Goal: Transaction & Acquisition: Purchase product/service

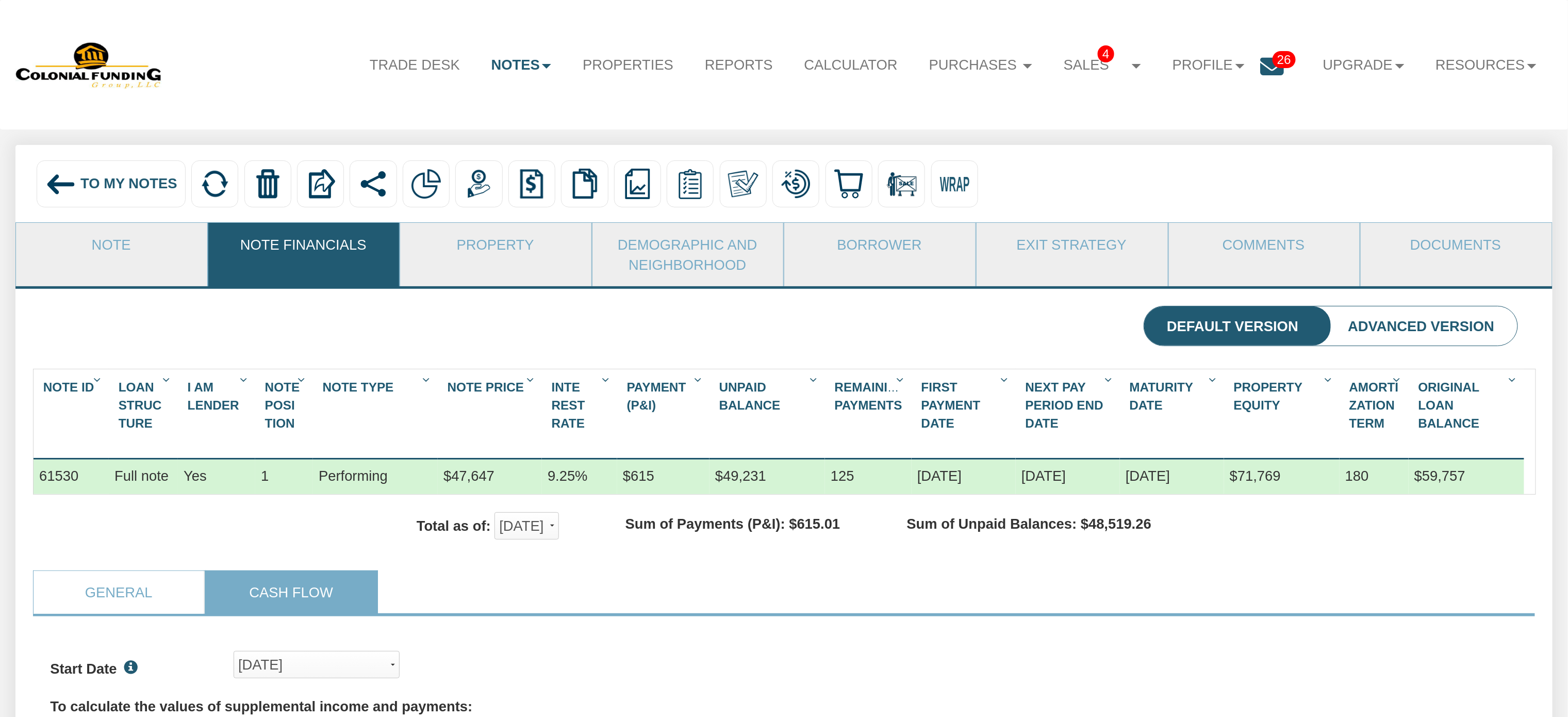
click at [97, 180] on span "To My Notes" at bounding box center [129, 183] width 97 height 16
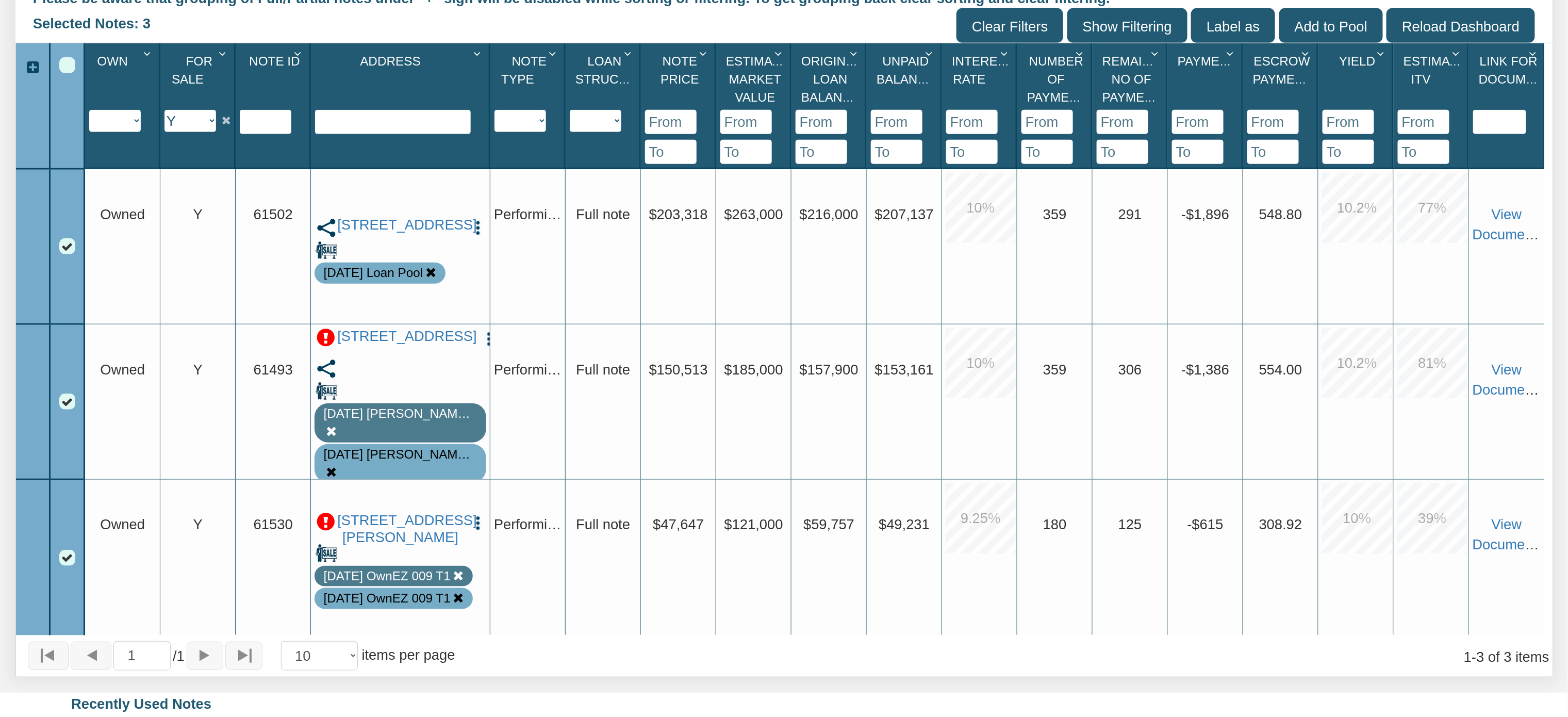
scroll to position [516, 0]
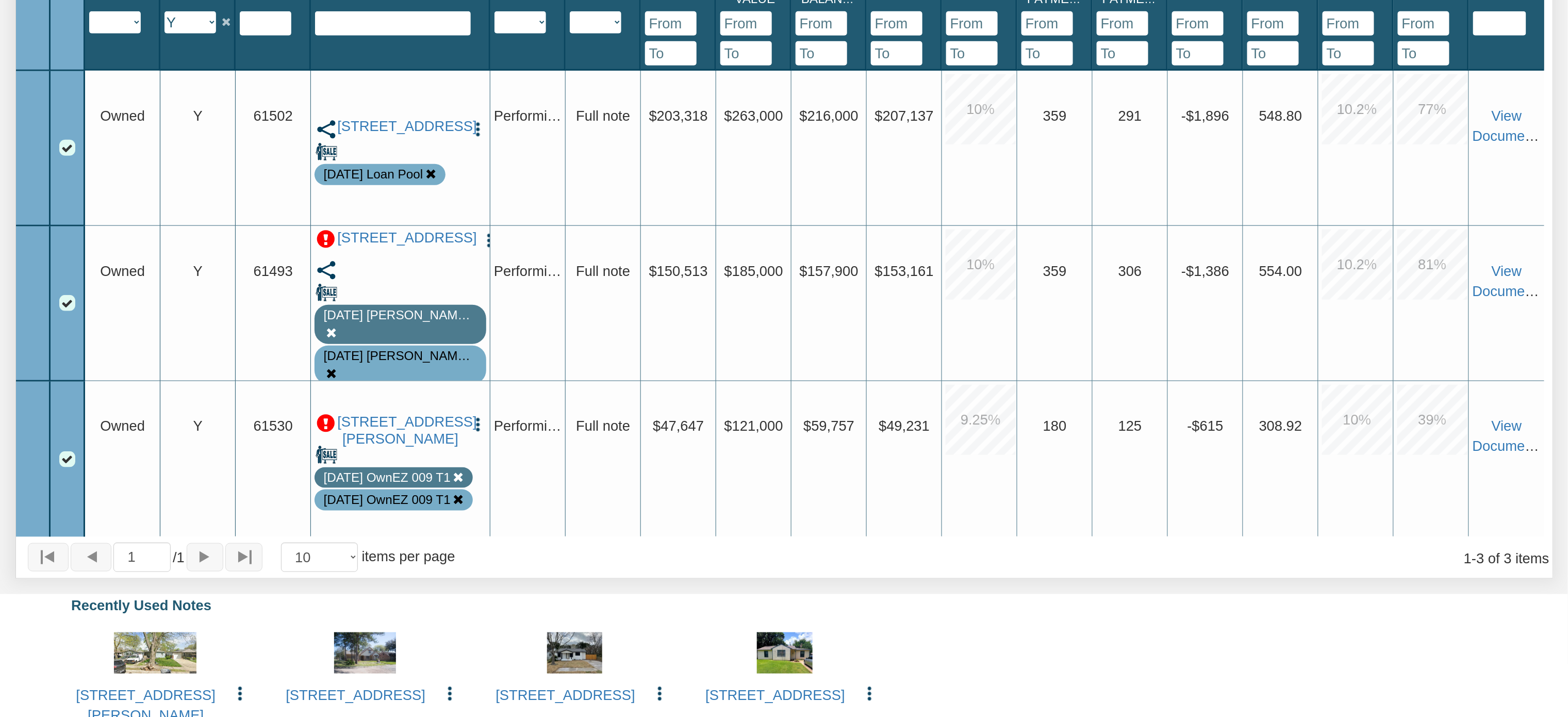
click at [212, 24] on select "Y N IP" at bounding box center [190, 22] width 52 height 22
select select "string:N"
click at [165, 12] on select "Y N IP" at bounding box center [190, 22] width 52 height 22
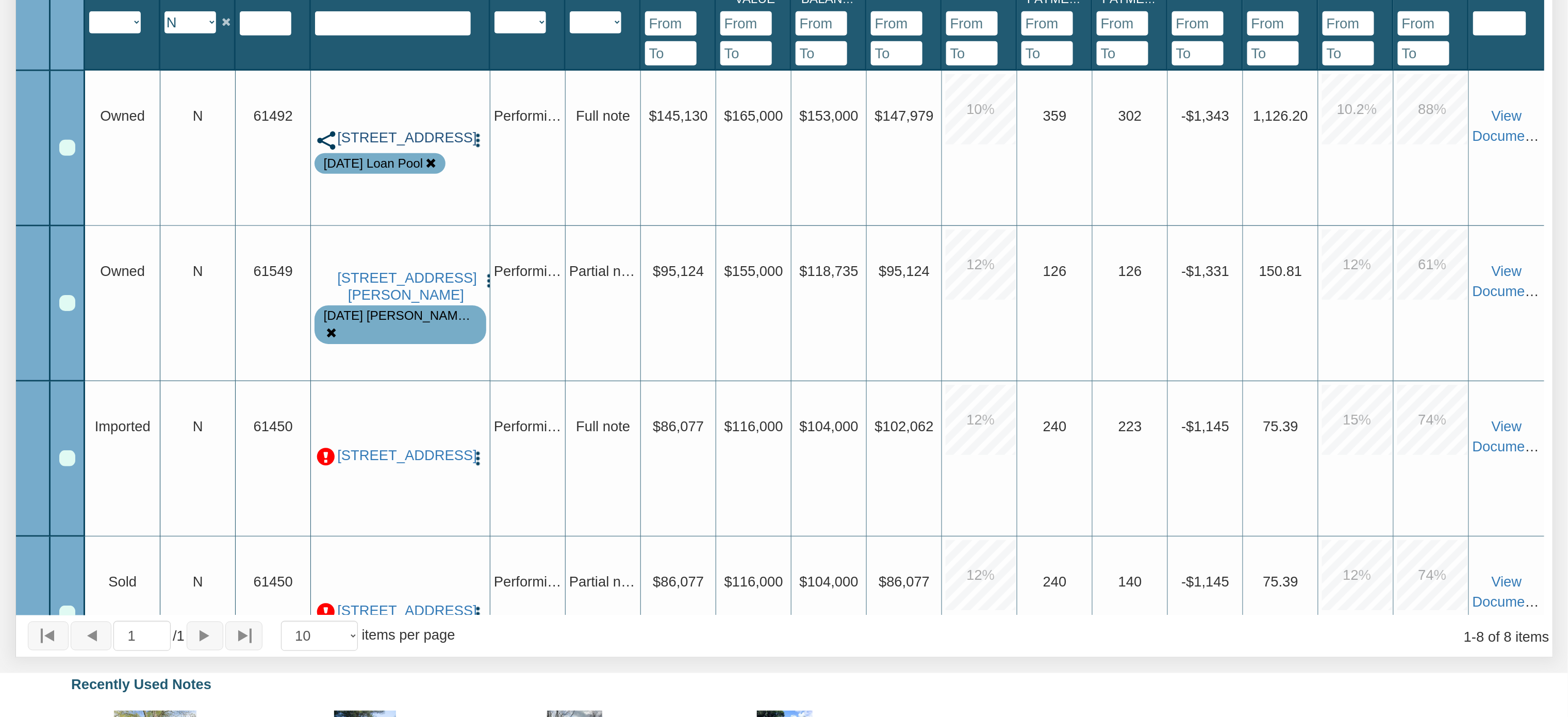
click at [405, 142] on link "[STREET_ADDRESS]" at bounding box center [400, 138] width 126 height 17
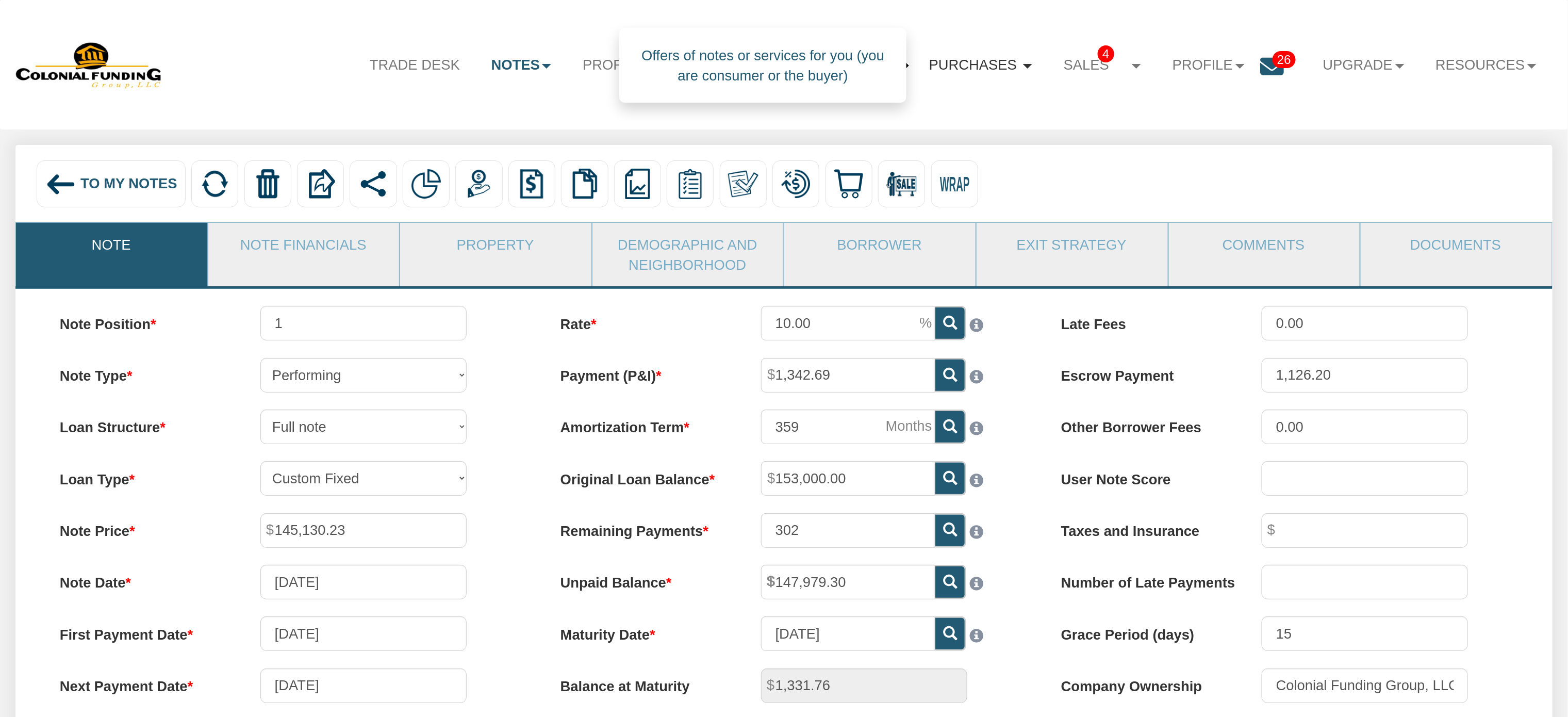
click at [1020, 79] on link "Purchases" at bounding box center [980, 65] width 135 height 42
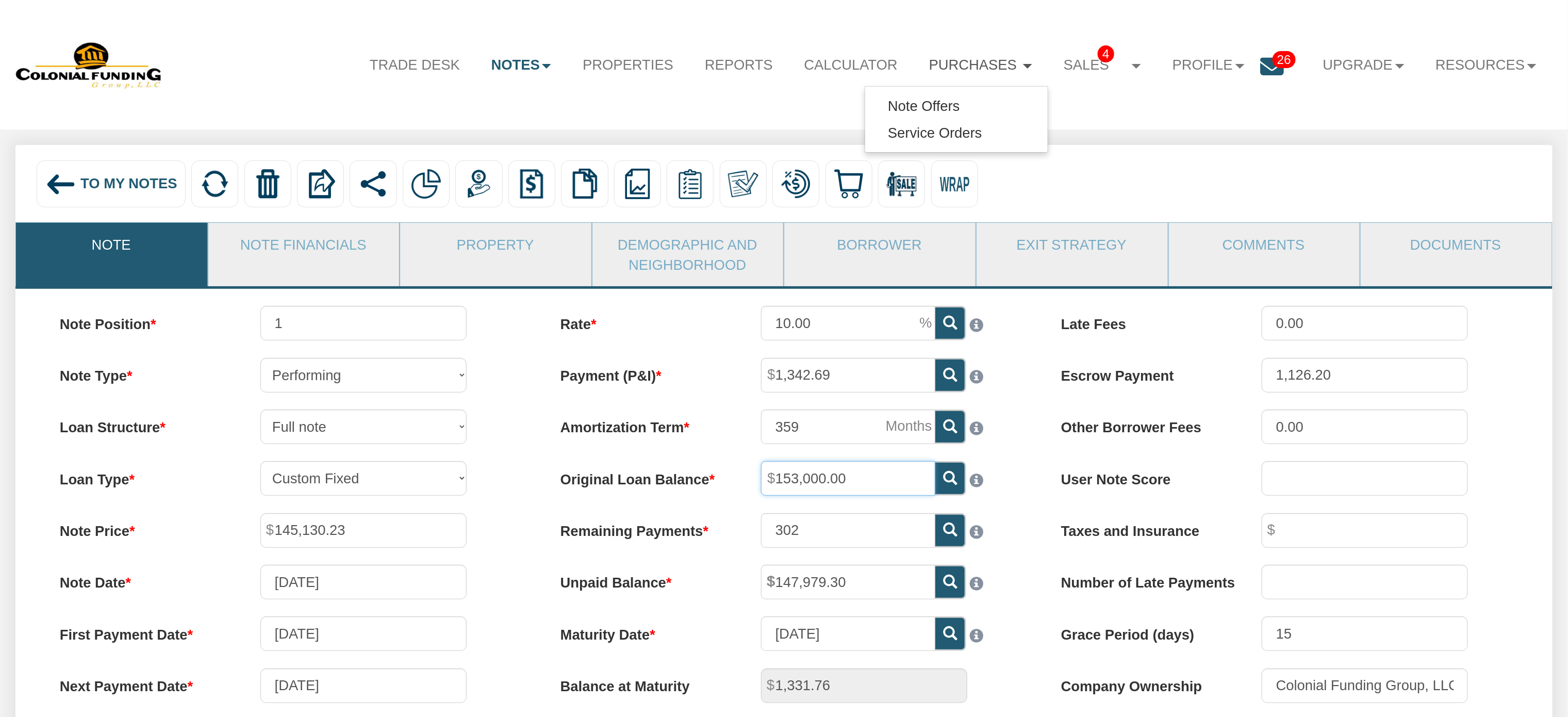
drag, startPoint x: 865, startPoint y: 477, endPoint x: 731, endPoint y: 465, distance: 134.5
click at [731, 465] on div "Original Loan Balance 153,000.00" at bounding box center [783, 478] width 481 height 34
paste input "2075"
type input "152,075.00"
click at [844, 544] on input "302" at bounding box center [848, 530] width 174 height 34
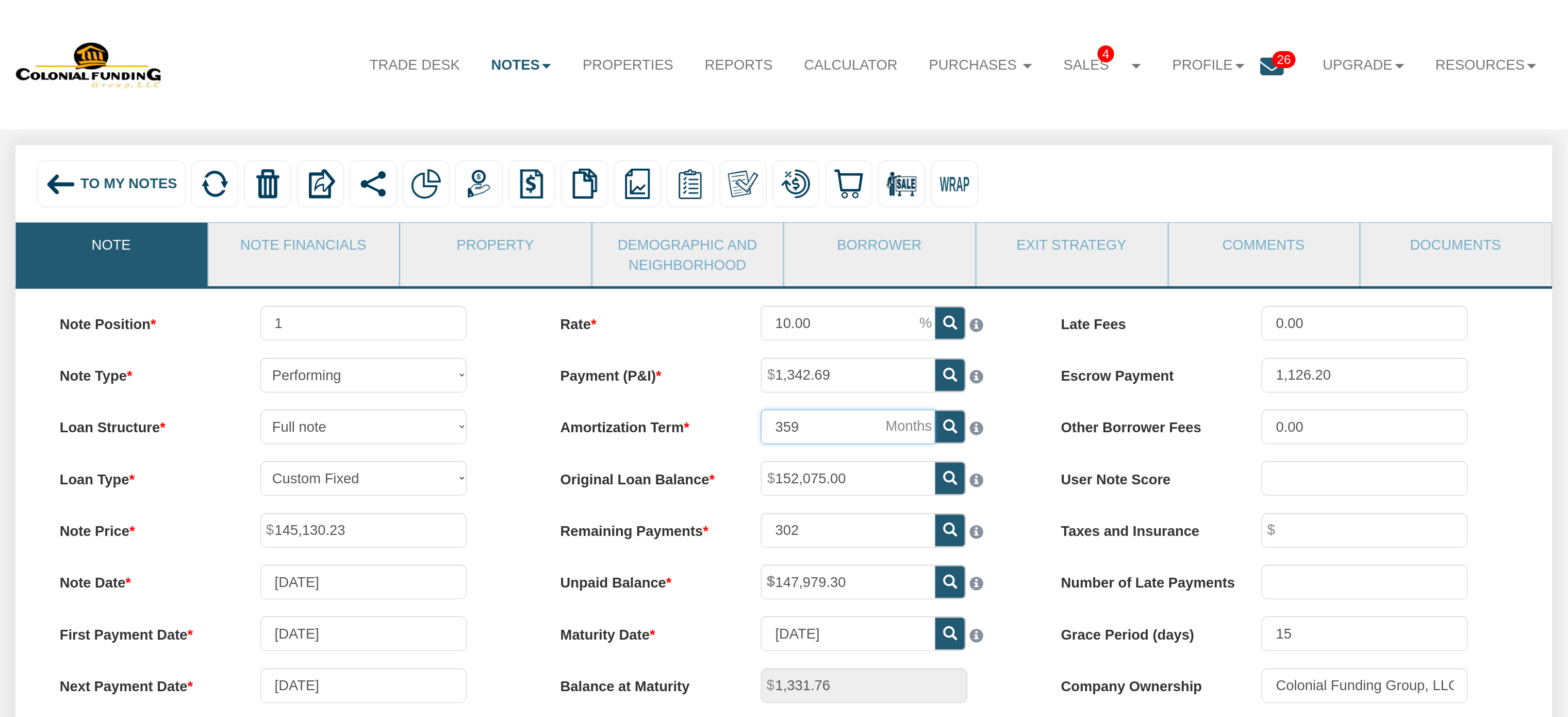
click at [815, 439] on input "359" at bounding box center [848, 427] width 174 height 34
type input "357"
click at [1037, 557] on div "Late Fees 0.00 Escrow Payment 1,126.20 Other Borrower Fees 0.00 User Note Score…" at bounding box center [1285, 539] width 501 height 467
click at [947, 536] on icon at bounding box center [950, 529] width 14 height 14
type input "303"
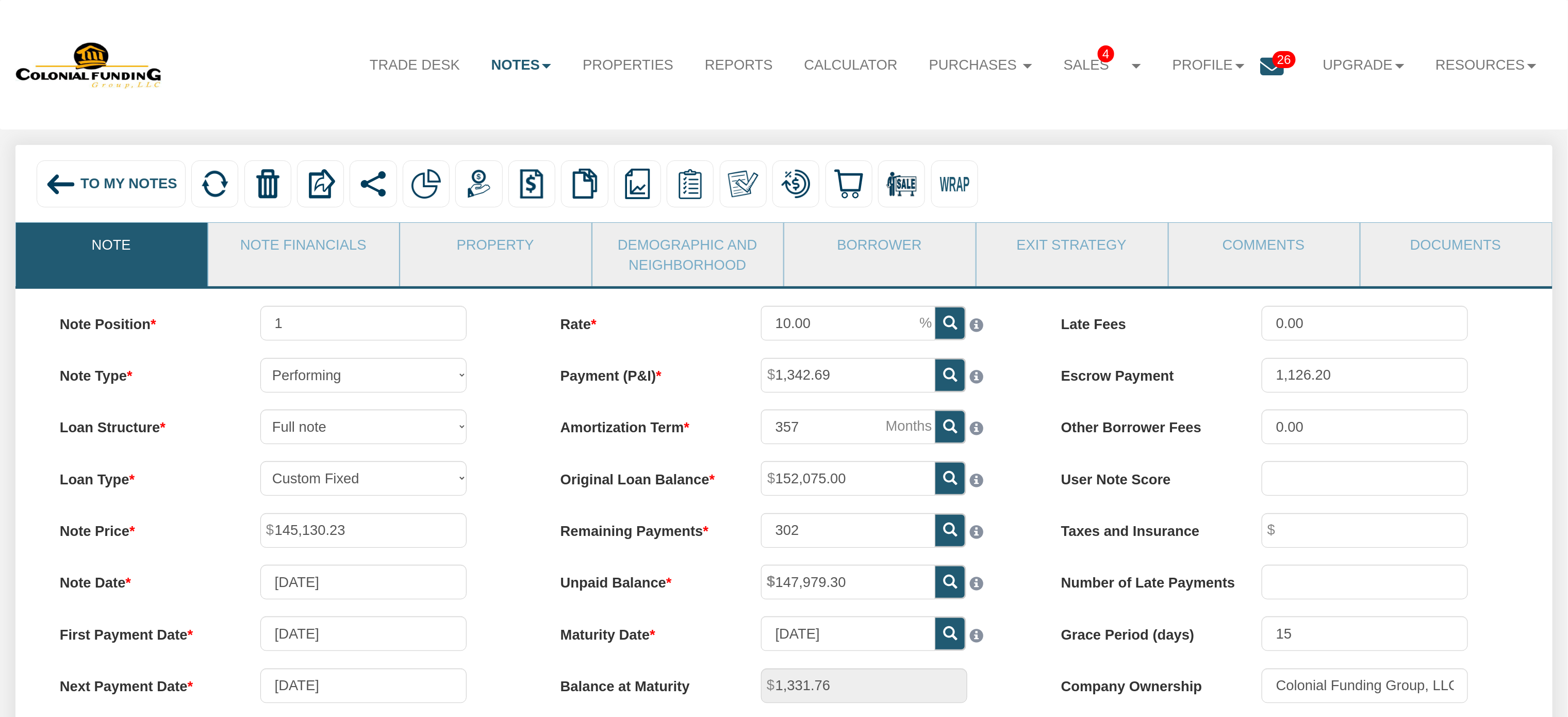
type input "0.16"
drag, startPoint x: 858, startPoint y: 592, endPoint x: 747, endPoint y: 582, distance: 111.4
click at [747, 582] on div "147,979.30" at bounding box center [884, 582] width 281 height 34
click at [877, 590] on input "147,979.30" at bounding box center [848, 582] width 174 height 34
click at [875, 595] on input "147,979.30" at bounding box center [848, 582] width 174 height 34
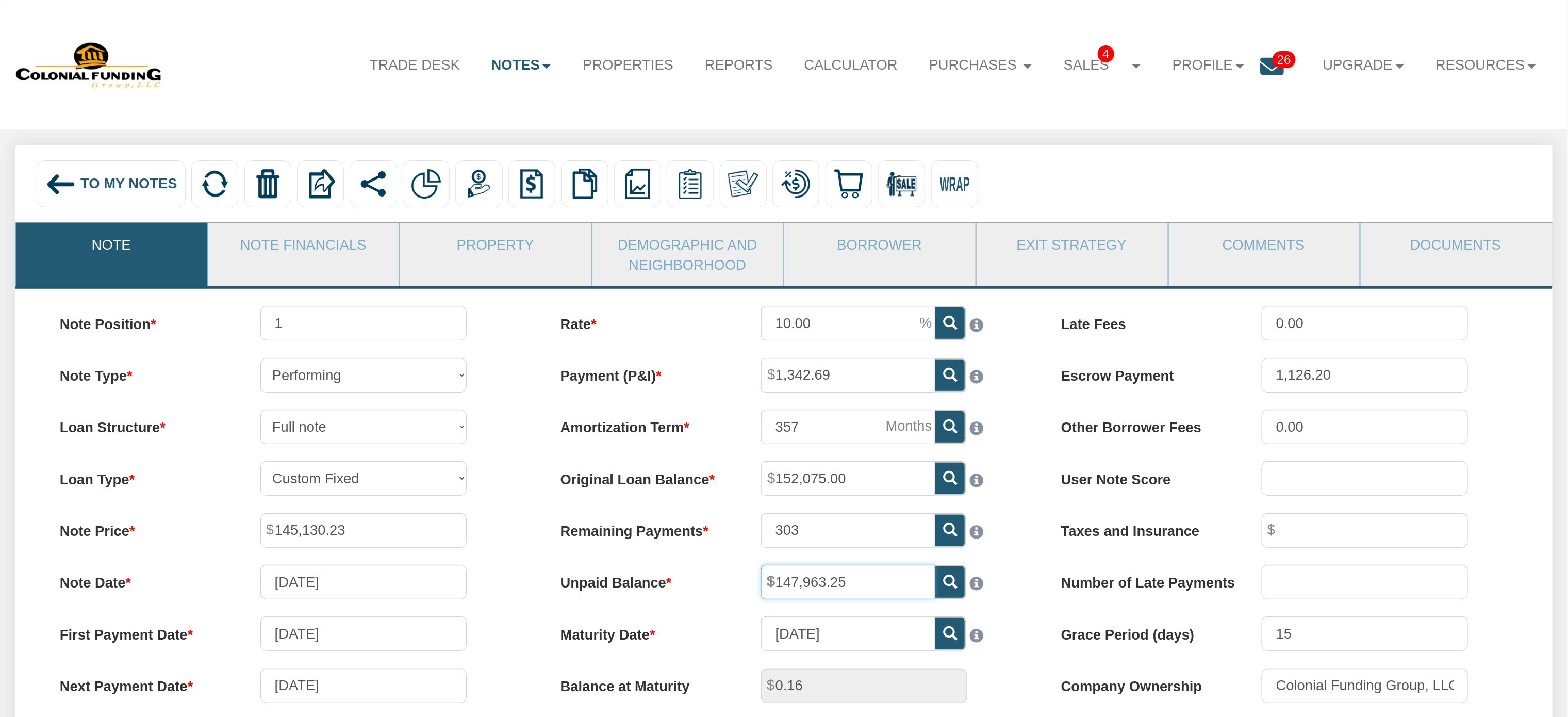
type input "147,963.25"
click at [1007, 576] on div at bounding box center [986, 579] width 41 height 30
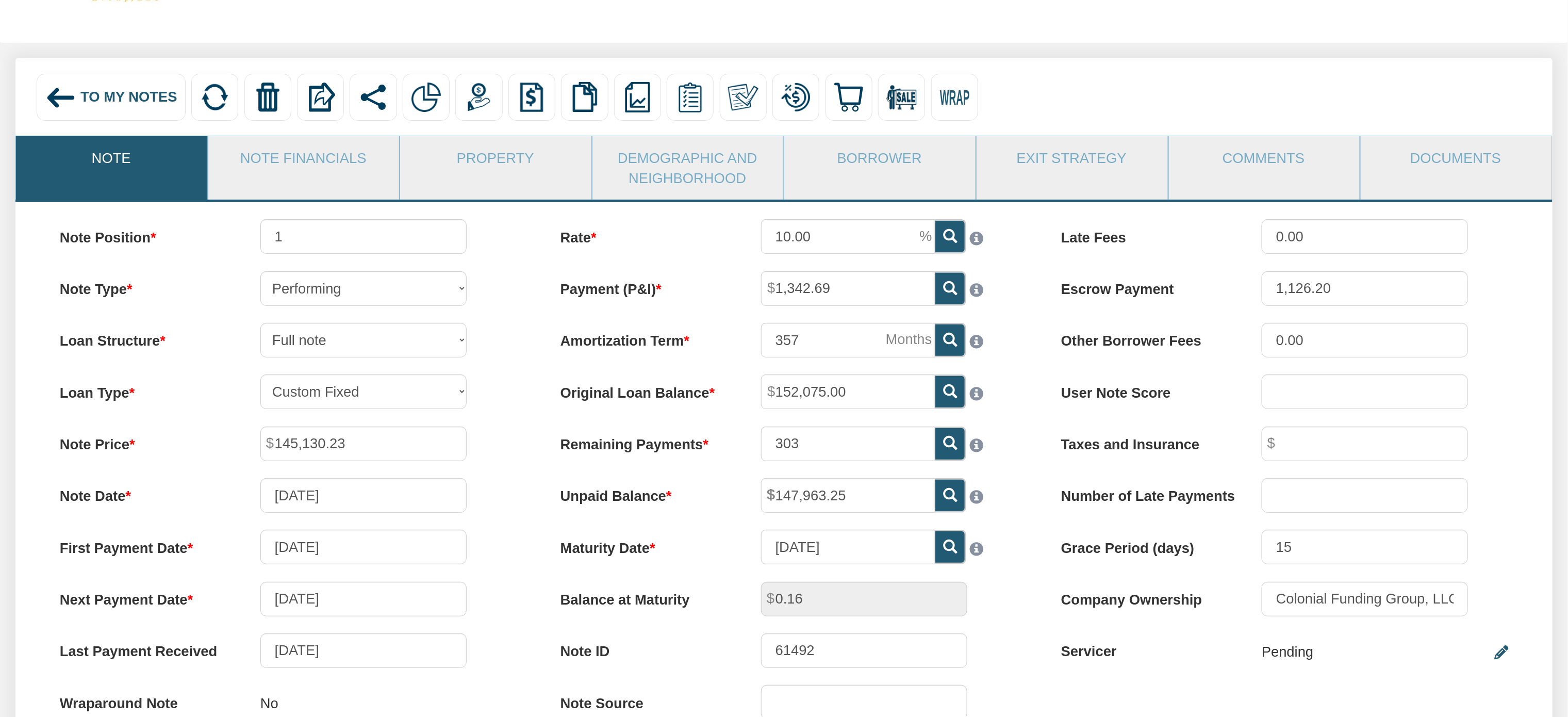
scroll to position [94, 0]
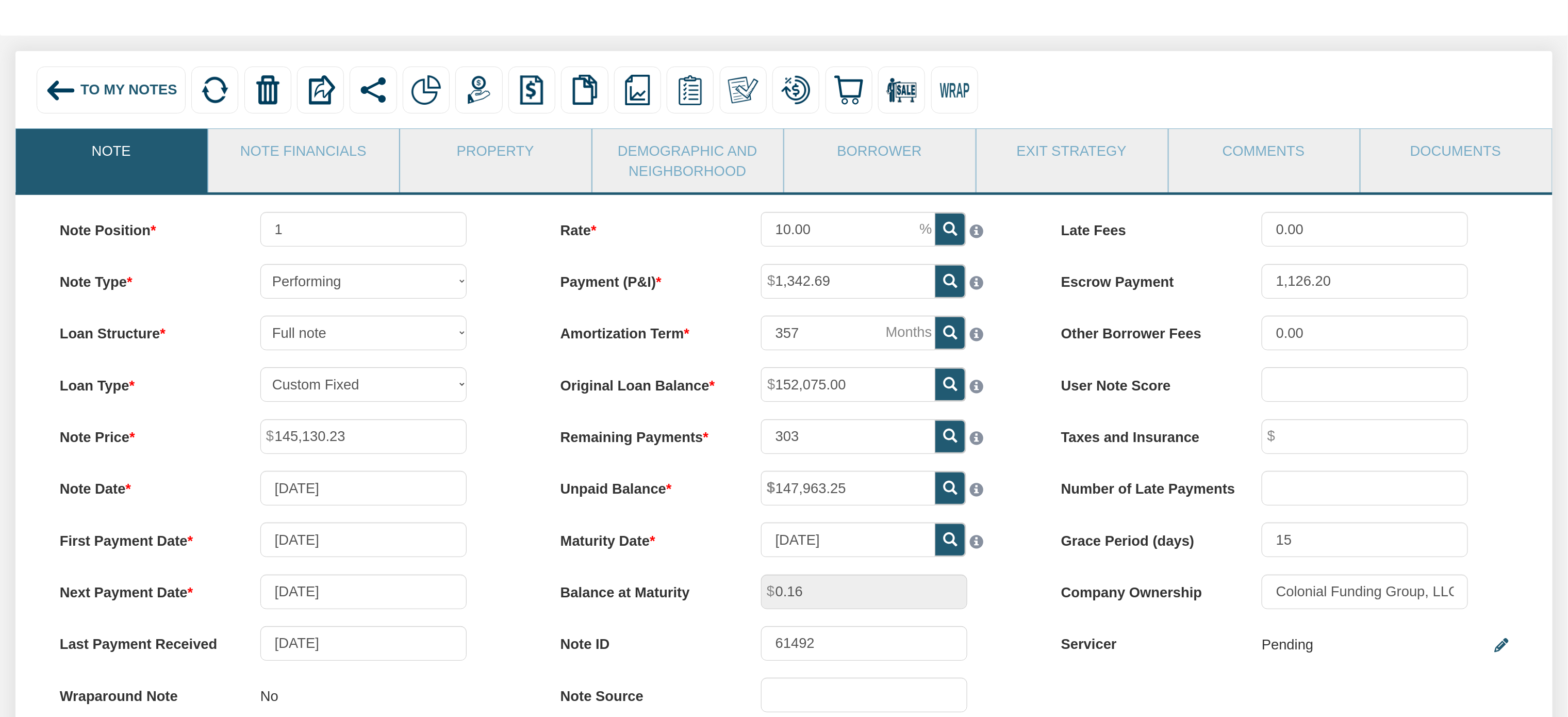
click at [948, 441] on icon at bounding box center [950, 435] width 14 height 14
type input "302"
click at [1035, 481] on div "Late Fees 0.00 Escrow Payment 1,126.20 Other Borrower Fees 0.00 User Note Score…" at bounding box center [1285, 446] width 501 height 467
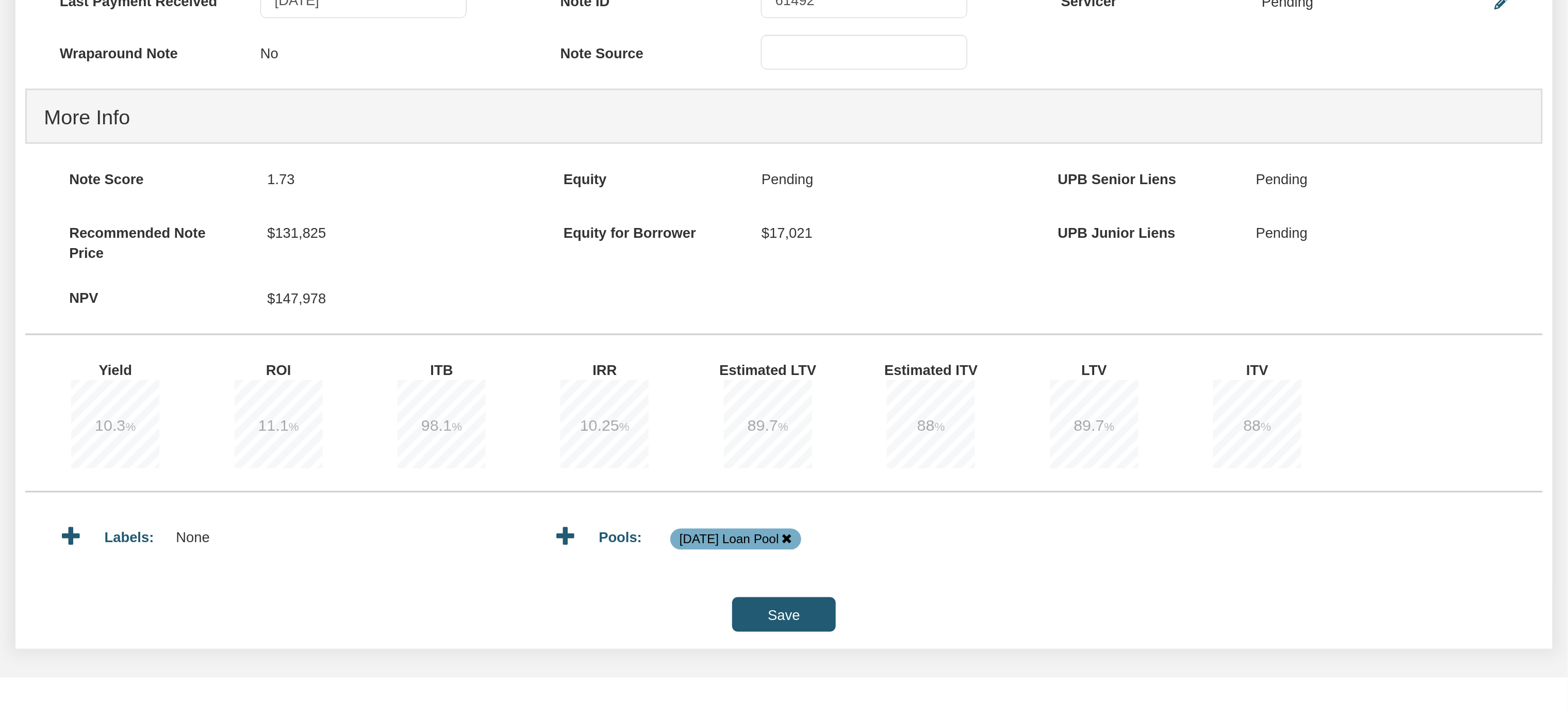
scroll to position [751, 0]
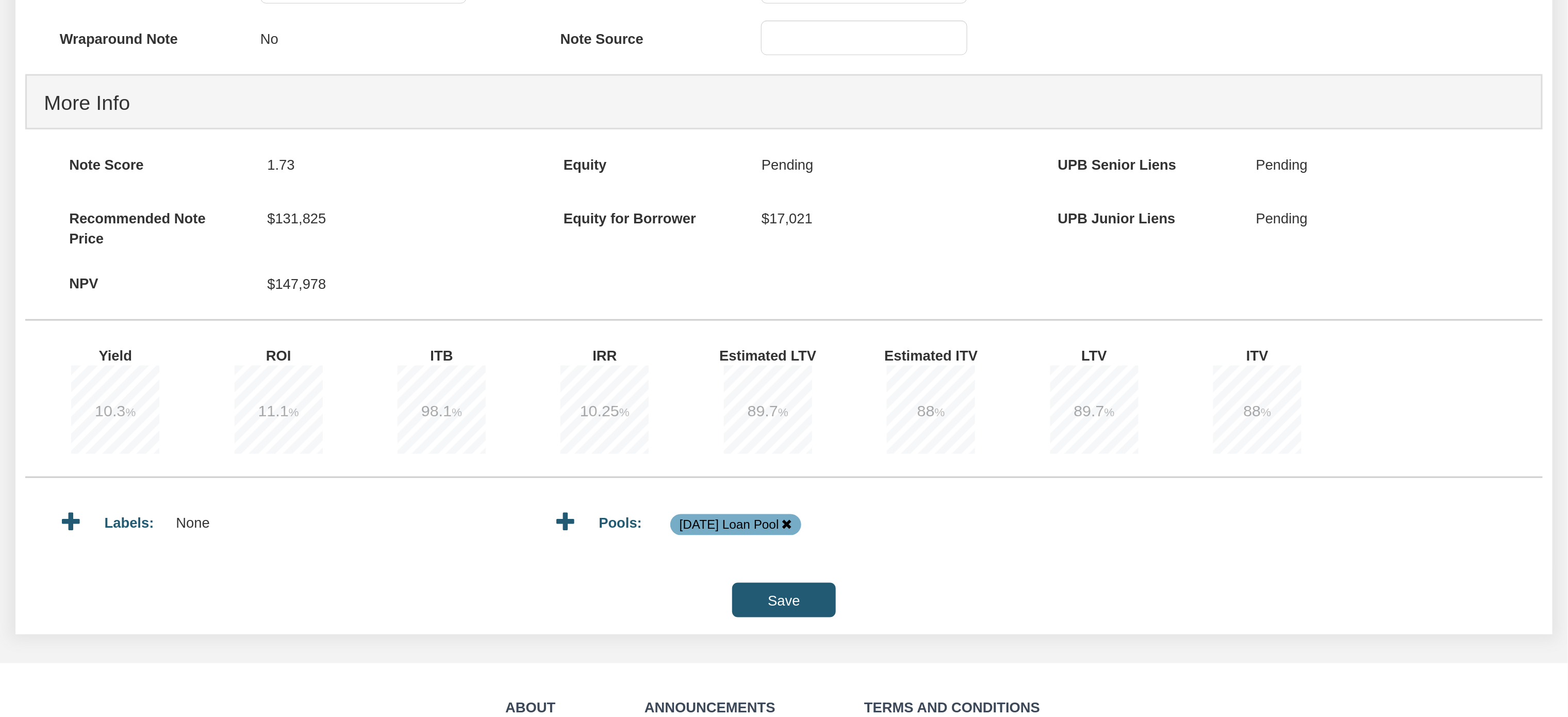
click at [786, 605] on input "Save" at bounding box center [784, 600] width 104 height 34
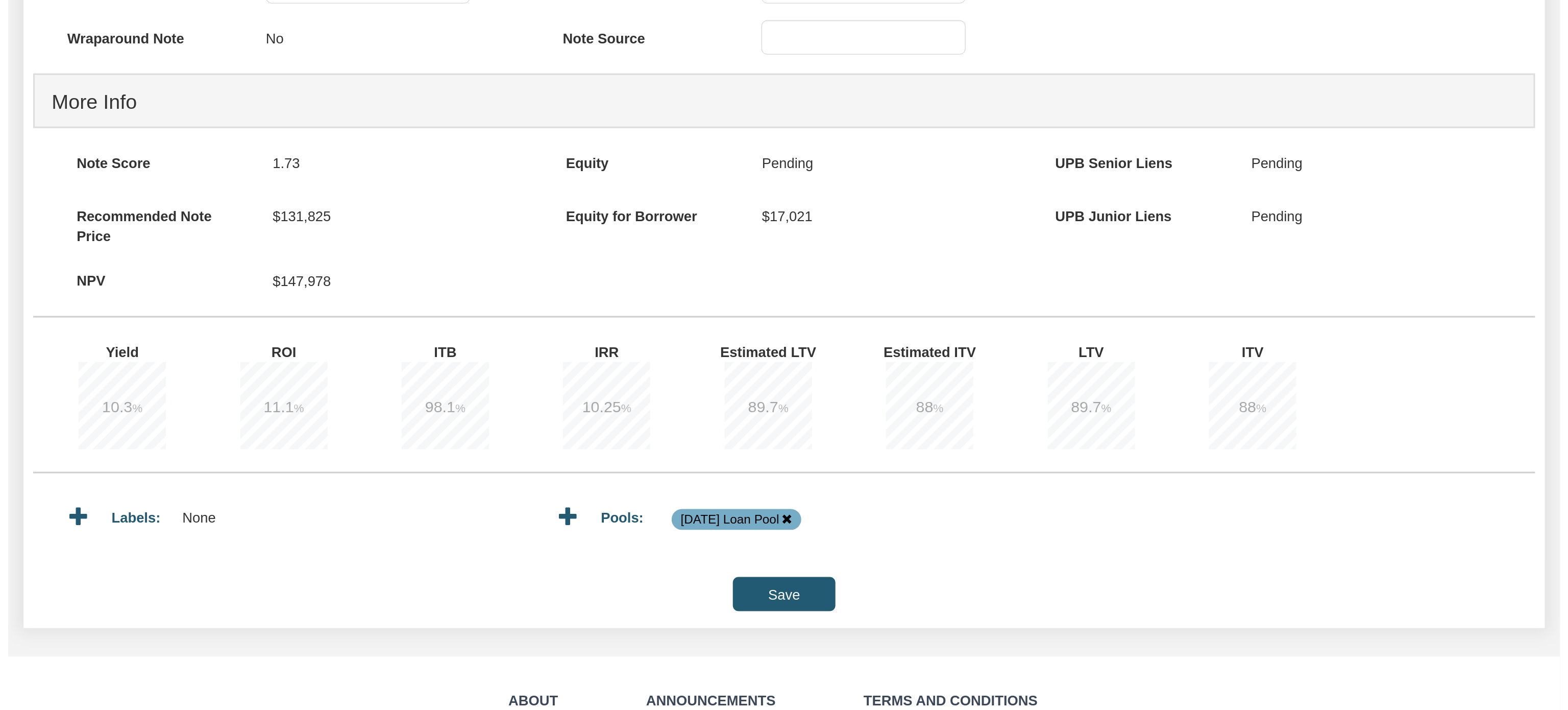
scroll to position [744, 0]
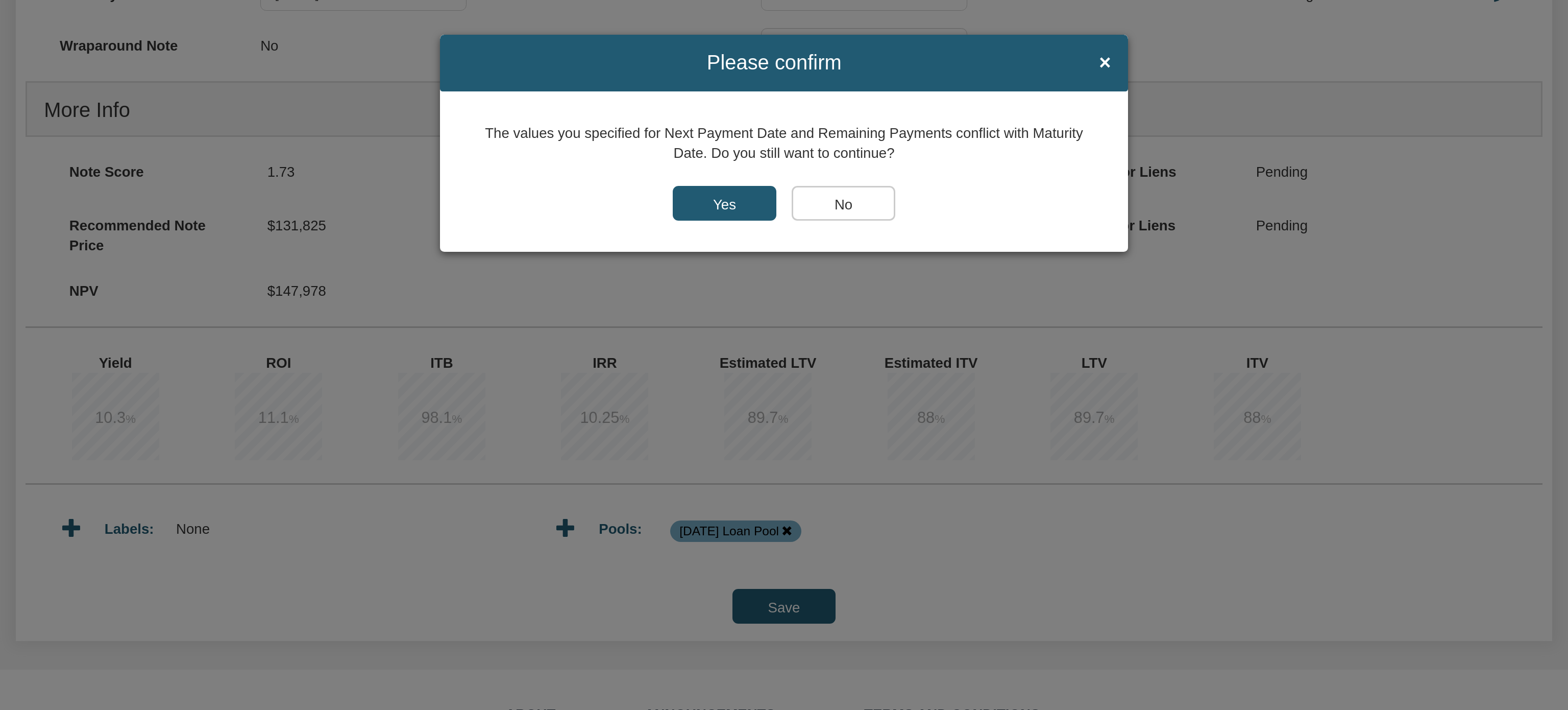
click at [729, 201] on input "Yes" at bounding box center [724, 203] width 103 height 35
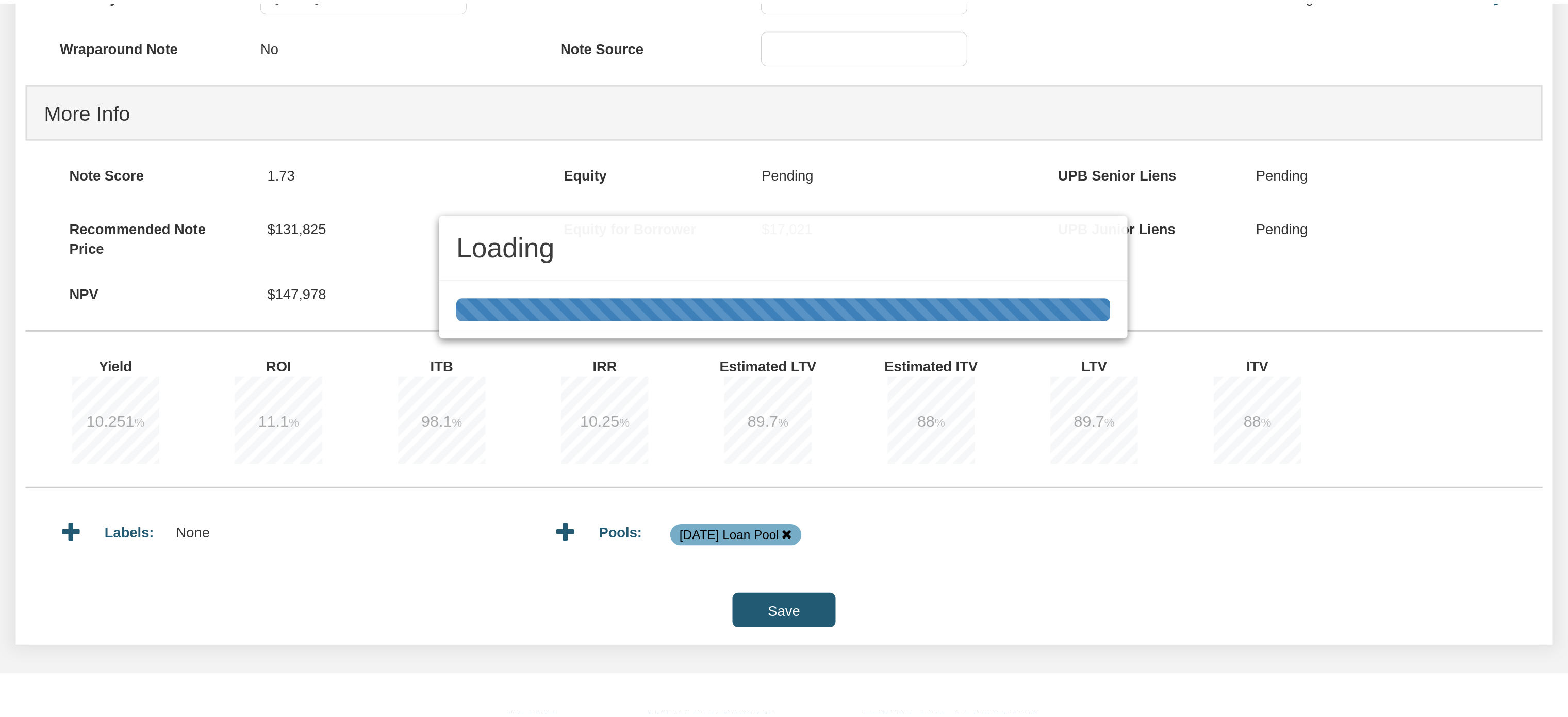
scroll to position [751, 0]
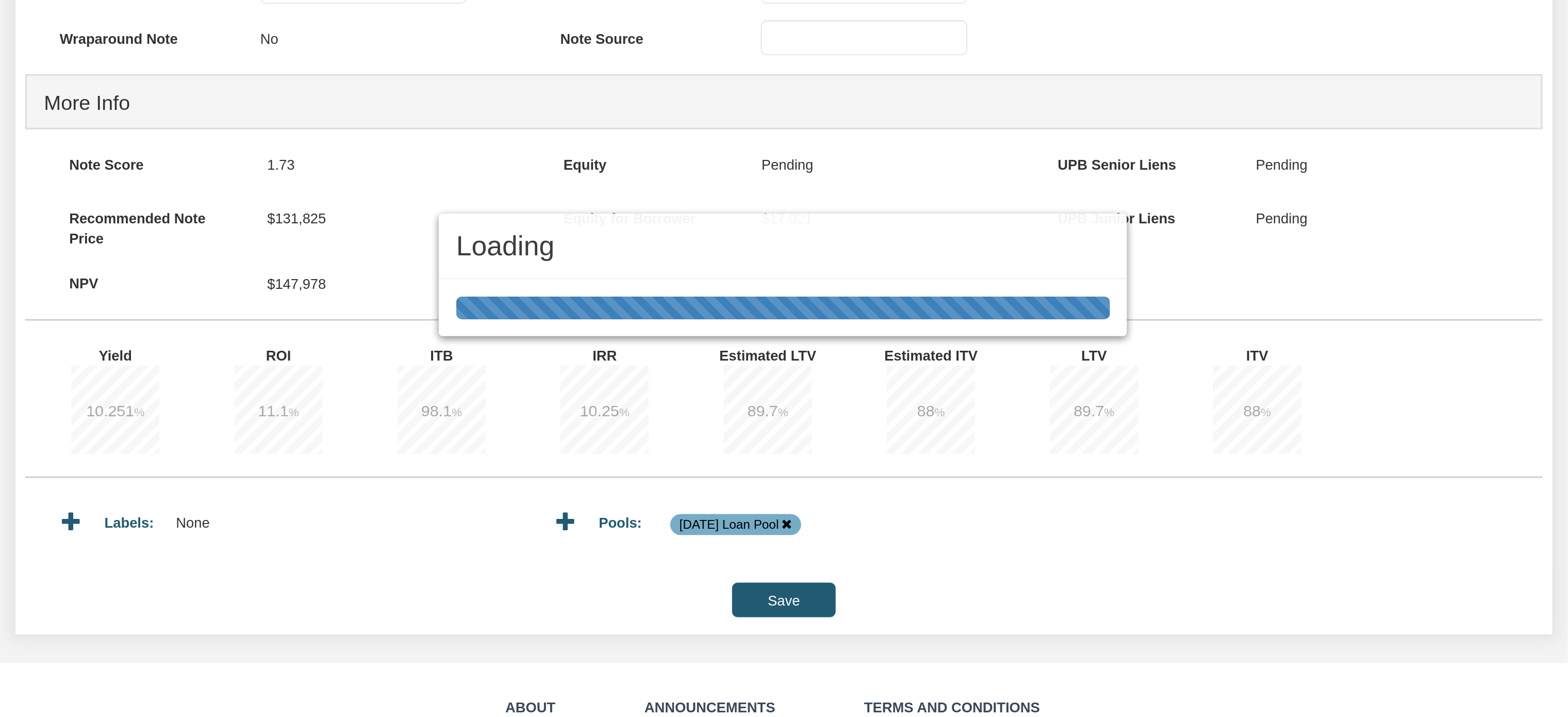
type input "1,136.73"
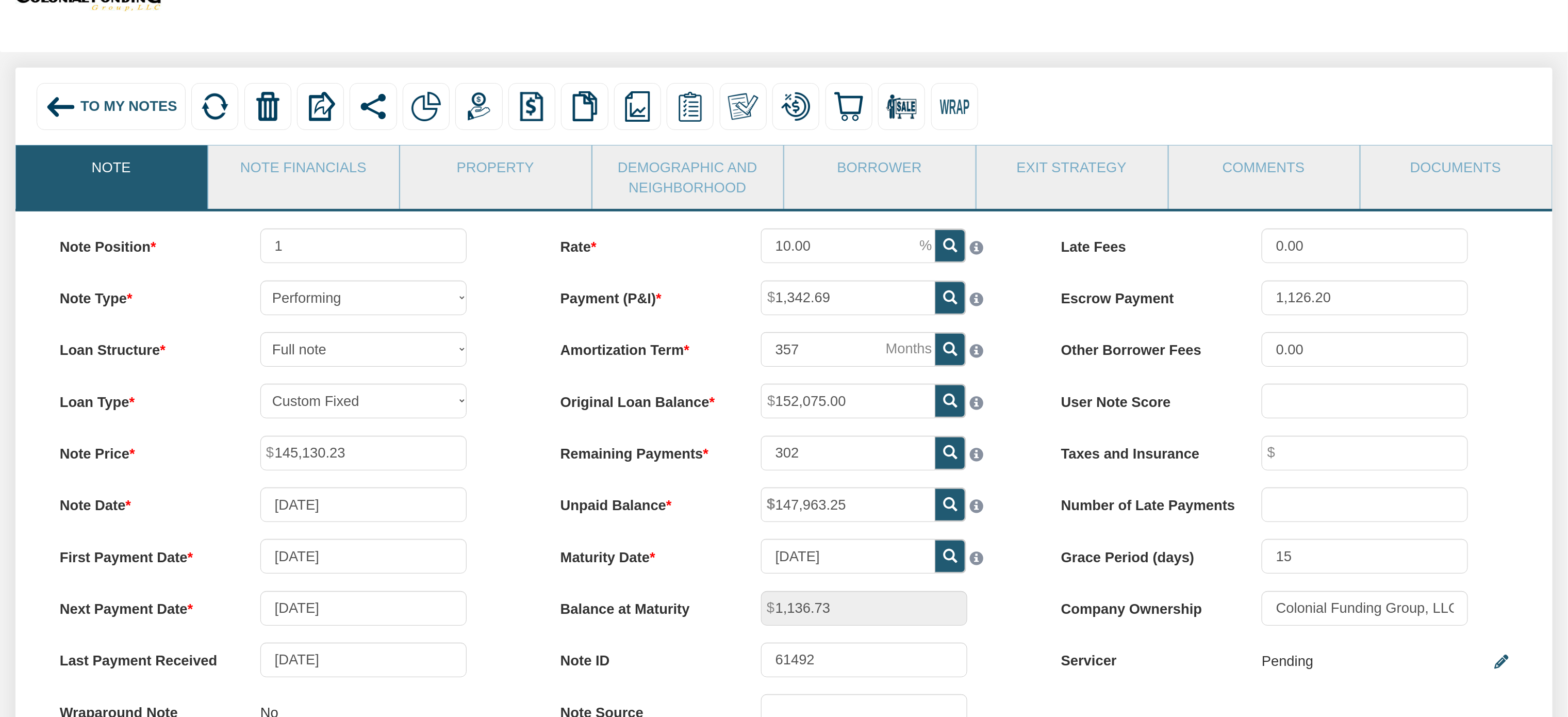
scroll to position [73, 0]
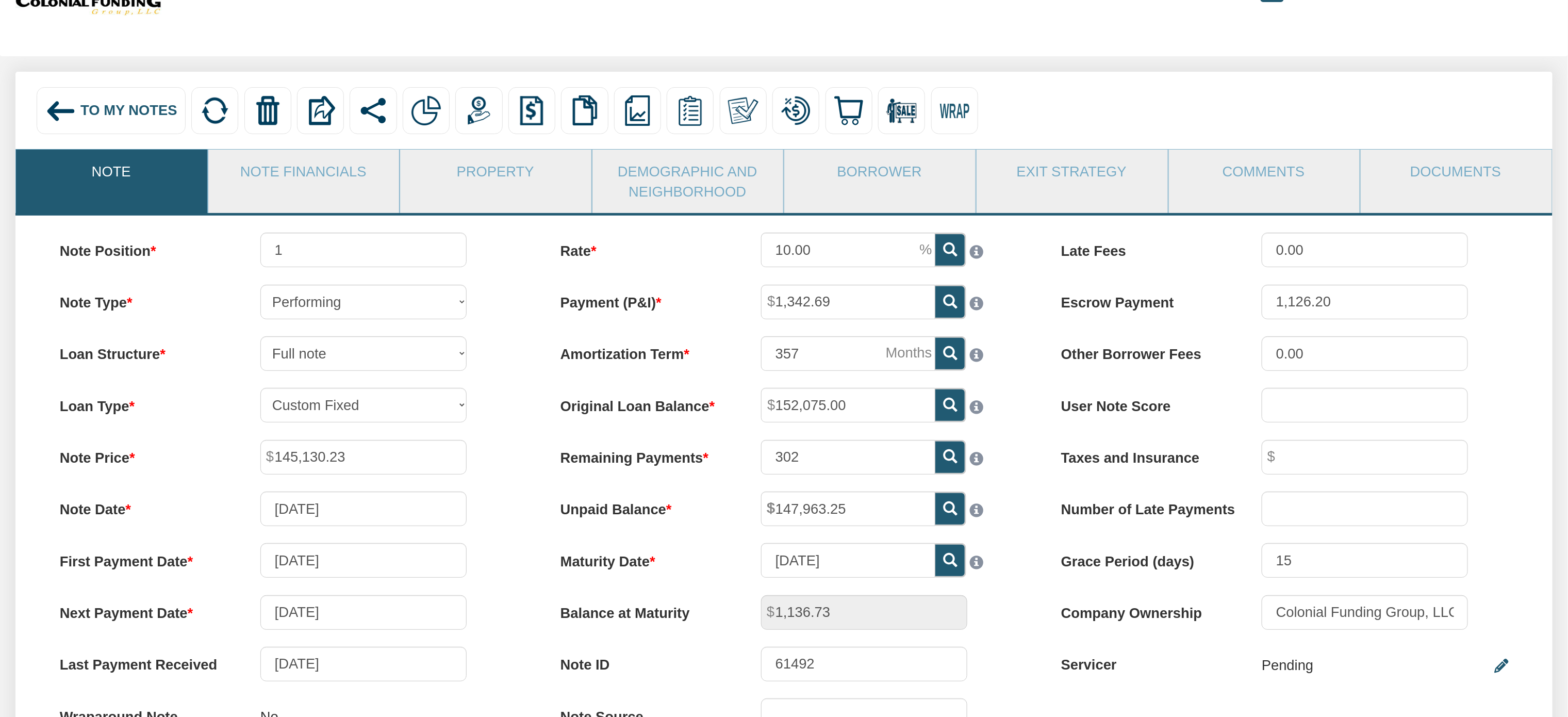
click at [60, 105] on img at bounding box center [61, 111] width 31 height 31
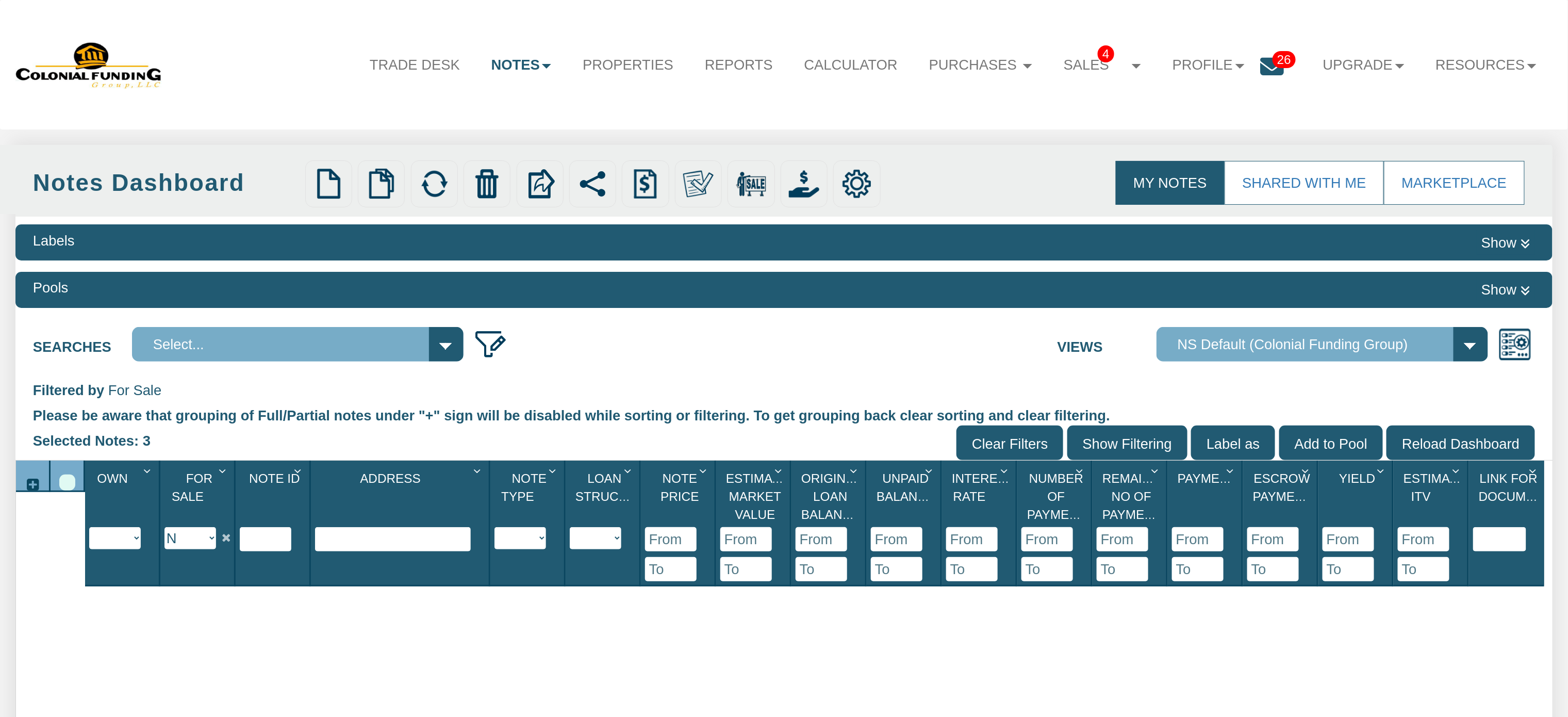
select select
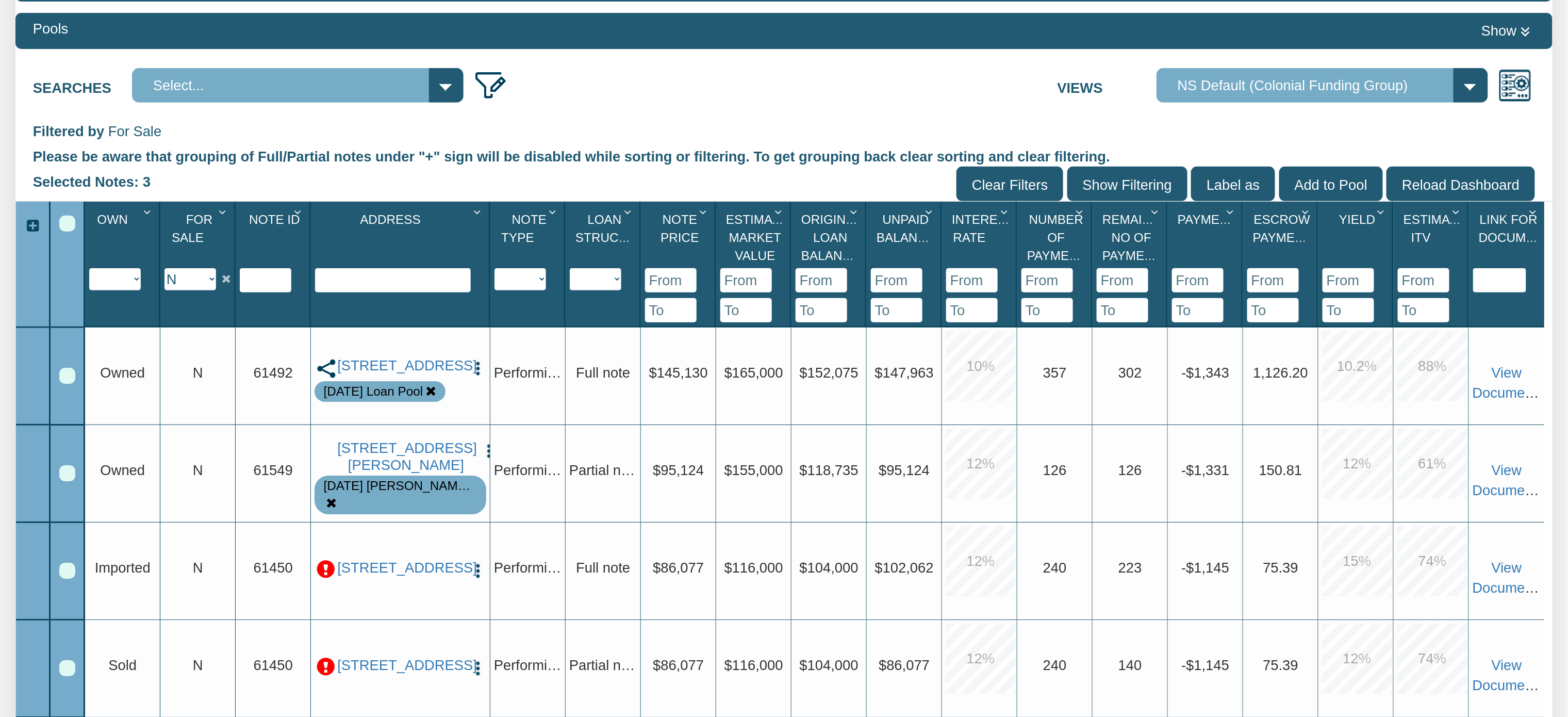
scroll to position [282, 0]
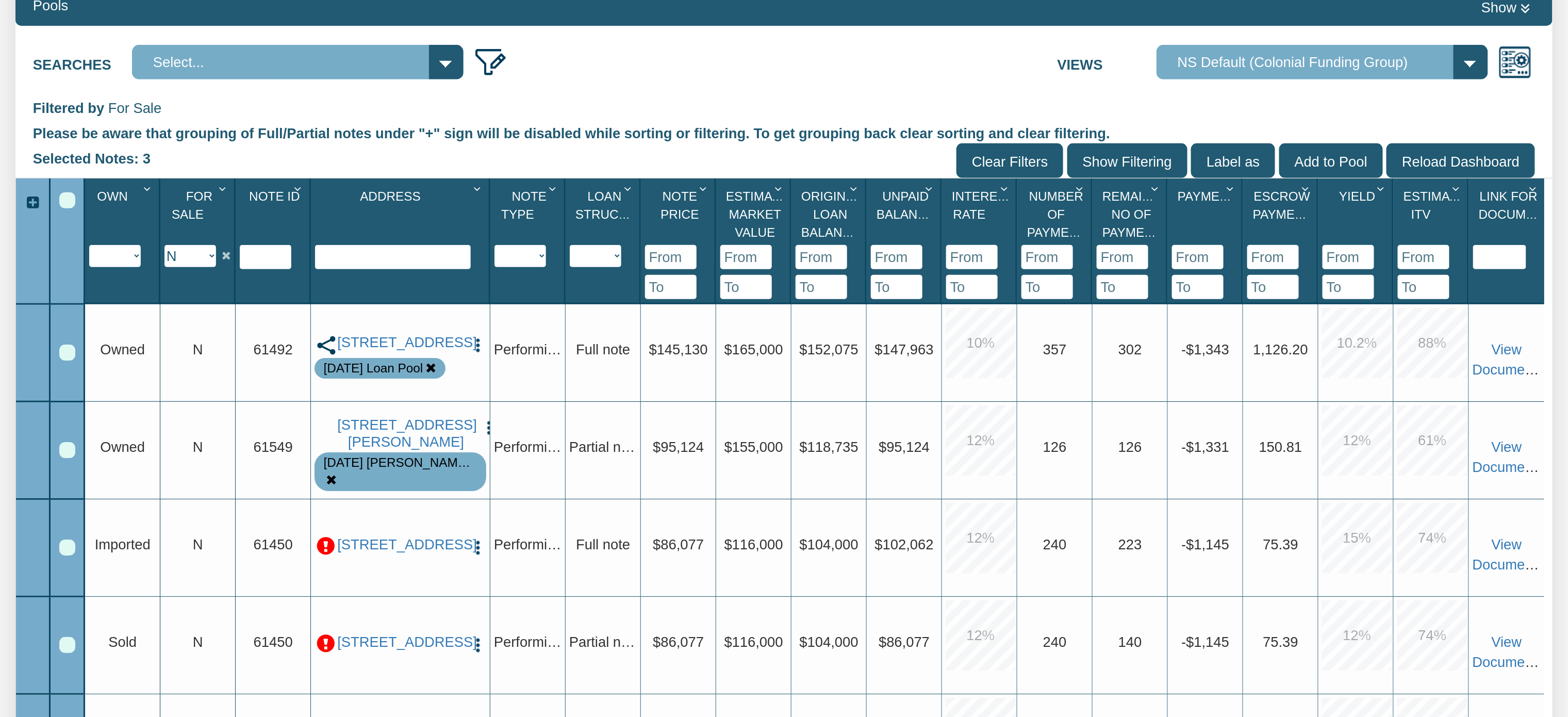
click at [1537, 103] on div "Filtered by For Sale Please be aware that grouping of Full/Partial notes under …" at bounding box center [783, 138] width 1537 height 80
click at [480, 337] on img "button" at bounding box center [478, 346] width 17 height 17
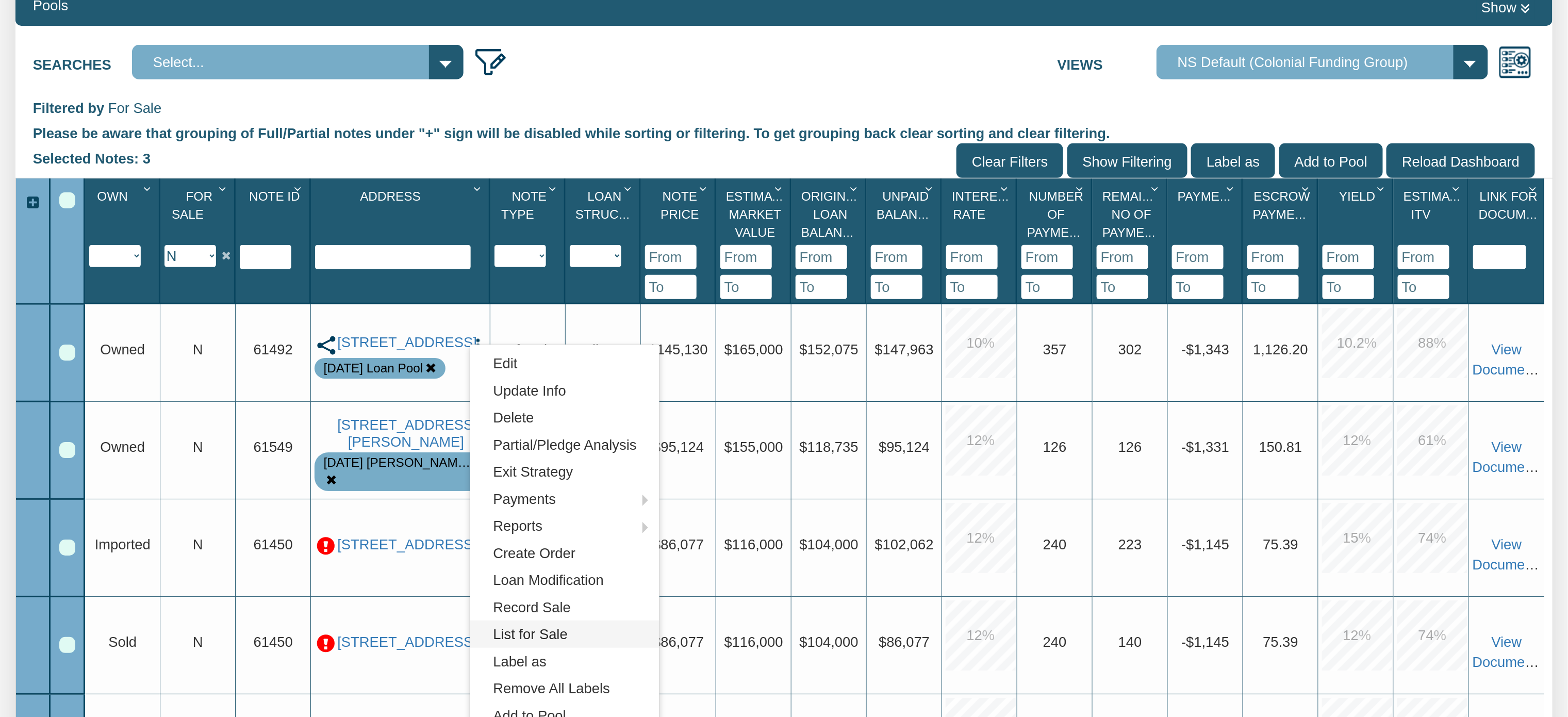
click at [523, 636] on link "List for Sale" at bounding box center [565, 634] width 189 height 27
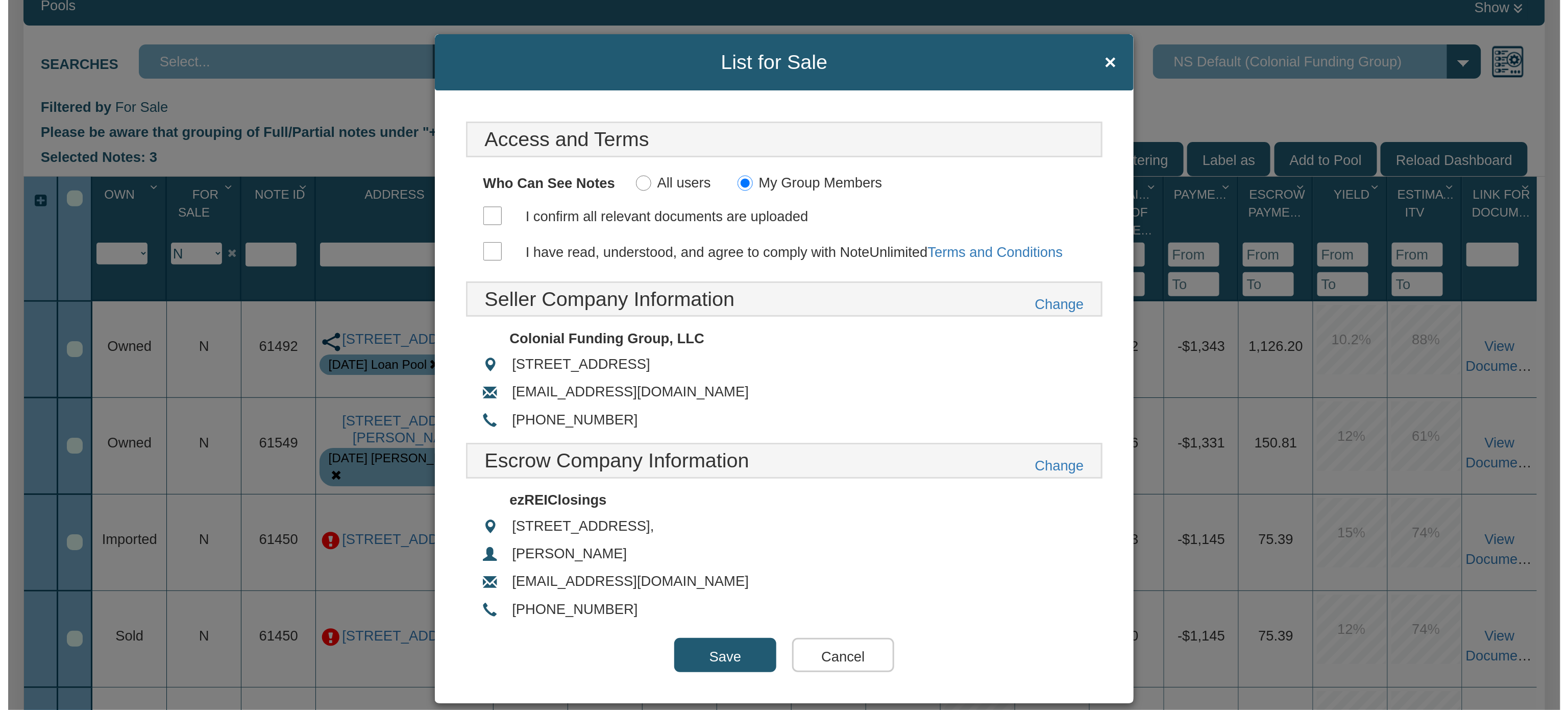
scroll to position [280, 0]
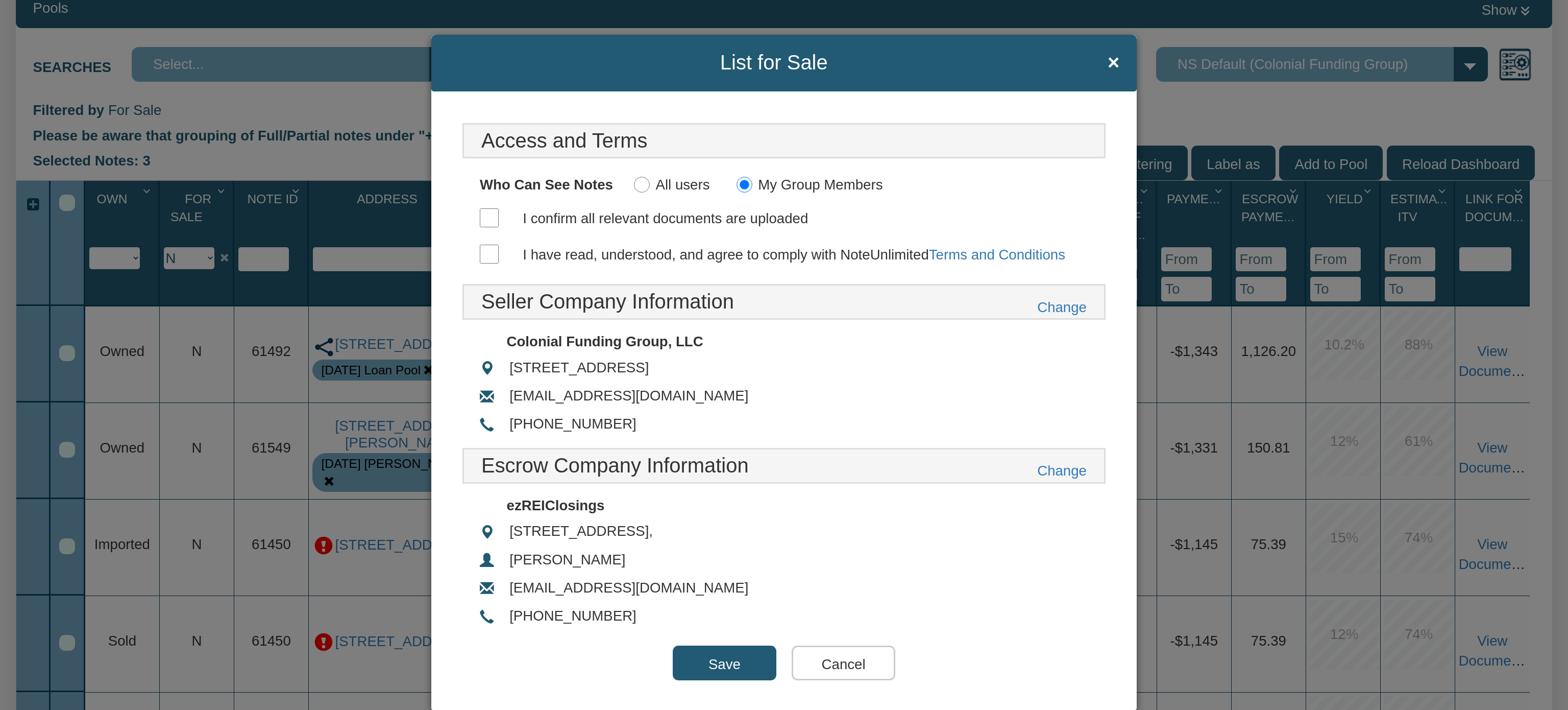
click at [486, 211] on input "I confirm all relevant documents are uploaded" at bounding box center [489, 217] width 19 height 19
checkbox input "true"
click at [486, 247] on input "I have read, understood, and agree to comply with NoteUnlimited Terms and Condi…" at bounding box center [489, 254] width 19 height 19
checkbox input "true"
click at [727, 647] on input "Save" at bounding box center [724, 663] width 103 height 35
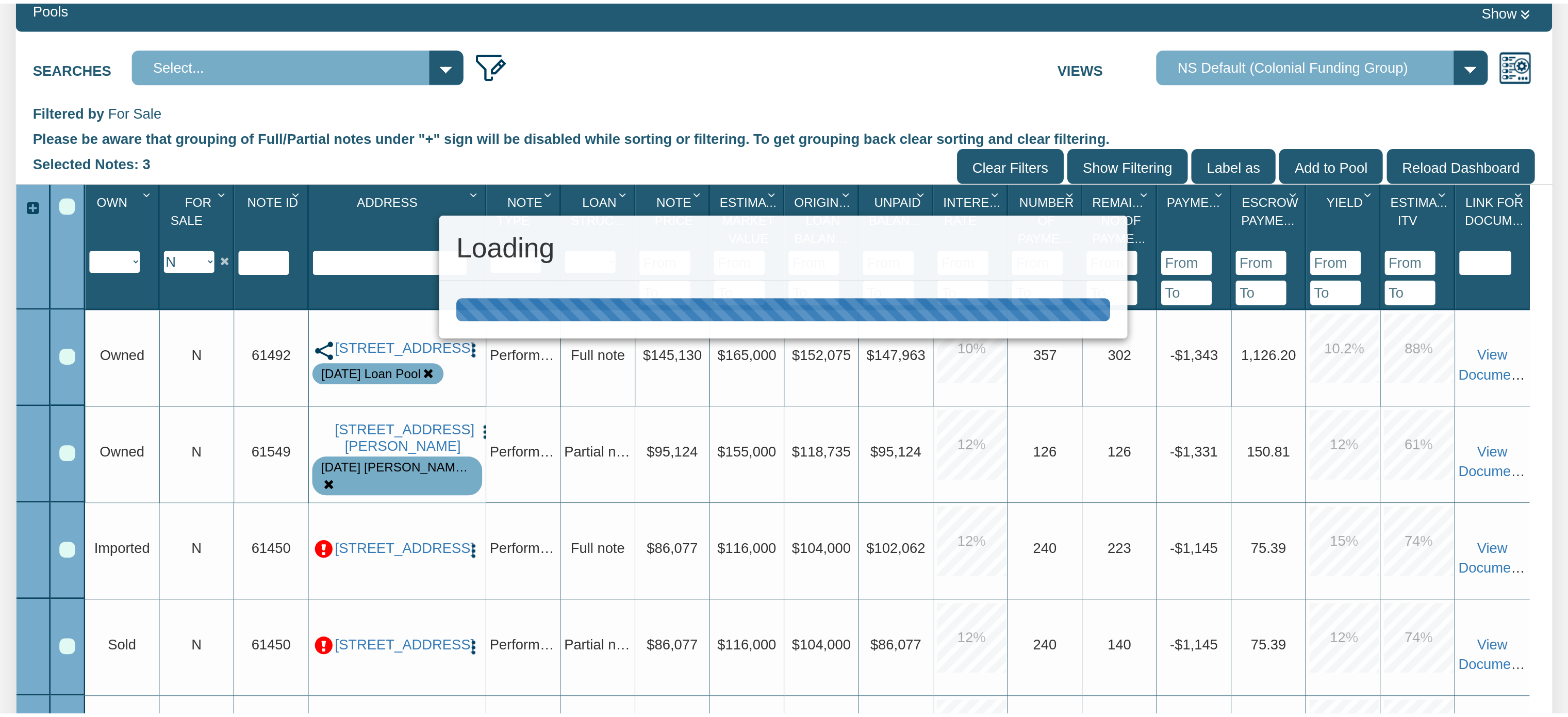
scroll to position [282, 0]
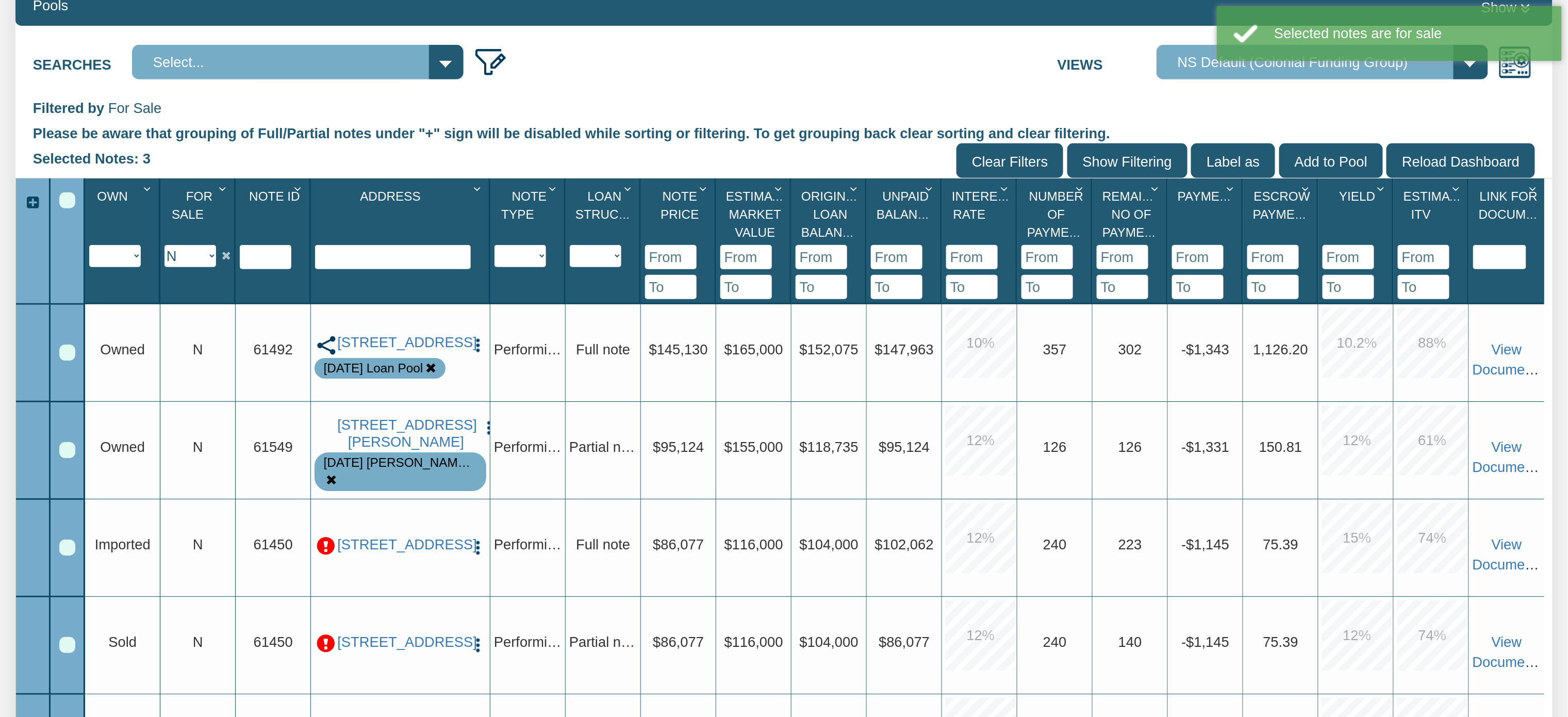
click at [477, 335] on div "[STREET_ADDRESS] Edit Update Info Delete Partial/Pledge Analysis Exit Strategy …" at bounding box center [401, 345] width 172 height 22
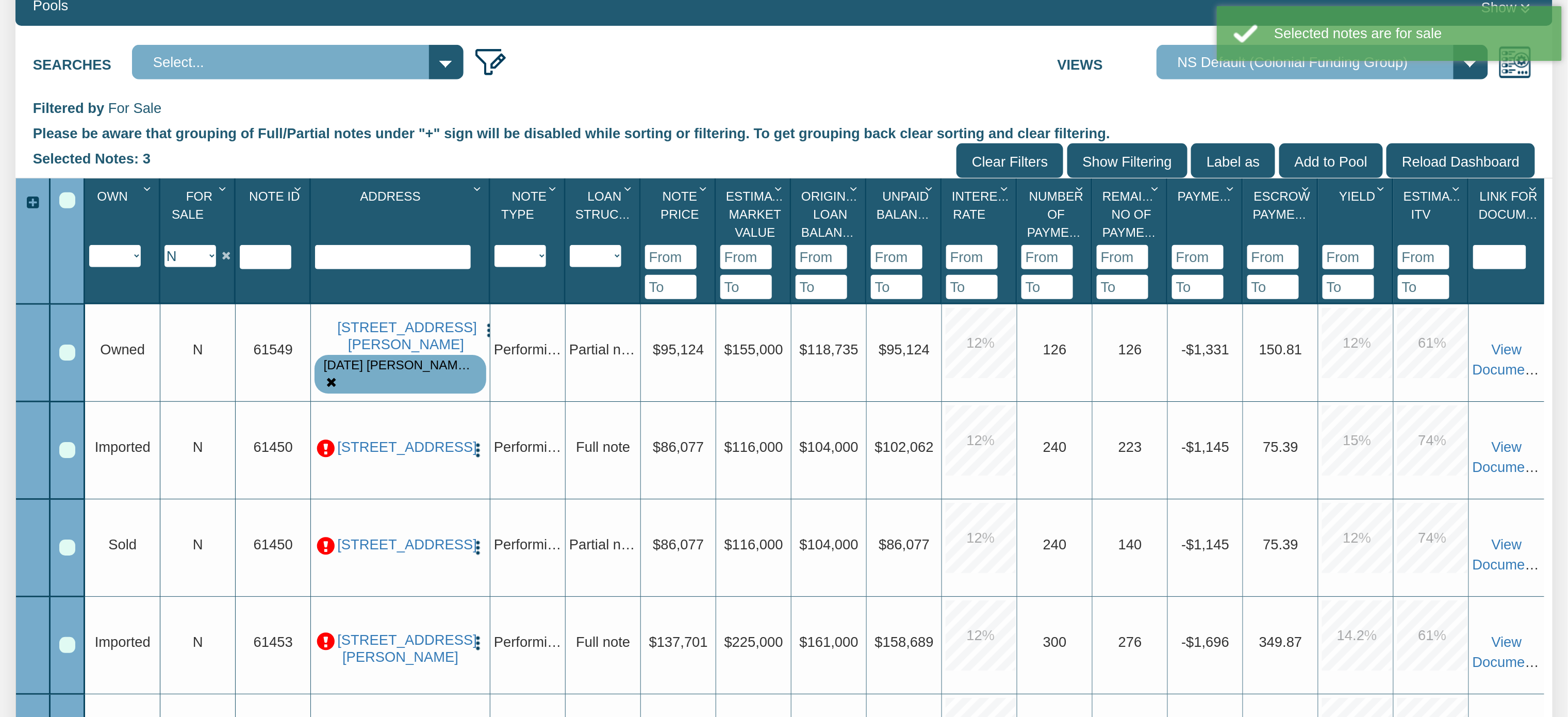
click at [481, 323] on img "button" at bounding box center [489, 330] width 17 height 17
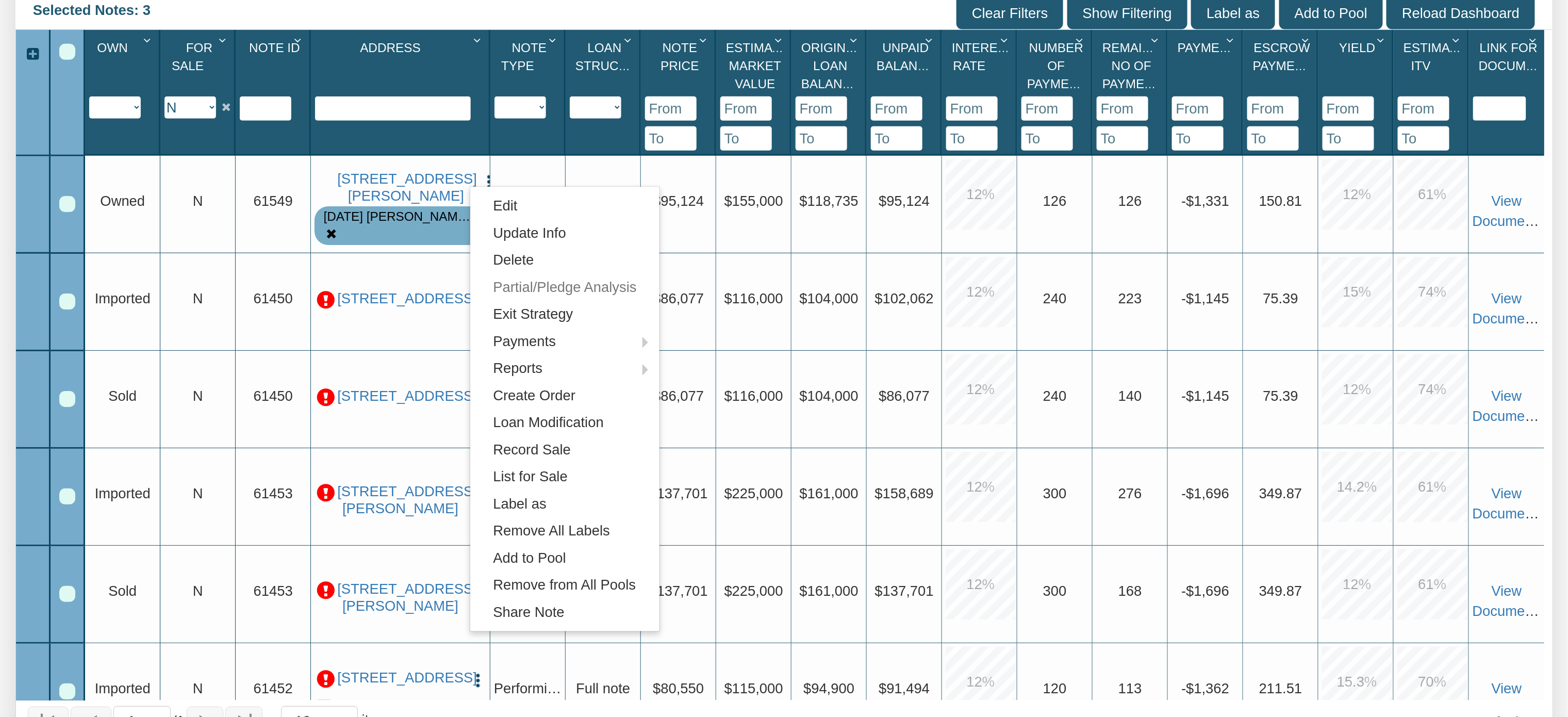
scroll to position [429, 0]
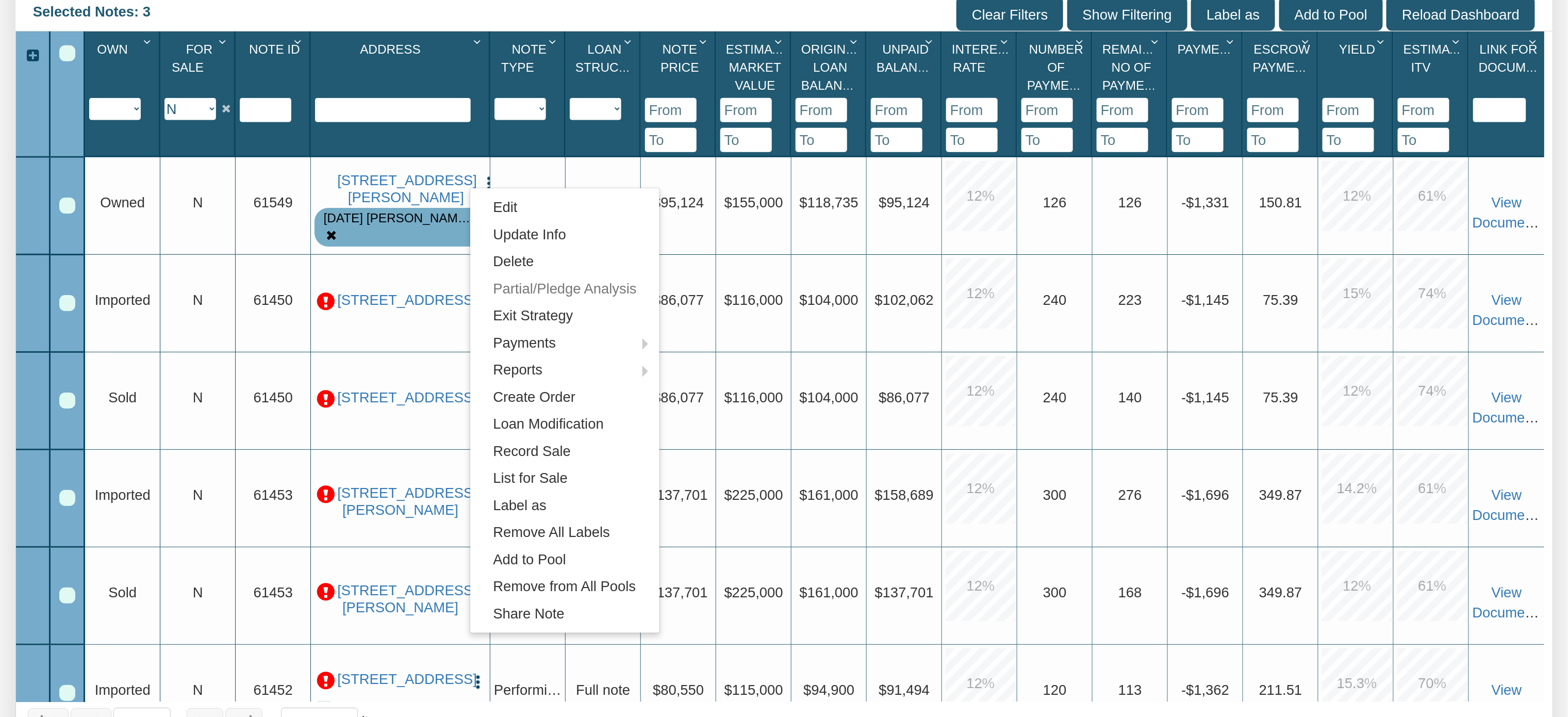
click at [481, 175] on img "button" at bounding box center [489, 183] width 17 height 17
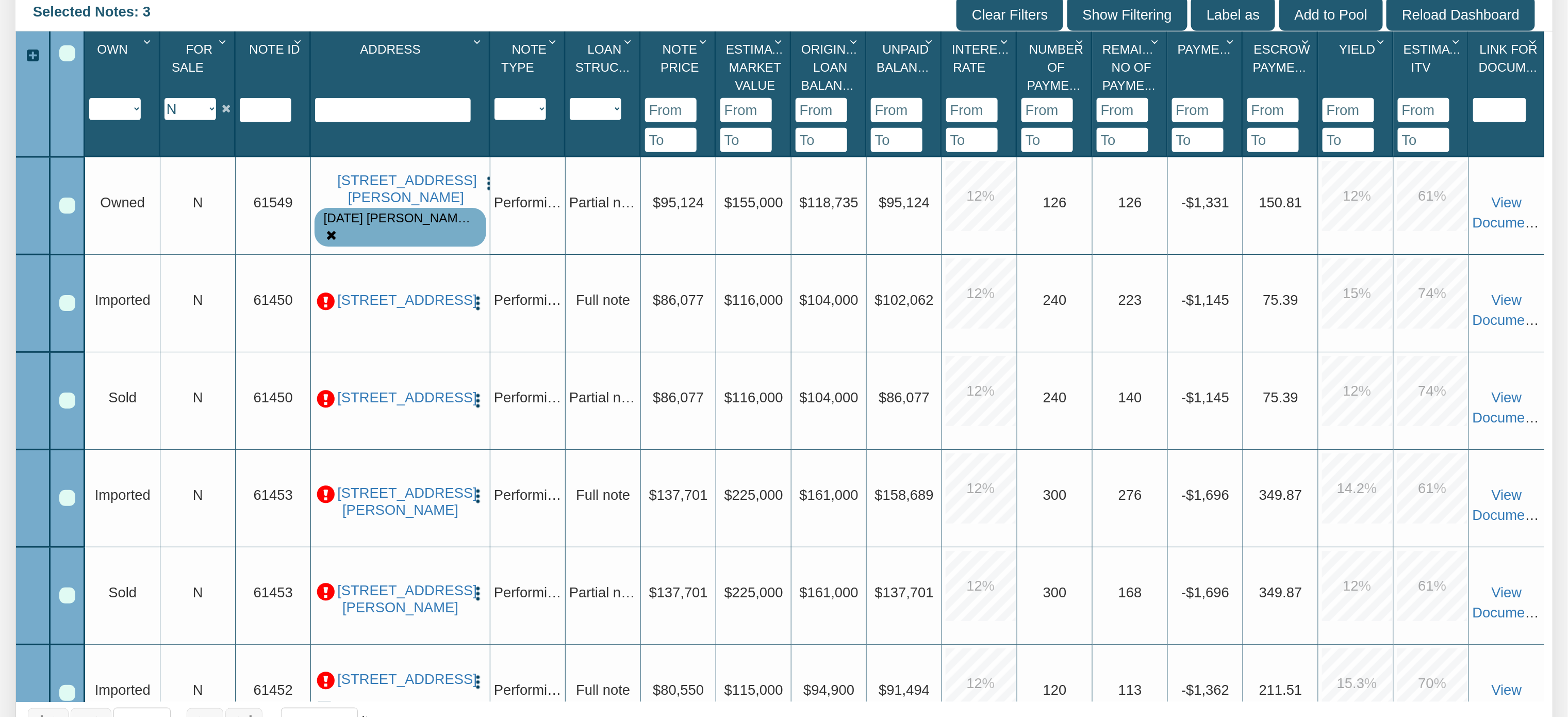
click at [68, 203] on div "Row 1, Row Selection Checkbox" at bounding box center [67, 205] width 16 height 16
click at [481, 175] on img "button" at bounding box center [489, 183] width 17 height 17
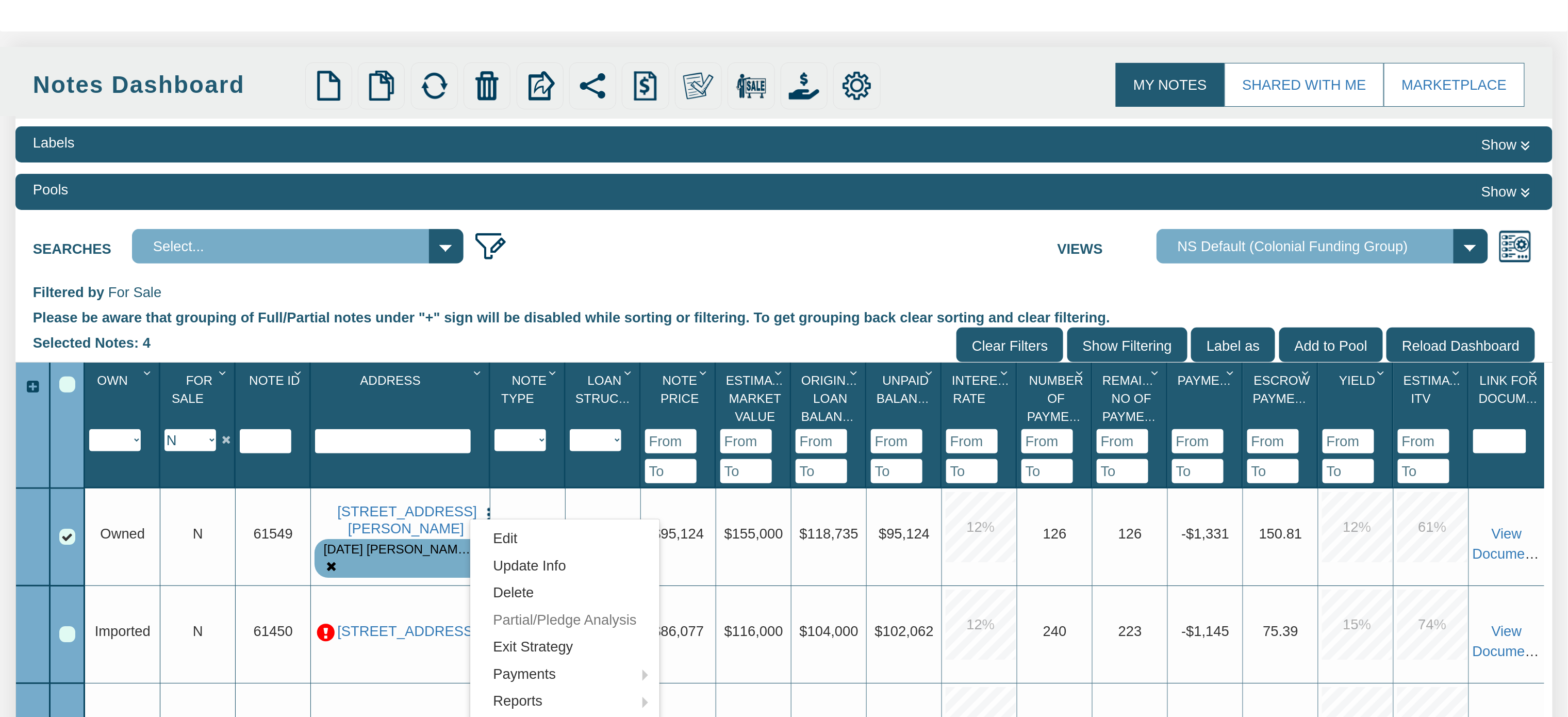
scroll to position [94, 0]
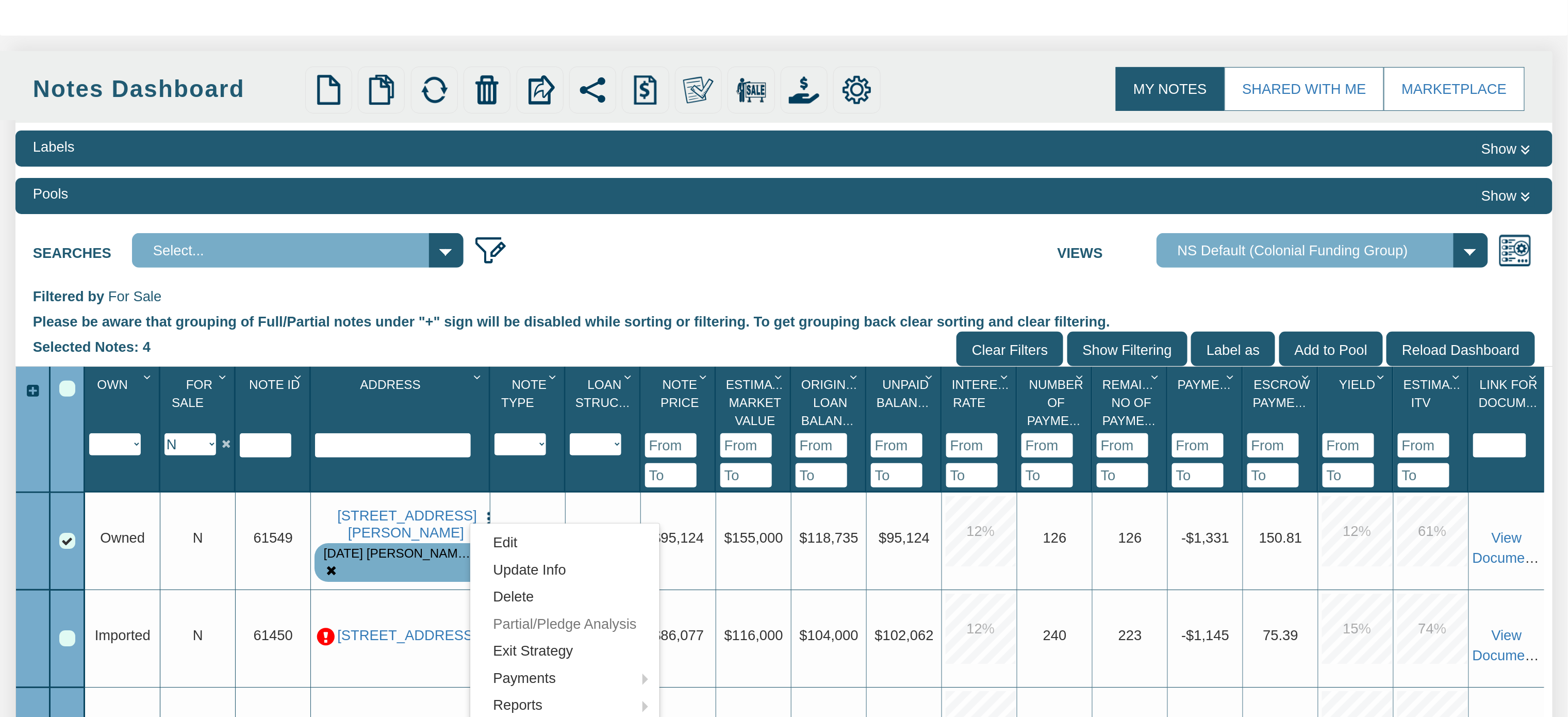
click at [68, 388] on div "Select All" at bounding box center [67, 389] width 16 height 16
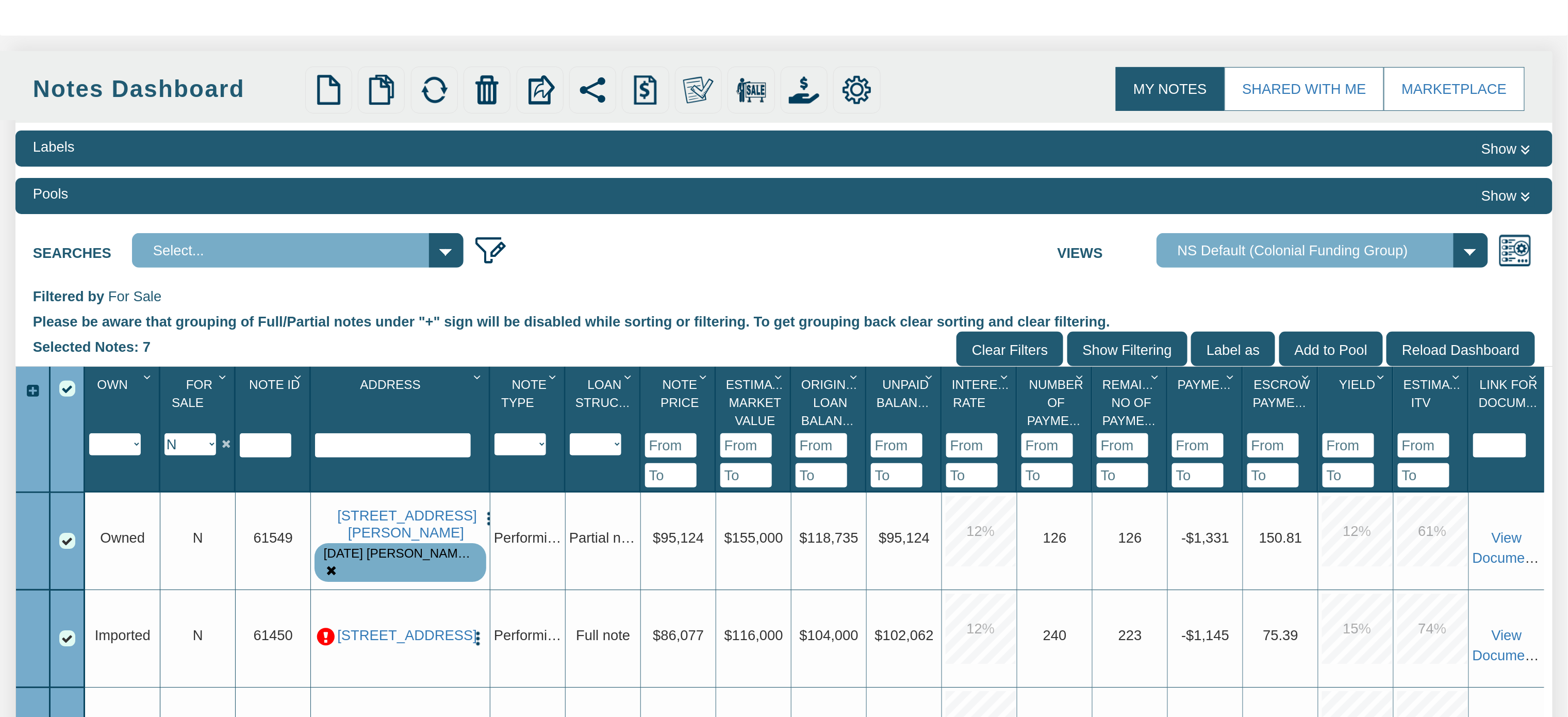
click at [68, 388] on div "Select All" at bounding box center [67, 389] width 16 height 16
click at [73, 549] on div at bounding box center [68, 542] width 34 height 97
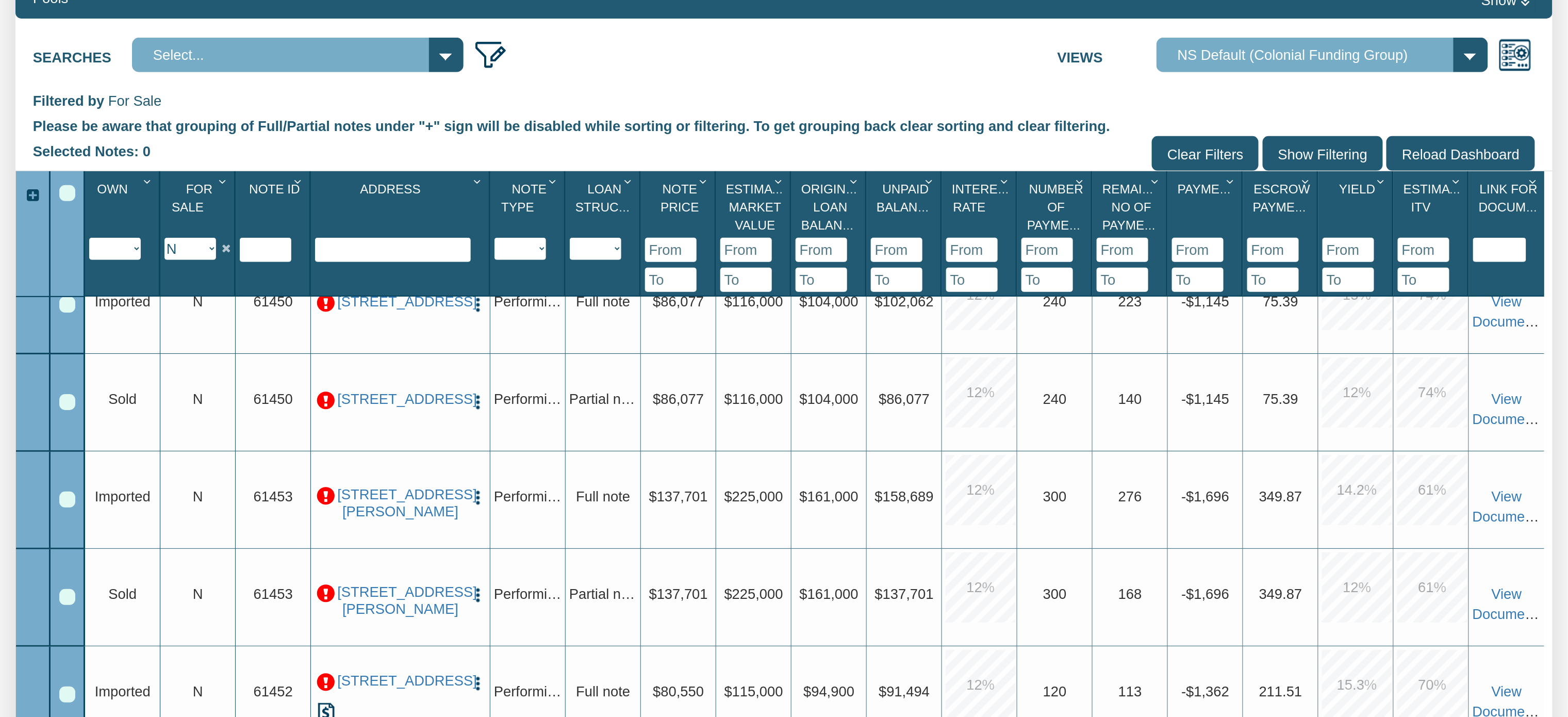
scroll to position [0, 0]
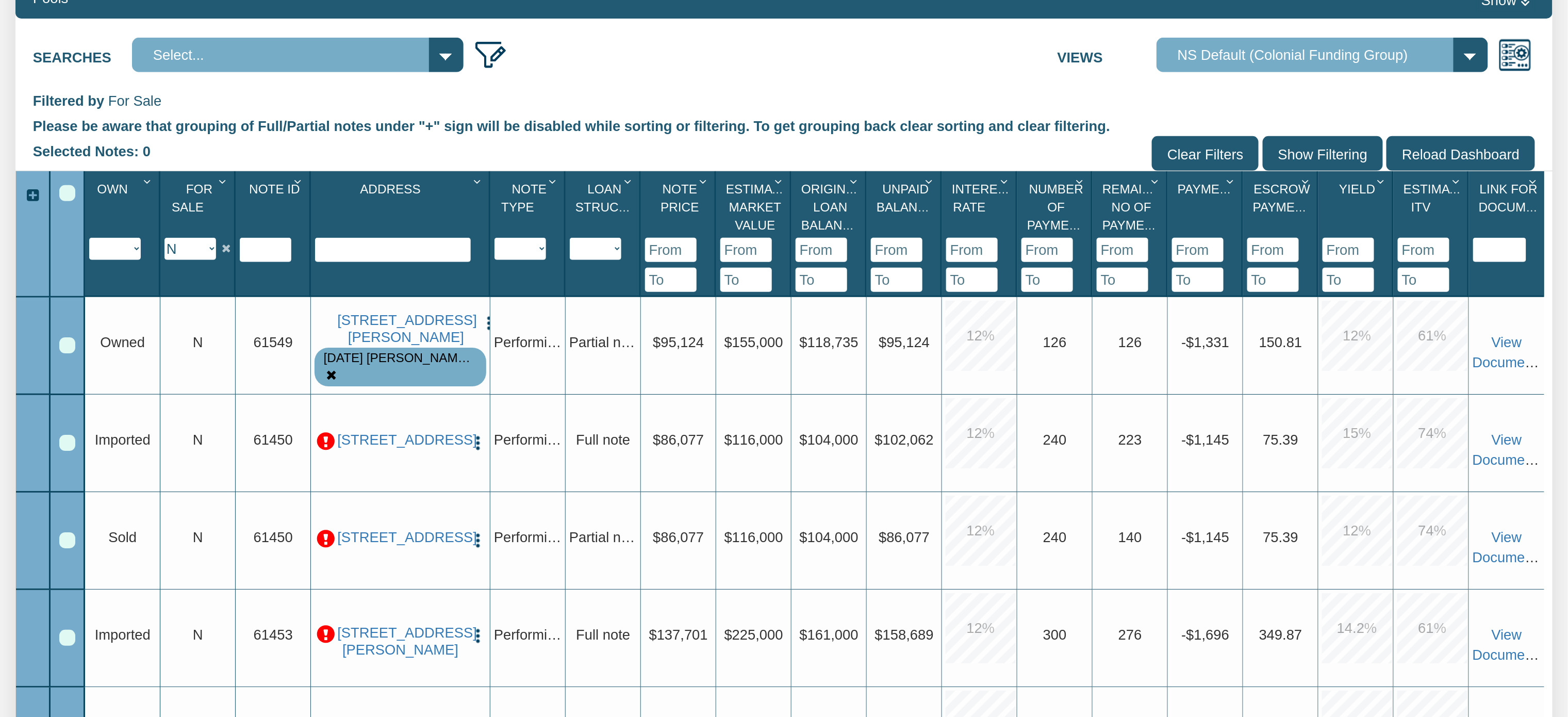
click at [209, 245] on select "Y N IP" at bounding box center [190, 249] width 52 height 22
select select "string:Y"
click at [165, 239] on select "Y N IP" at bounding box center [190, 249] width 52 height 22
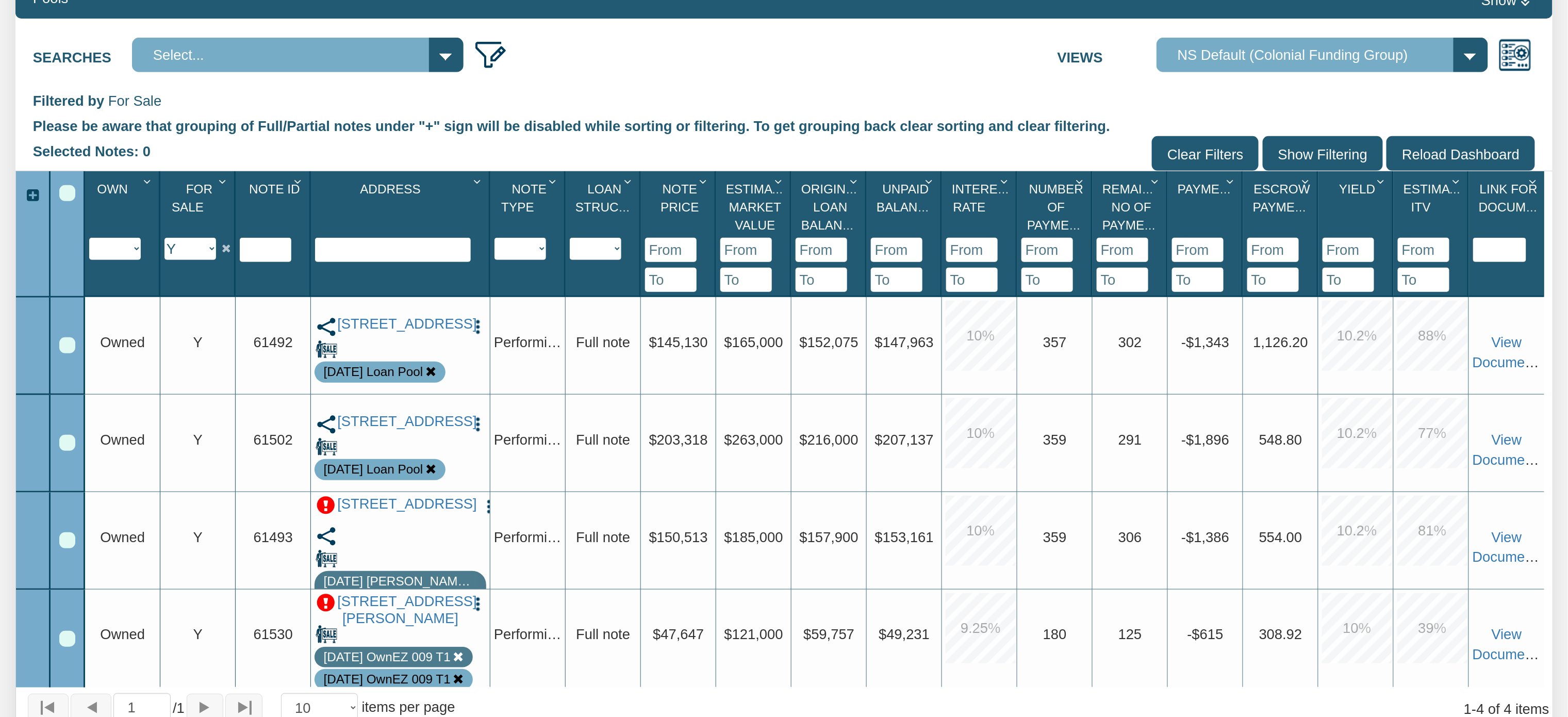
click at [63, 347] on div "Row 1, Row Selection Checkbox" at bounding box center [67, 345] width 16 height 16
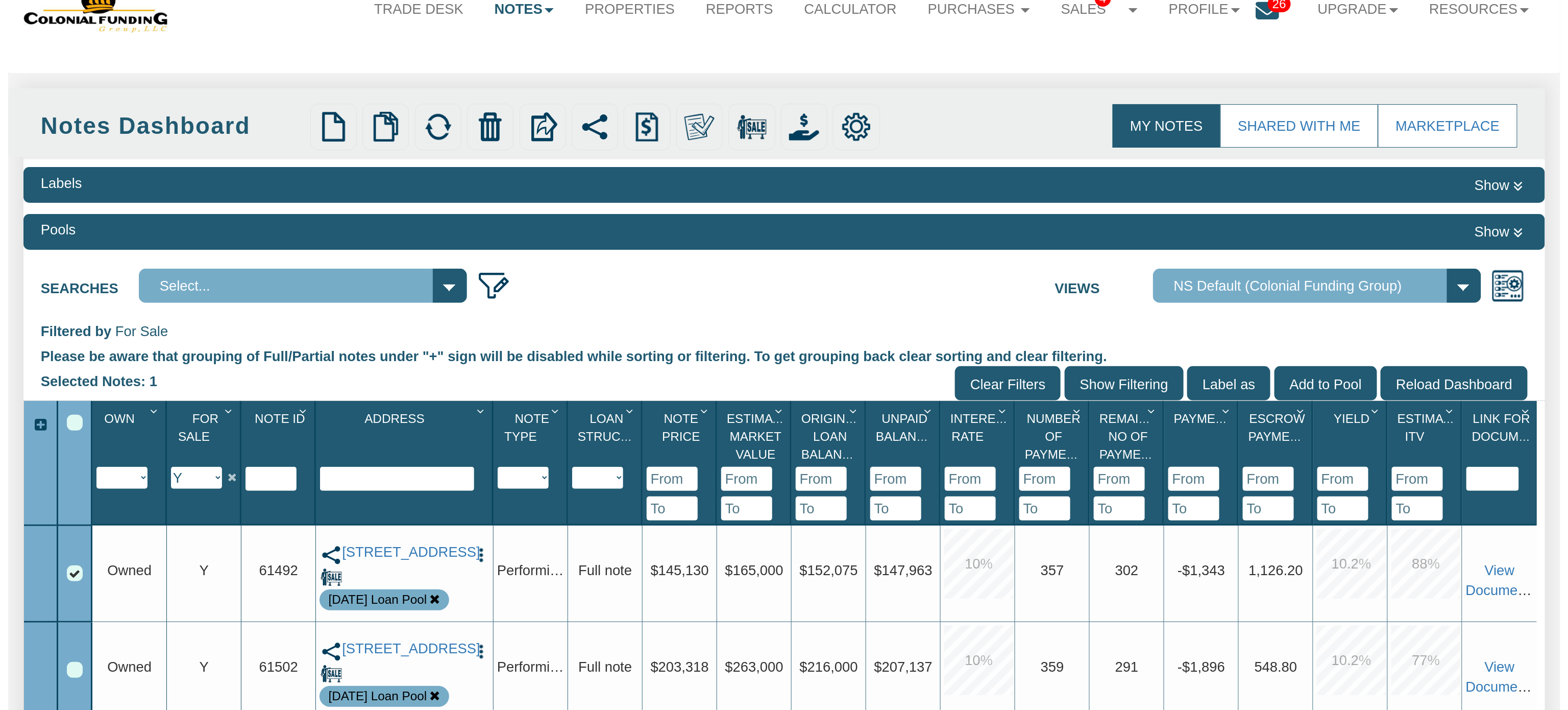
scroll to position [45, 0]
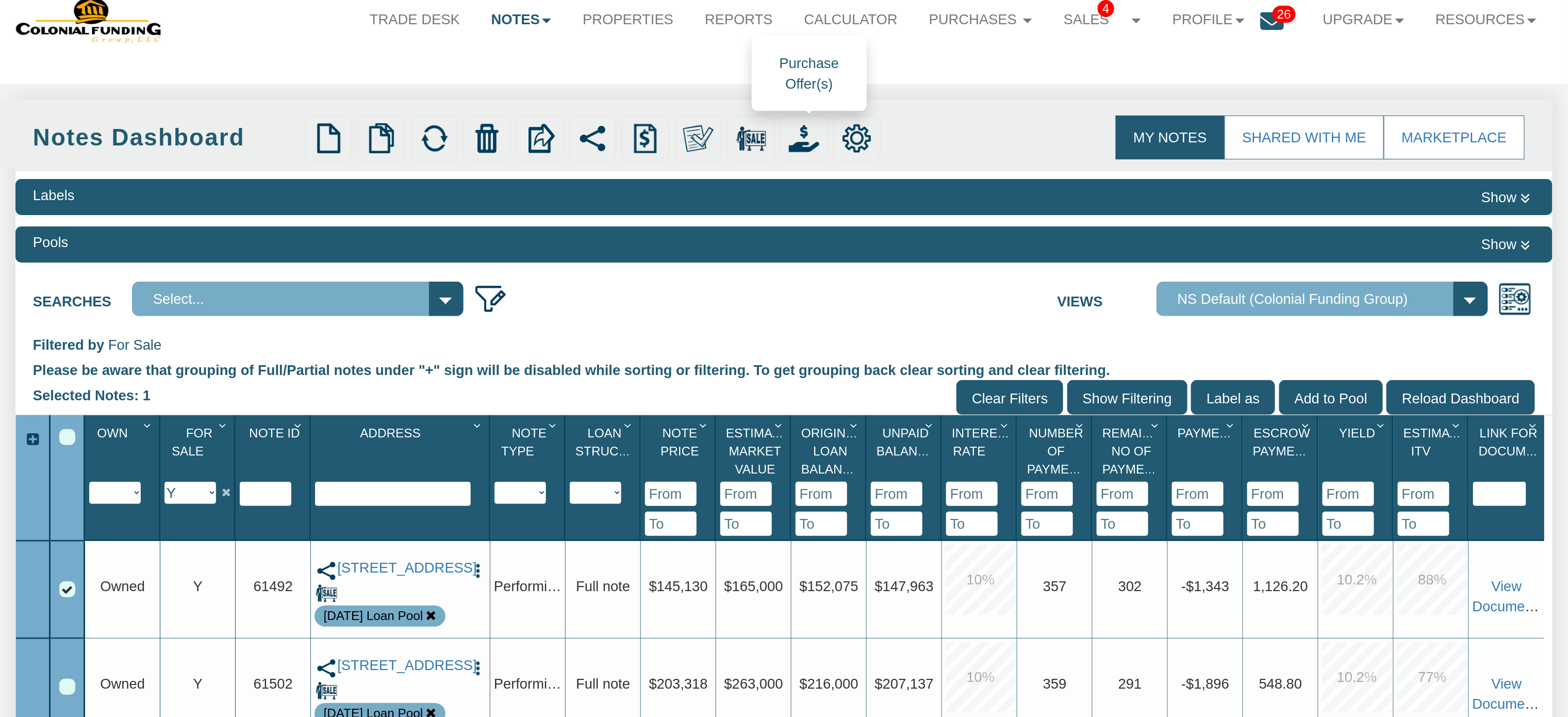
click at [803, 141] on img at bounding box center [804, 138] width 30 height 30
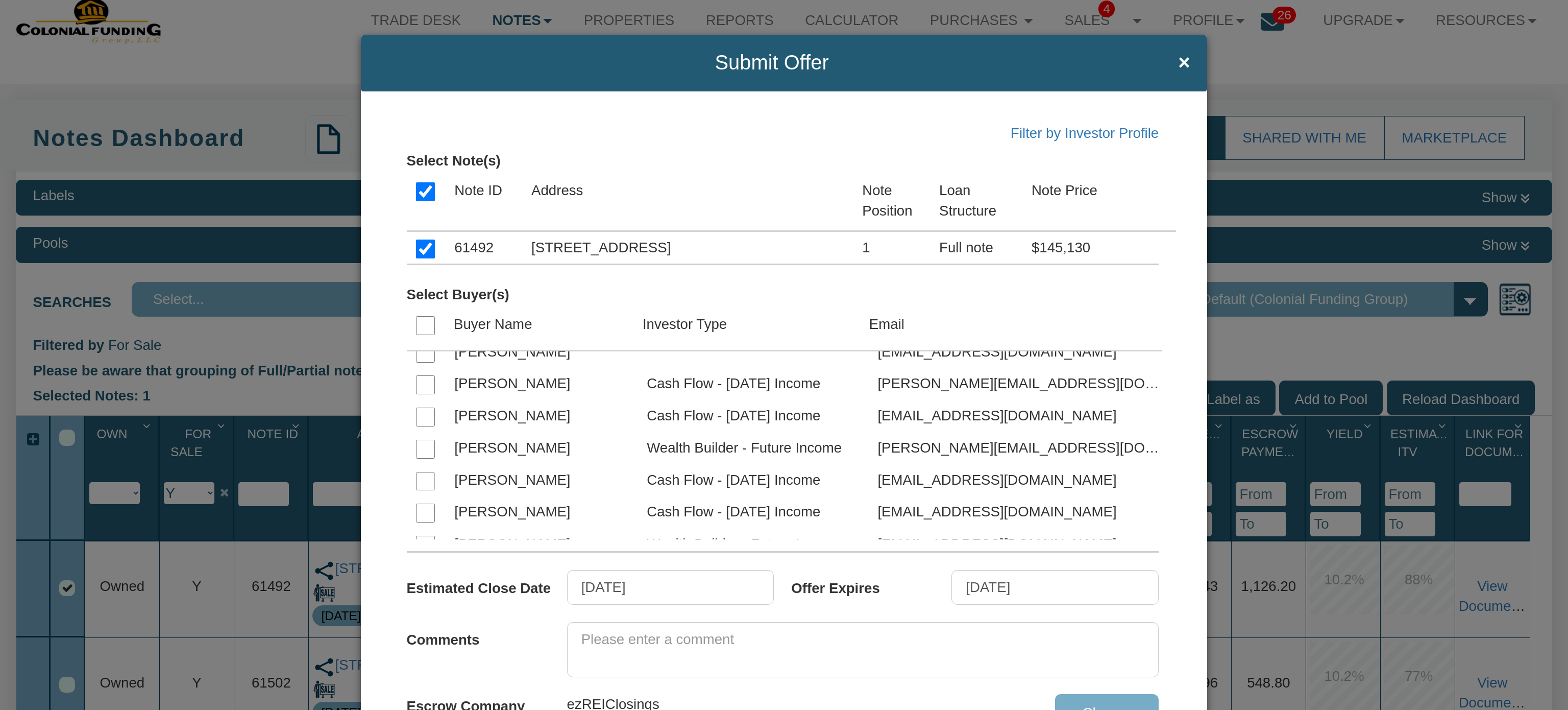
scroll to position [3763, 0]
click at [417, 454] on input "checkbox" at bounding box center [425, 448] width 19 height 19
checkbox input "true"
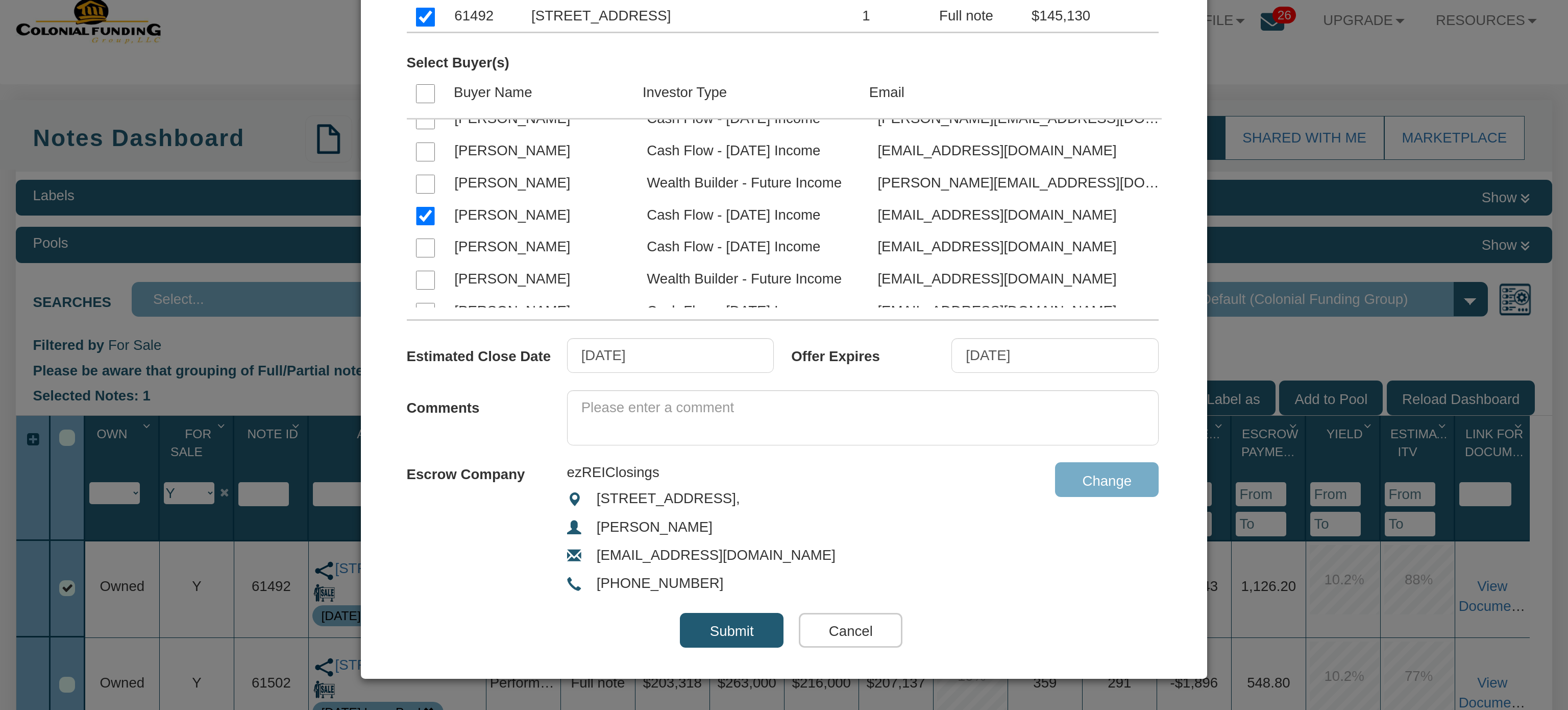
scroll to position [233, 0]
click at [1051, 346] on input "[DATE]" at bounding box center [1055, 354] width 207 height 35
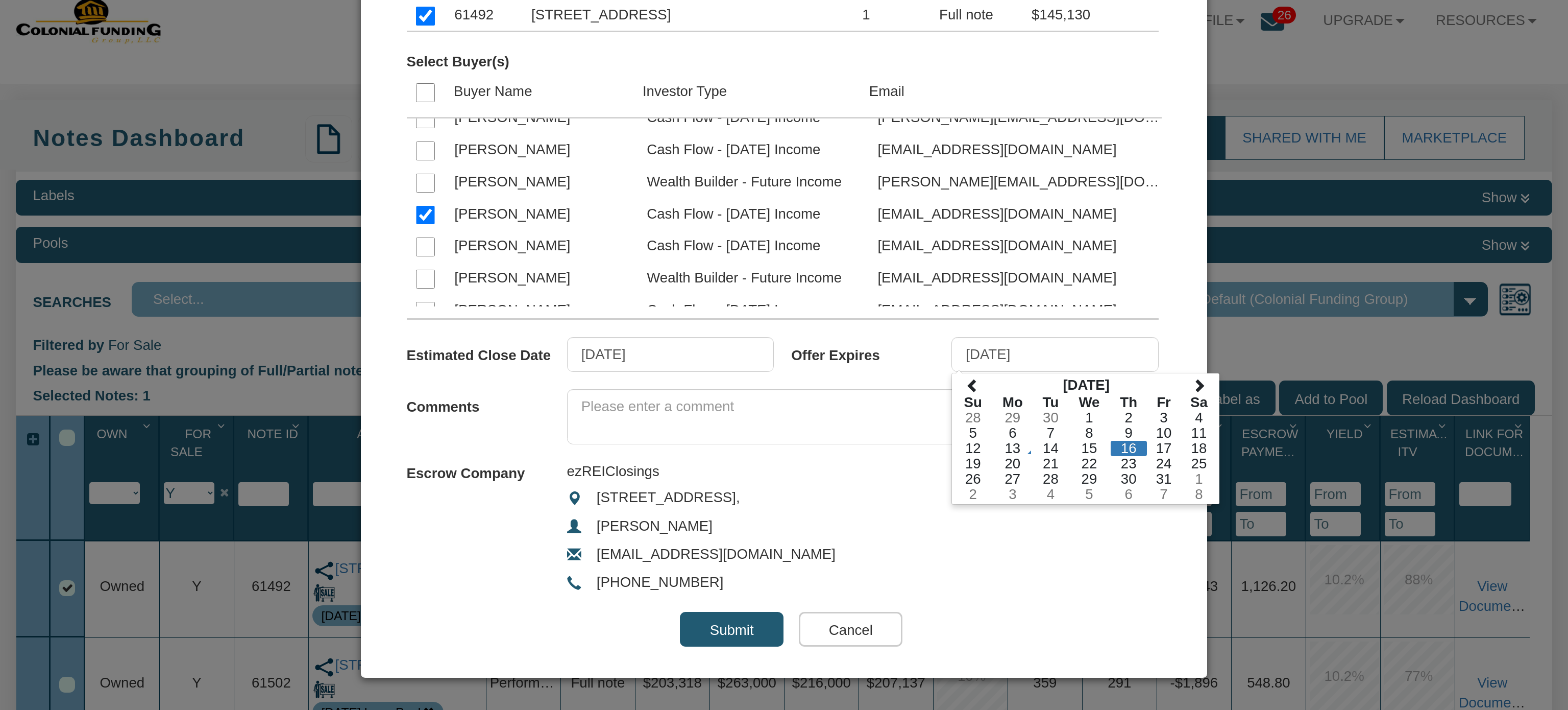
click at [1177, 354] on div "Filter by Investor Profile Select Note(s) Note ID Address Note Position Loan St…" at bounding box center [784, 268] width 847 height 819
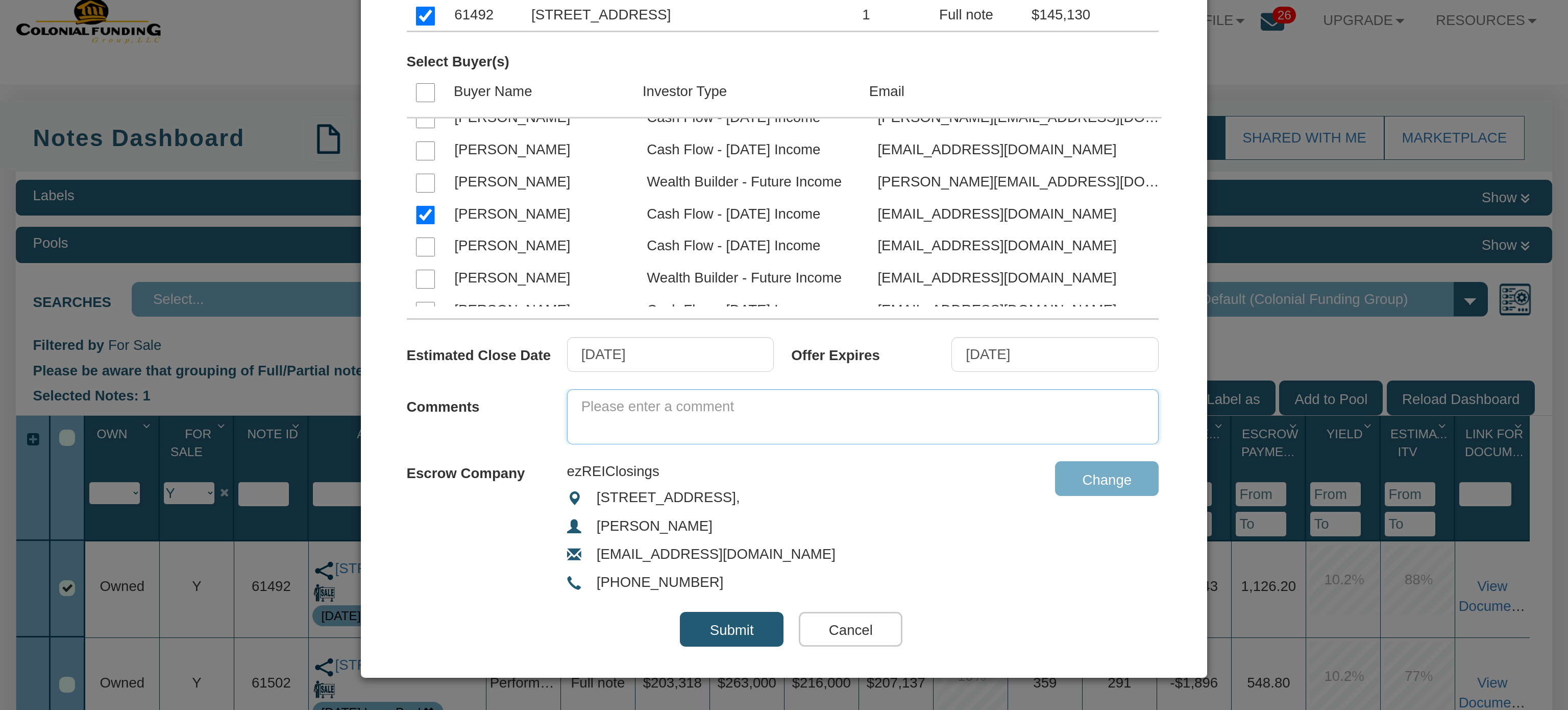
click at [732, 410] on textarea at bounding box center [863, 417] width 592 height 55
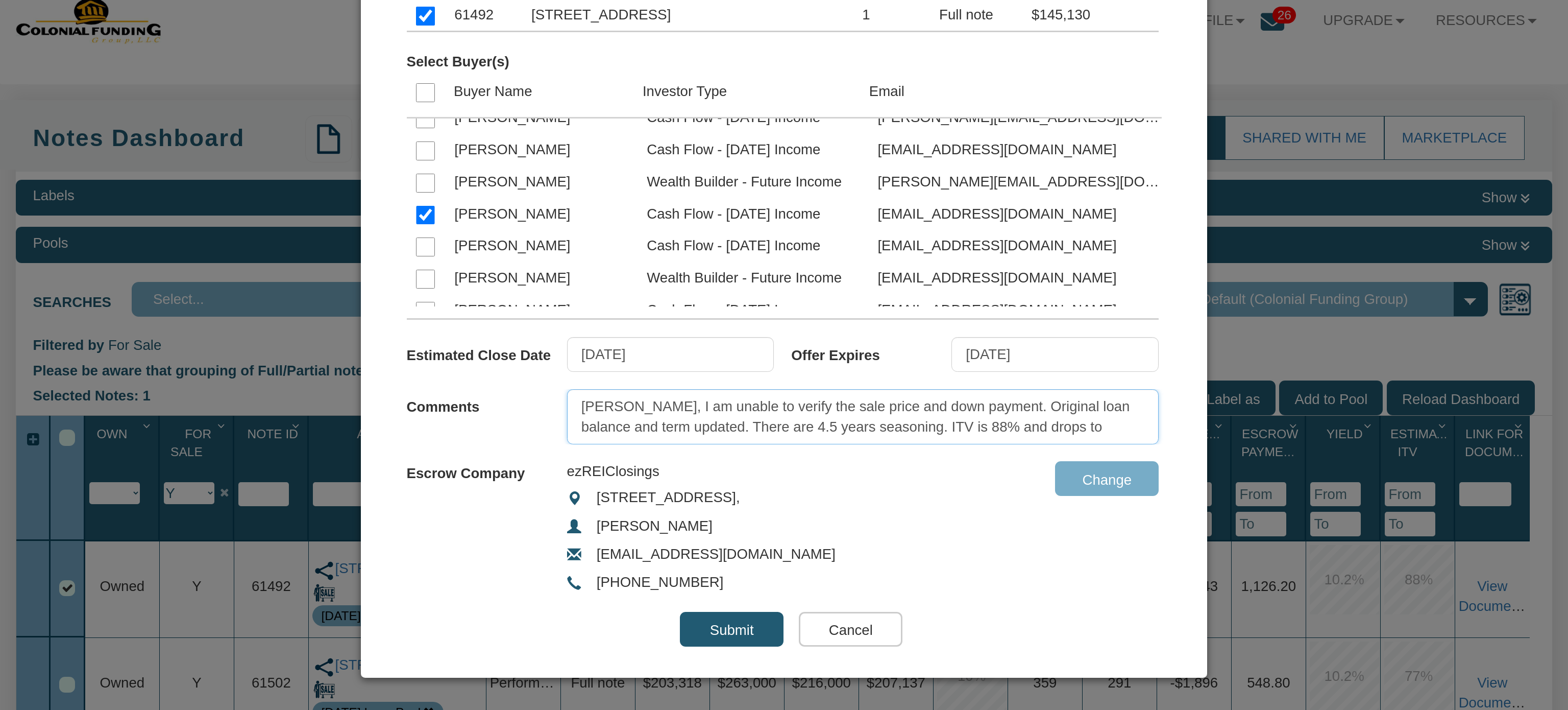
click at [1096, 435] on textarea "[PERSON_NAME], I am unable to verify the sale price and down payment. Original …" at bounding box center [863, 417] width 592 height 55
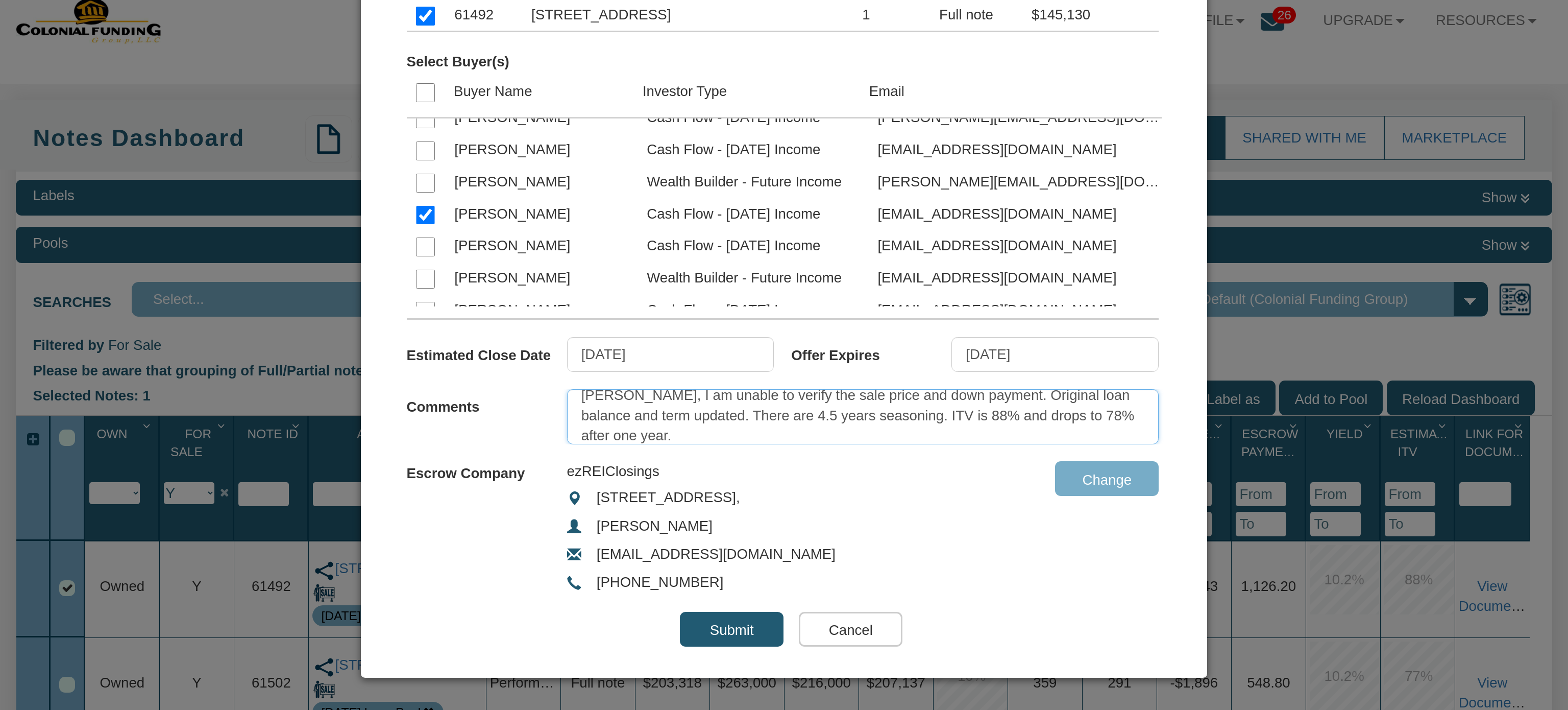
click at [978, 393] on textarea "[PERSON_NAME], I am unable to verify the sale price and down payment. Original …" at bounding box center [863, 417] width 592 height 55
type textarea "[PERSON_NAME], I am unable to verify the sale price and down payment that was p…"
drag, startPoint x: 576, startPoint y: 392, endPoint x: 1297, endPoint y: 615, distance: 754.7
click at [1297, 615] on div "Submit Offer × Filter by Investor Profile Select Note(s) Note ID Address Note P…" at bounding box center [784, 355] width 1568 height 710
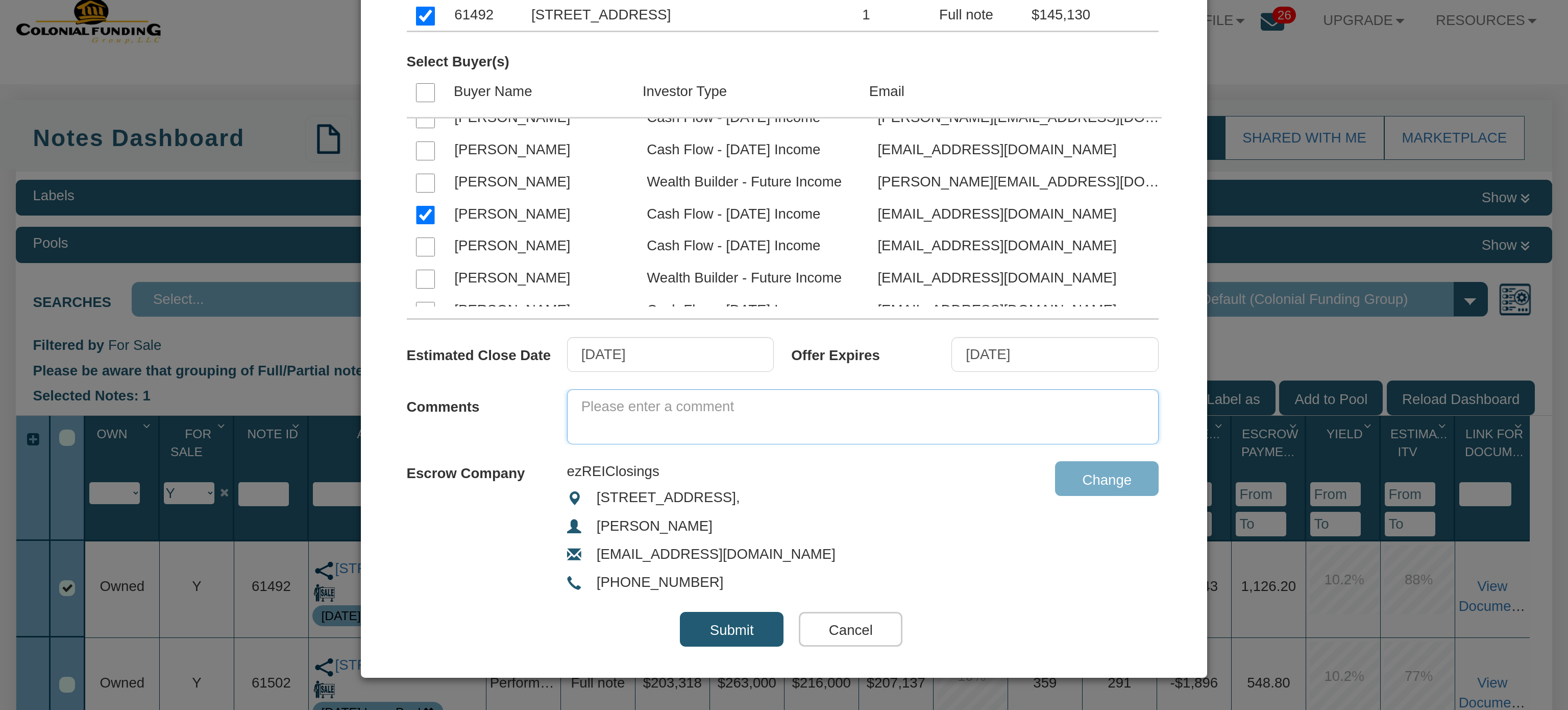
scroll to position [0, 0]
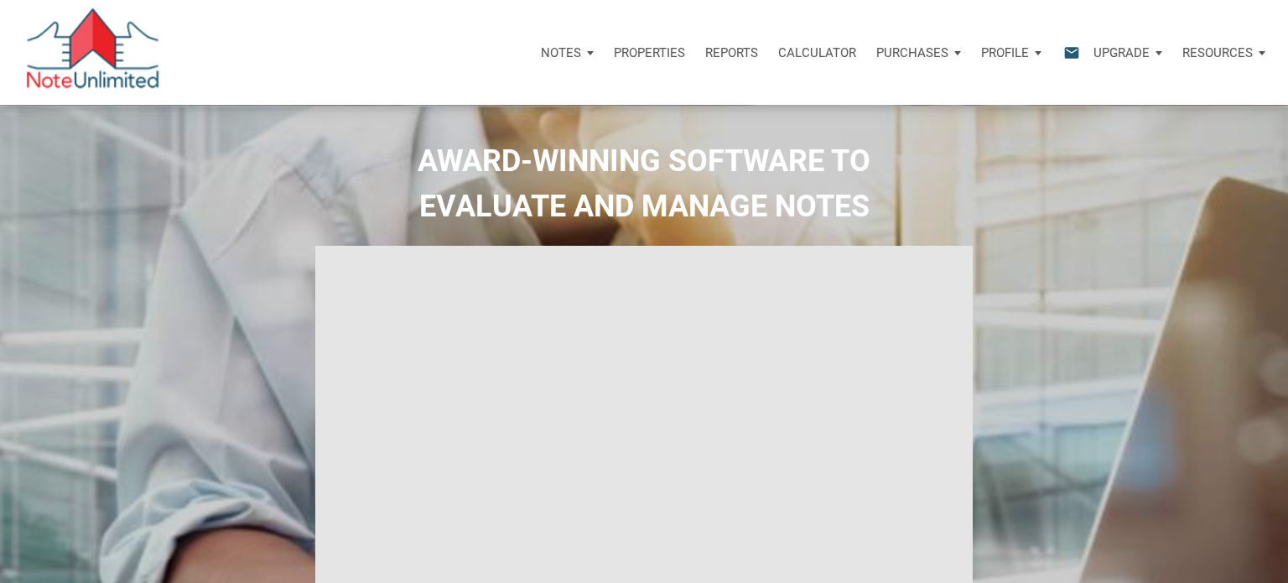
select select
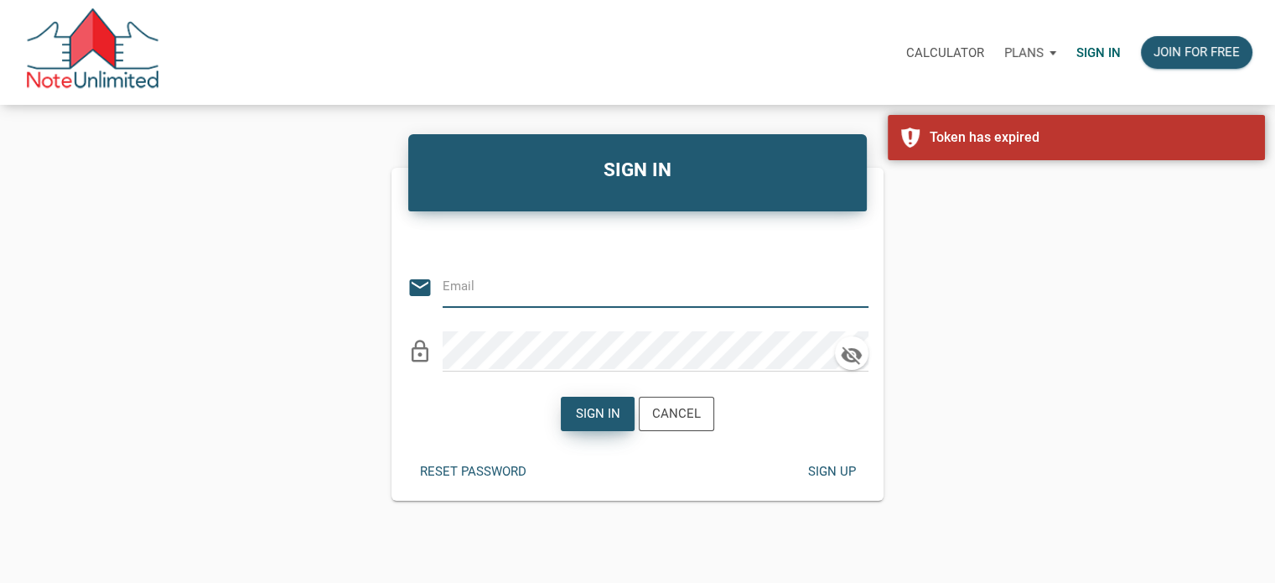
type input "Notes@colonialfundinggroup.com"
click at [600, 415] on div "Sign in" at bounding box center [598, 413] width 44 height 19
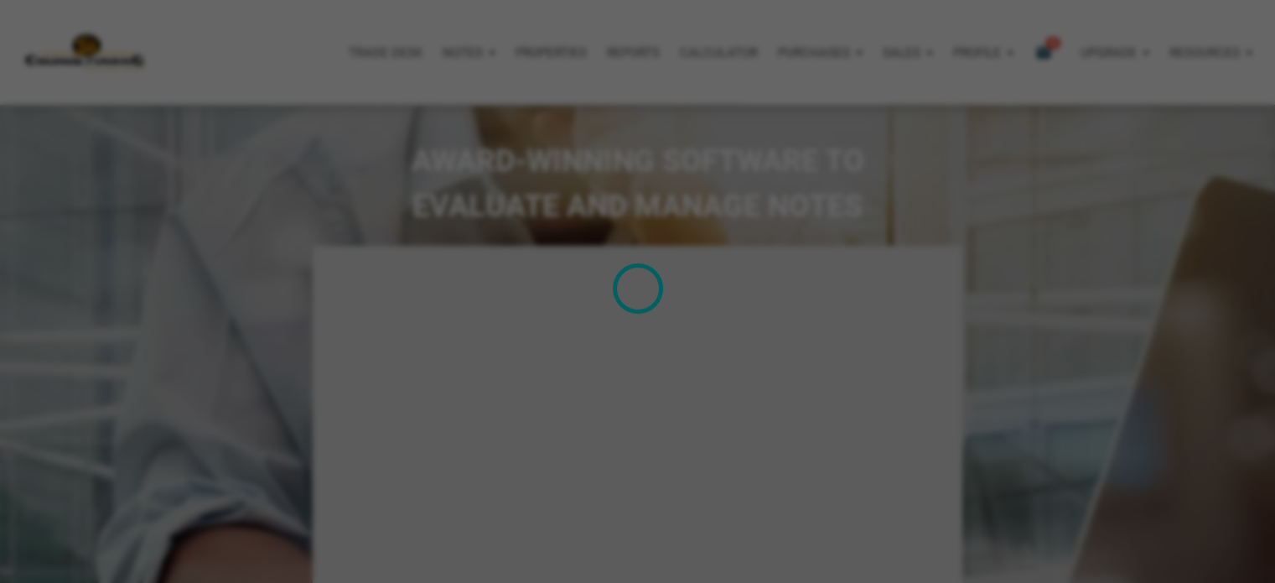
type input "Introduction to new features"
select select
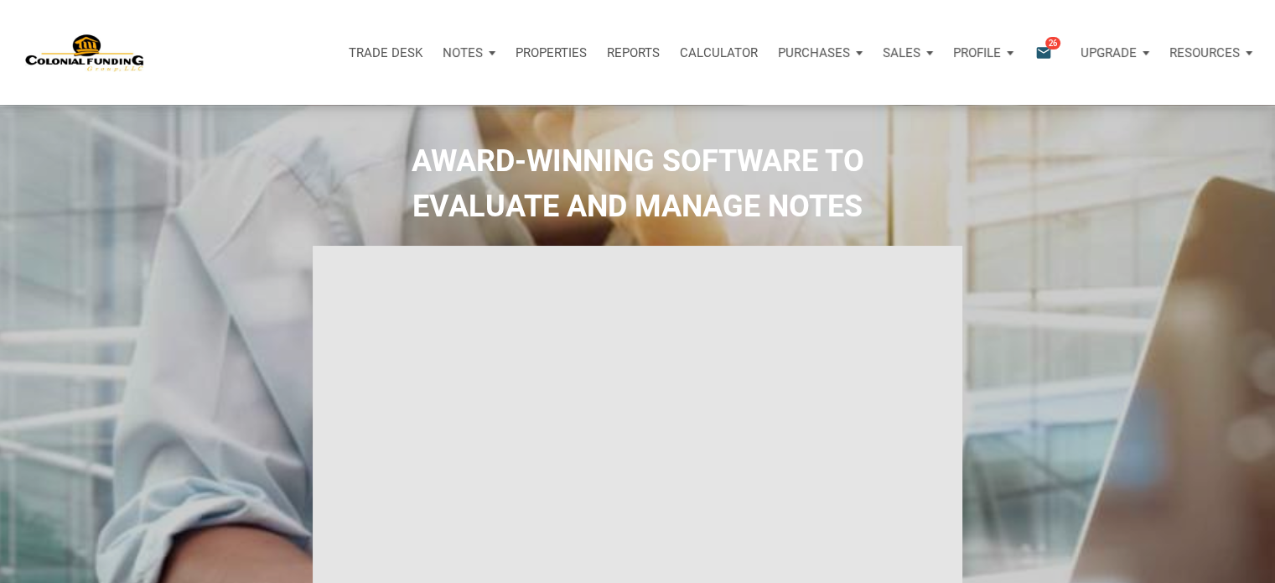
click at [456, 51] on p "Notes" at bounding box center [463, 52] width 40 height 15
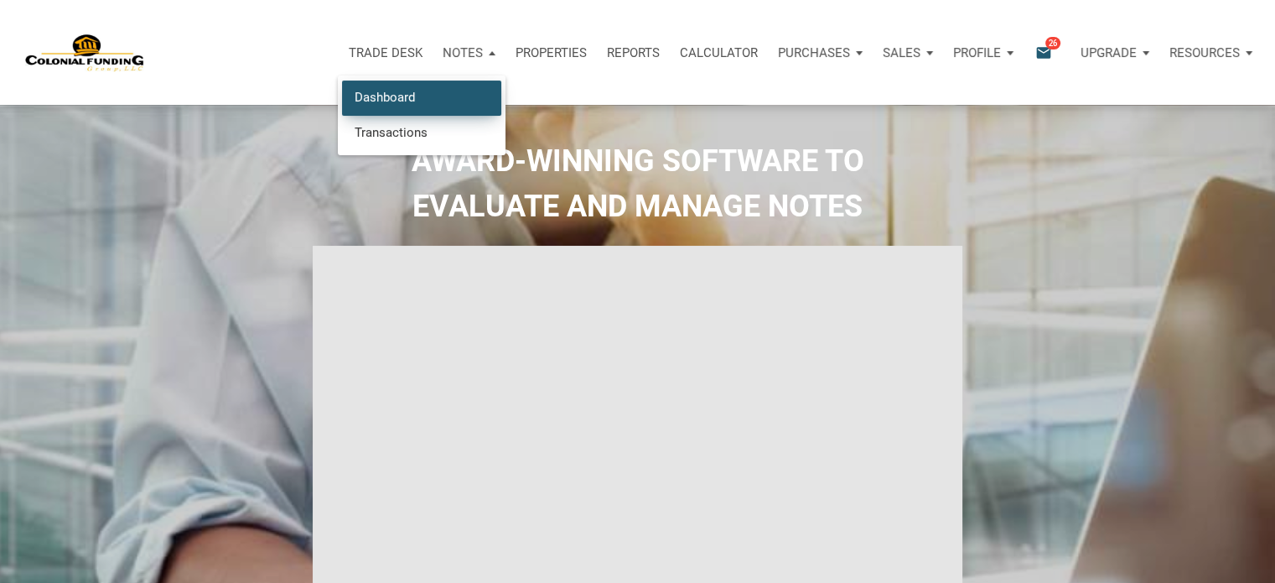
click at [377, 96] on link "Dashboard" at bounding box center [421, 97] width 159 height 34
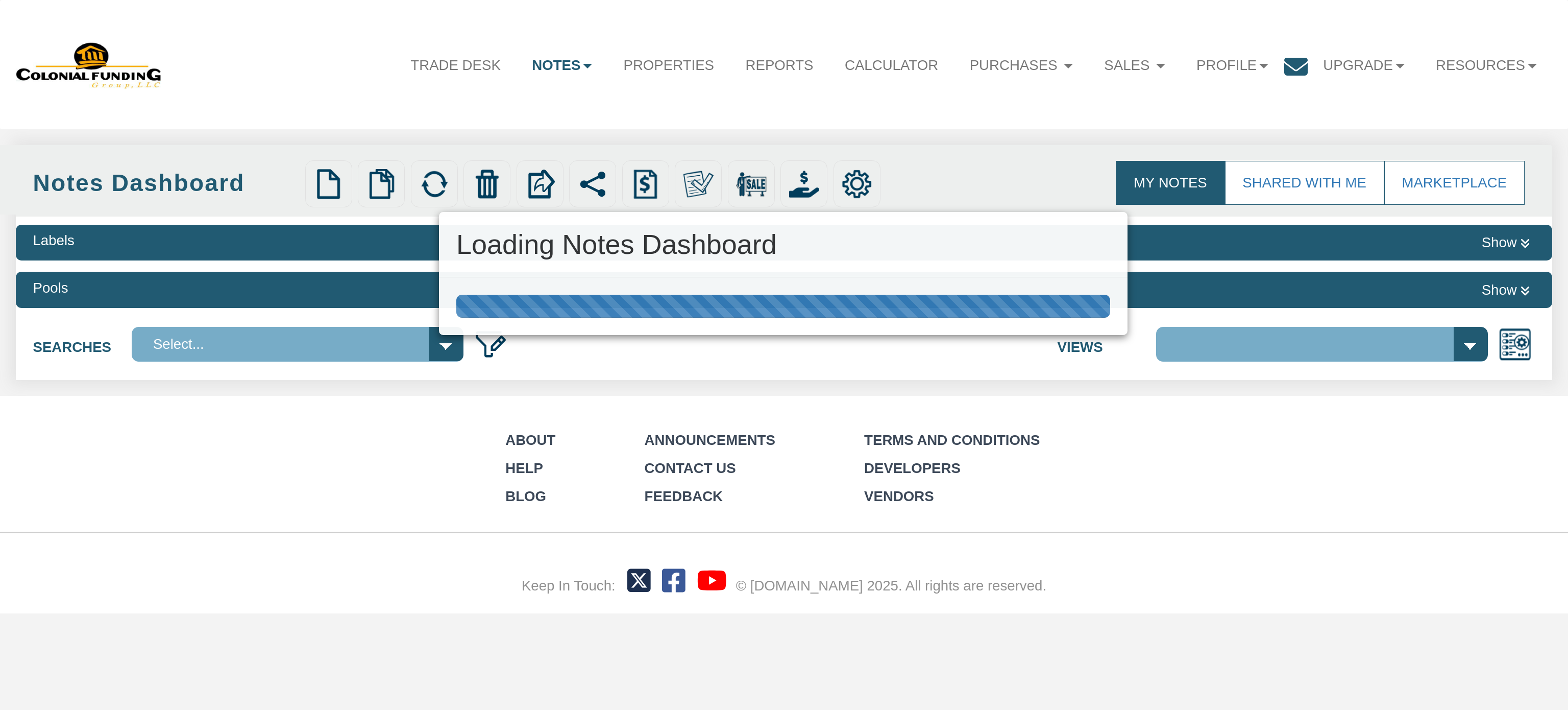
select select "316"
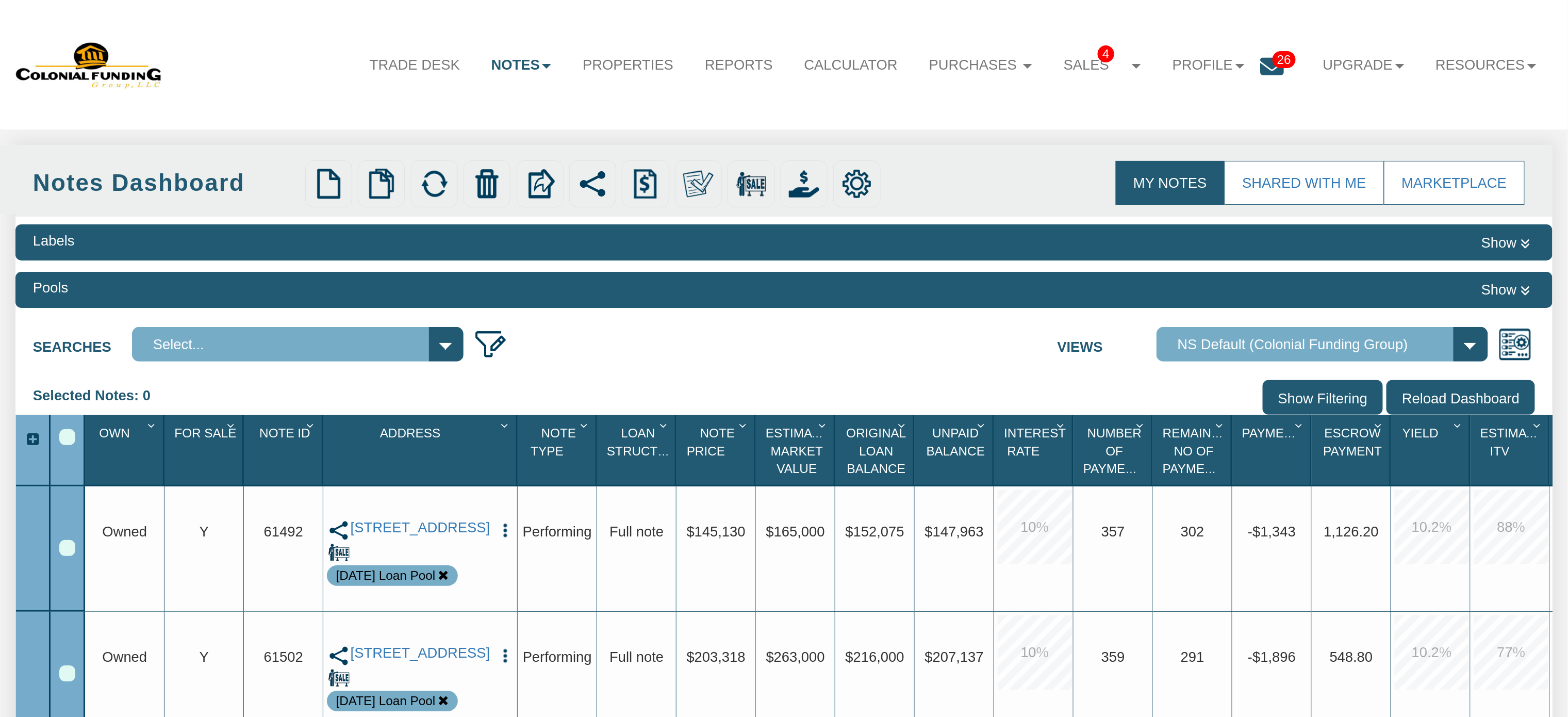
click at [69, 548] on div "Row 1, Row Selection Checkbox" at bounding box center [67, 548] width 16 height 16
click at [809, 182] on img at bounding box center [804, 183] width 30 height 30
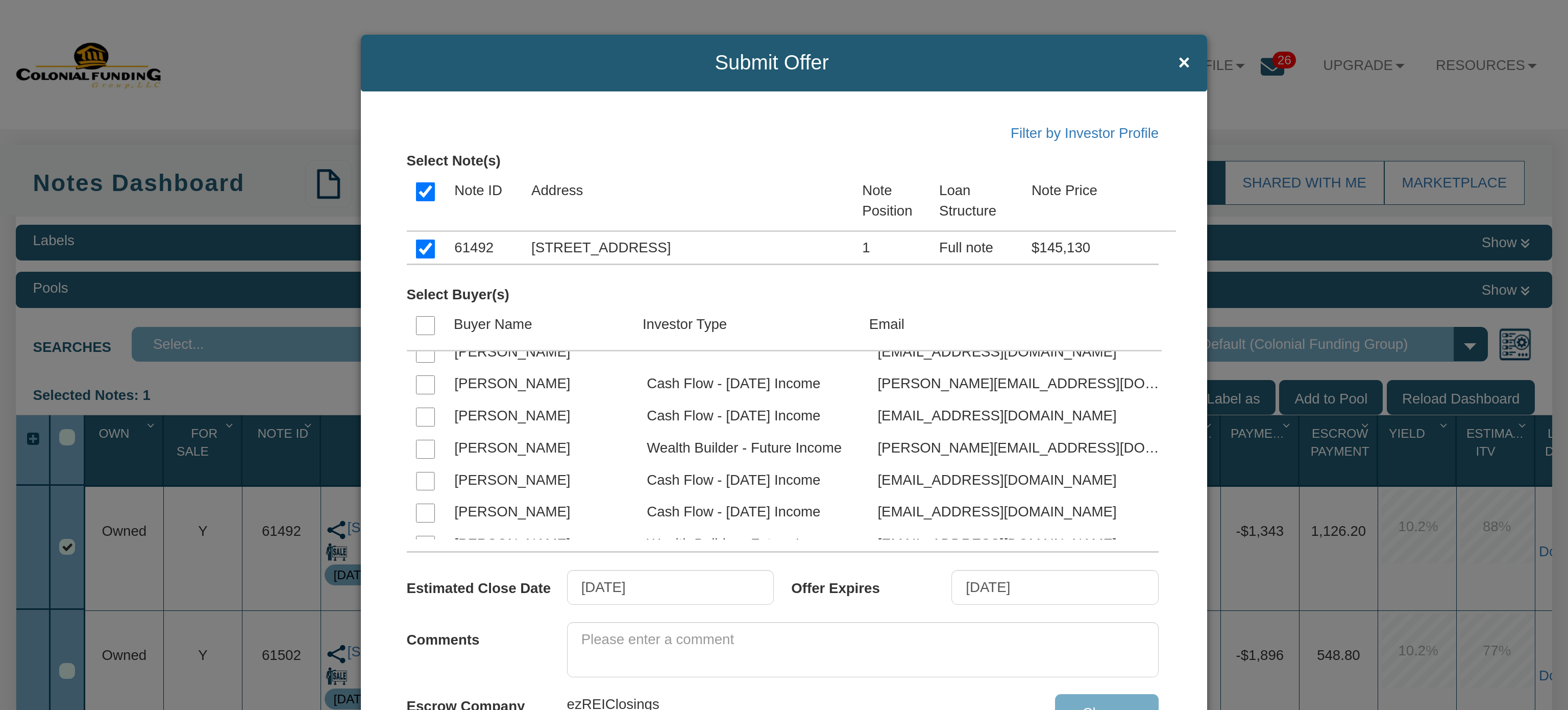
scroll to position [3797, 0]
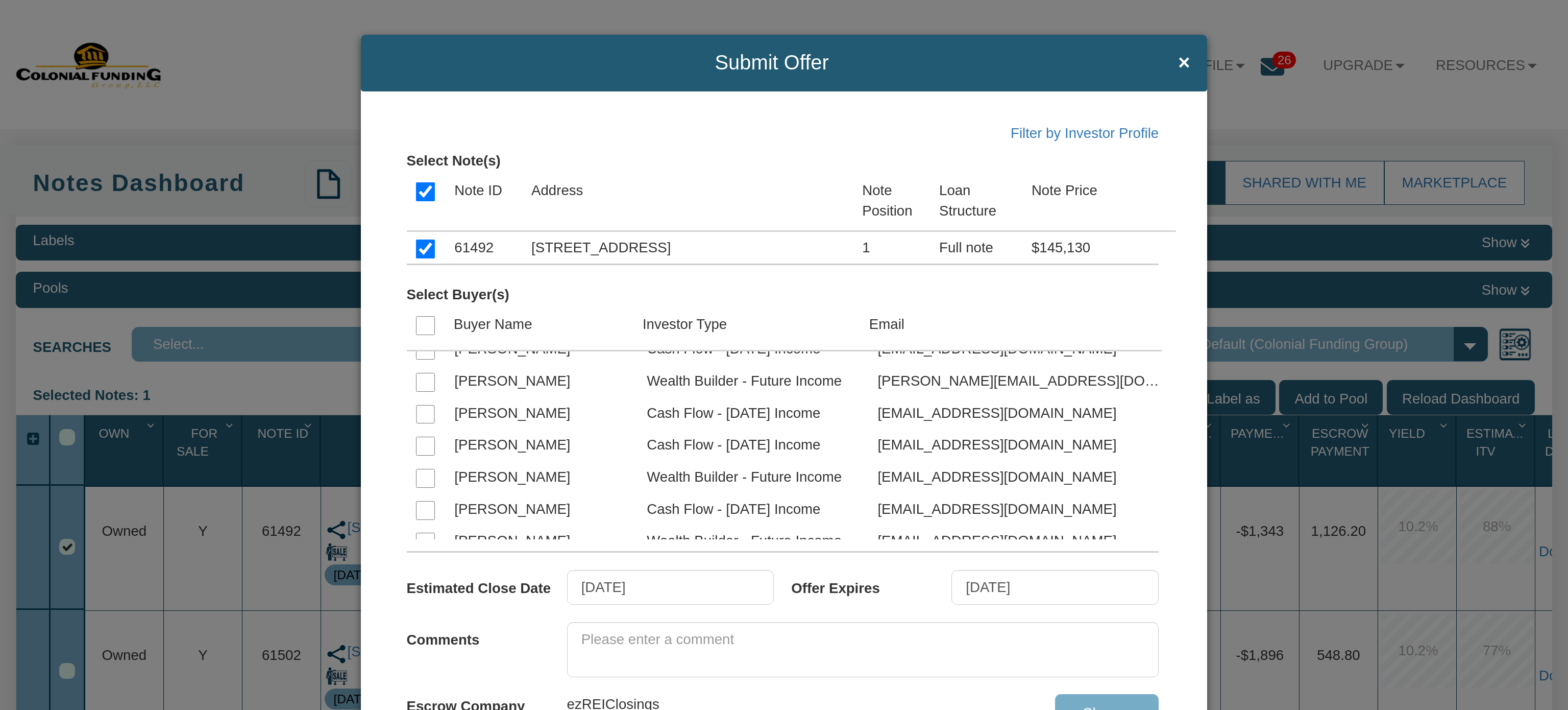
click at [424, 424] on input "checkbox" at bounding box center [425, 414] width 19 height 19
checkbox input "true"
click at [618, 628] on textarea at bounding box center [863, 649] width 592 height 55
paste textarea "I’m unable to verify the previously provided sale price and down payment. We’re…"
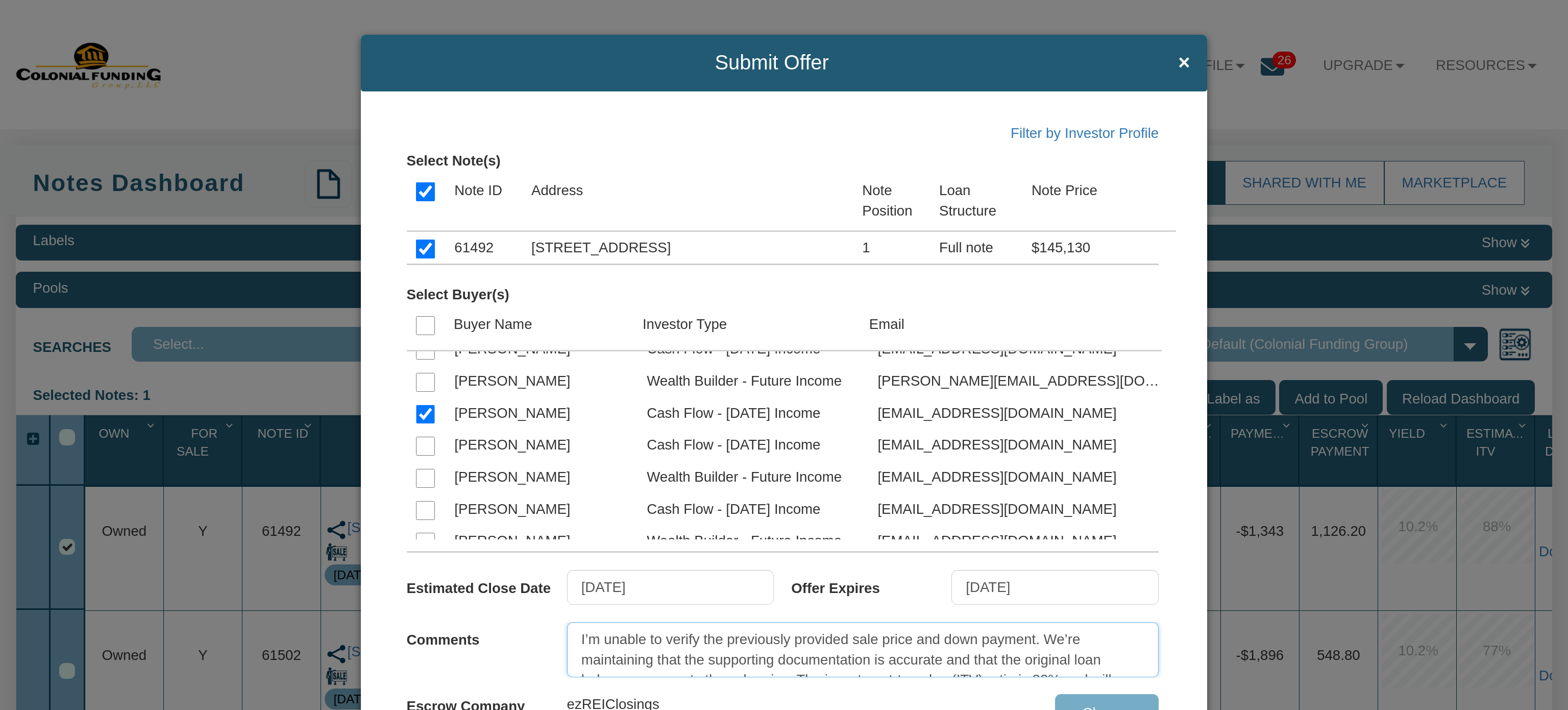
scroll to position [40, 0]
click at [947, 663] on textarea "I’m unable to verify the previously provided sale price and down payment. We’re…" at bounding box center [863, 649] width 592 height 55
click at [1097, 658] on textarea "I’m unable to verify the previously provided sale price and down payment. We’re…" at bounding box center [863, 649] width 592 height 55
click at [1108, 670] on textarea "I’m unable to verify the previously provided sale price and down payment. We’re…" at bounding box center [863, 649] width 592 height 55
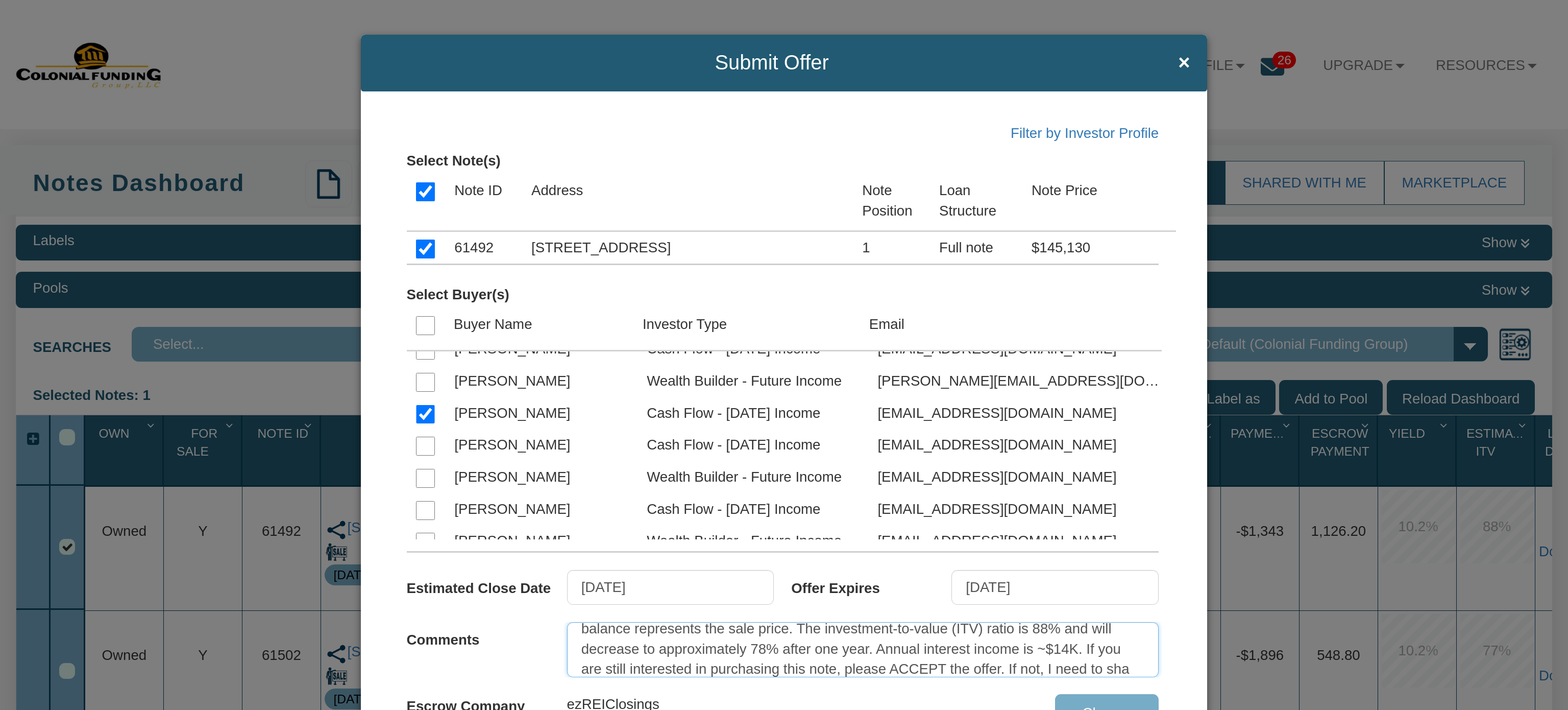
scroll to position [71, 0]
type textarea "I’m unable to verify the previously provided sale price and down payment. We’re…"
drag, startPoint x: 978, startPoint y: 669, endPoint x: 533, endPoint y: 614, distance: 448.4
click at [533, 614] on div "Comments I’m unable to verify the previously provided sale price and down payme…" at bounding box center [791, 641] width 769 height 72
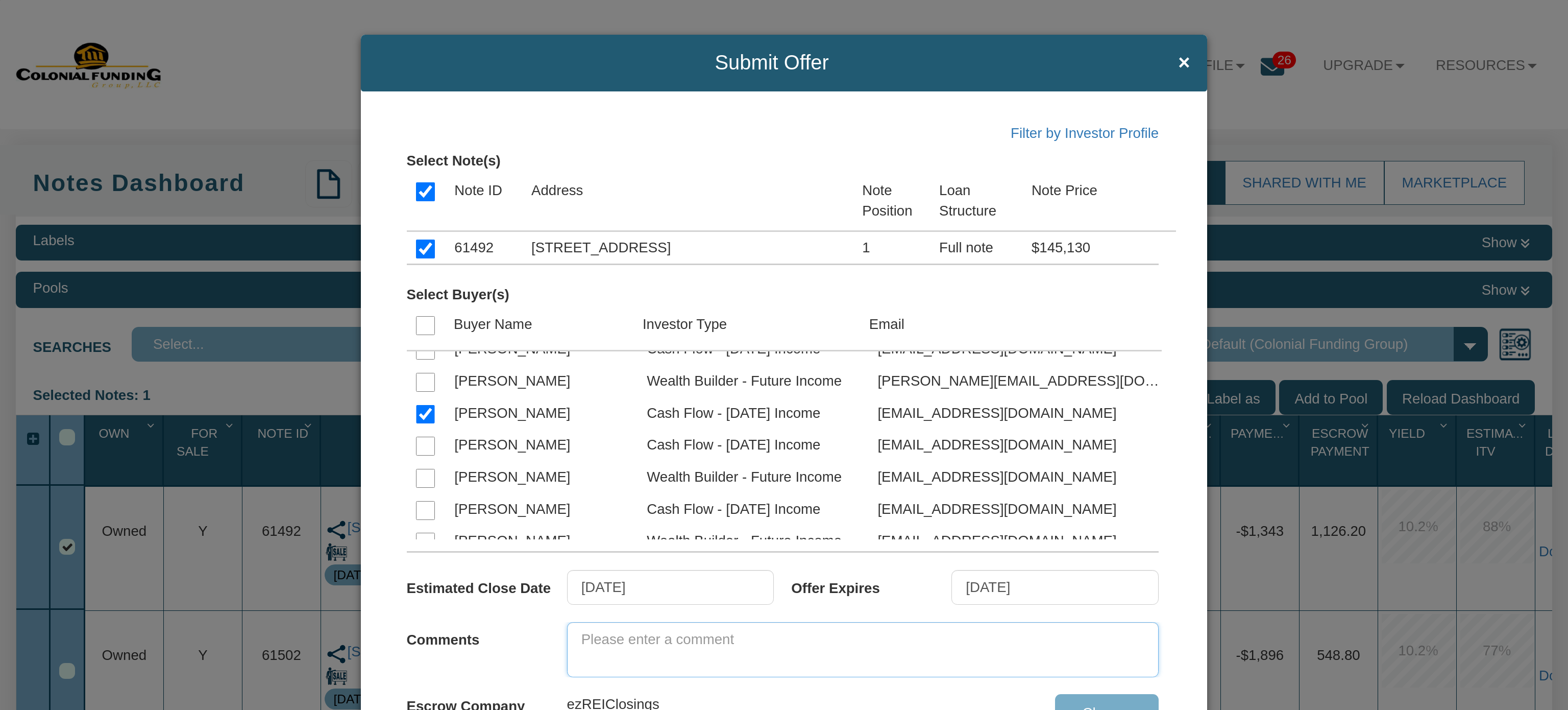
paste textarea "Michael, I’m unable to verify the previously provided sale price and down payme…"
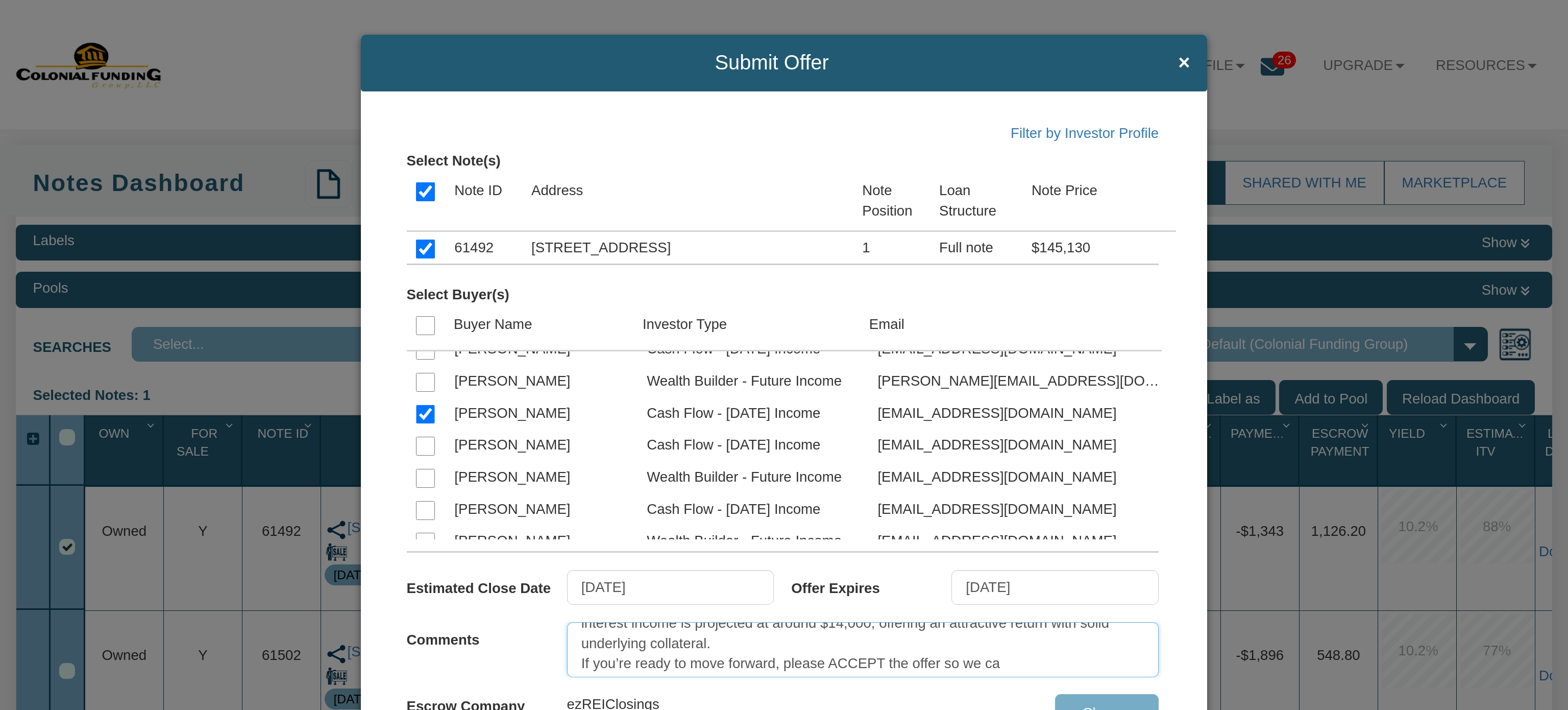
scroll to position [100, 0]
click at [855, 634] on textarea "Michael, I’m unable to verify the previously provided sale price and down payme…" at bounding box center [863, 649] width 592 height 55
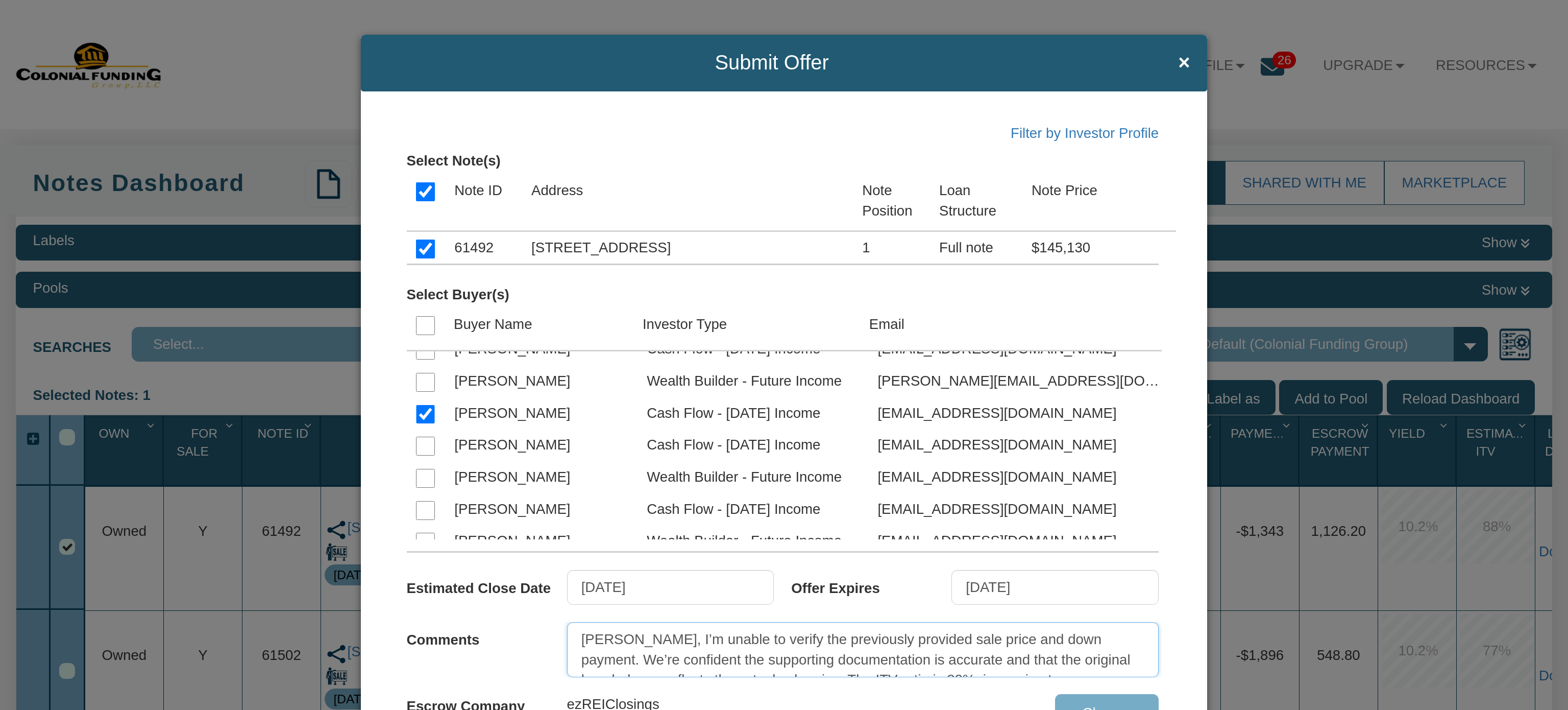
scroll to position [41, 0]
click at [839, 637] on textarea "Michael, I’m unable to verify the previously provided sale price and down payme…" at bounding box center [863, 649] width 592 height 55
click at [884, 637] on textarea "Michael, I’m unable to verify the previously provided sale price and down payme…" at bounding box center [863, 649] width 592 height 55
click at [653, 637] on textarea "Michael, I’m unable to verify the previously provided sale price and down payme…" at bounding box center [863, 649] width 592 height 55
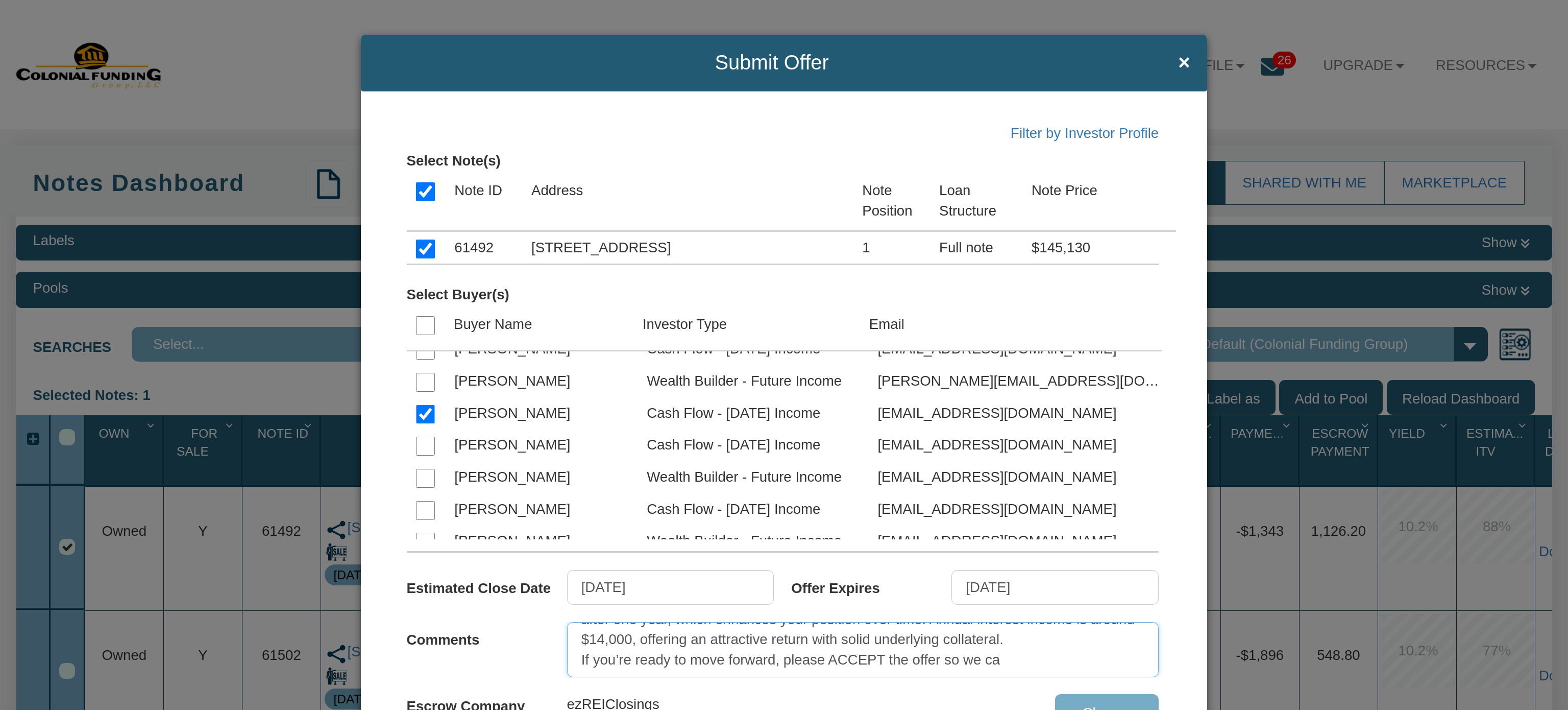
scroll to position [68, 0]
click at [1073, 647] on textarea "Michael, I’m unable to verify the previously provided sale price and down payme…" at bounding box center [863, 649] width 592 height 55
click at [964, 658] on textarea "Michael, I’m unable to verify the previously provided sale price and down payme…" at bounding box center [863, 649] width 592 height 55
type textarea "Michael, I’m unable to verify the previously provided sale price and down payme…"
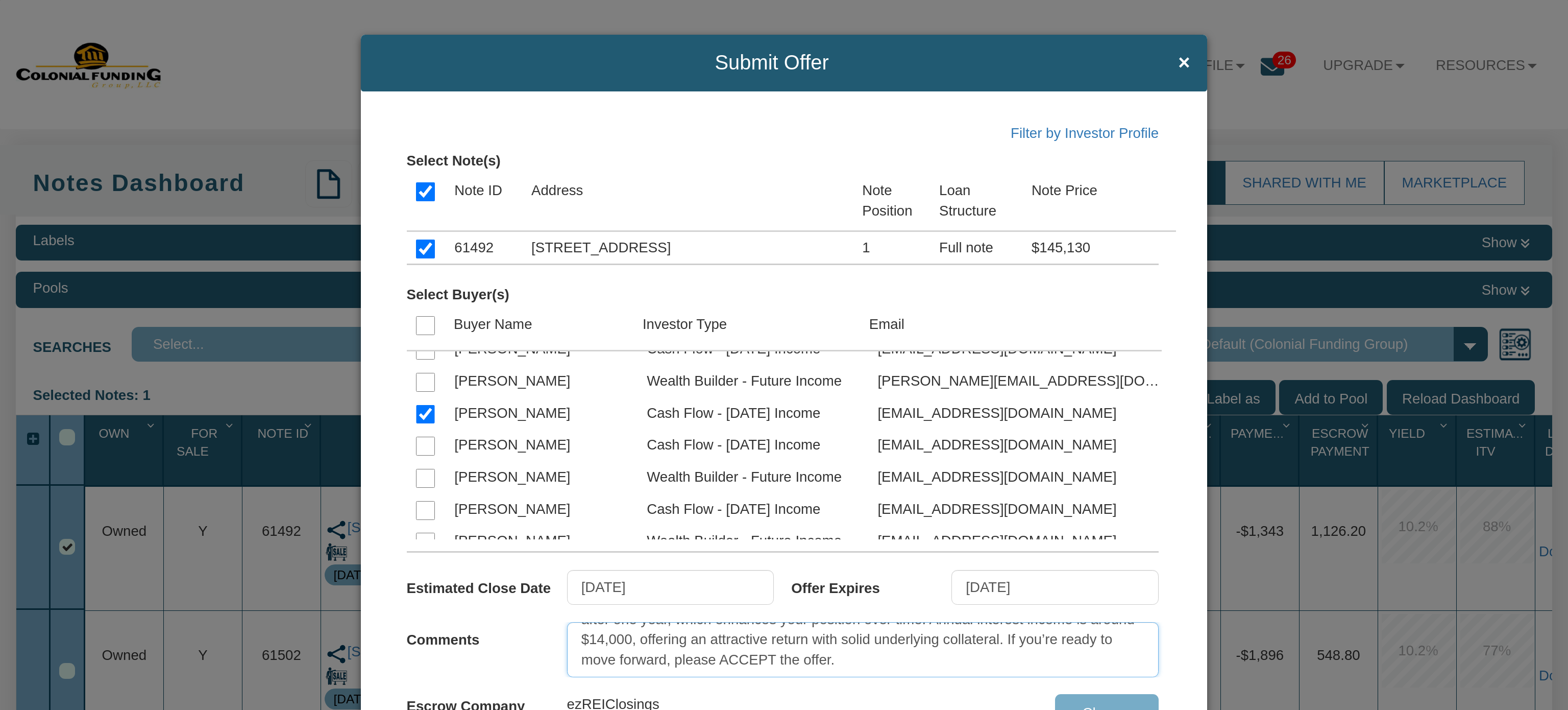
scroll to position [0, 0]
drag, startPoint x: 980, startPoint y: 659, endPoint x: 433, endPoint y: 608, distance: 549.4
click at [433, 608] on div "Comments Michael, I’m unable to verify the previously provided sale price and d…" at bounding box center [791, 641] width 769 height 72
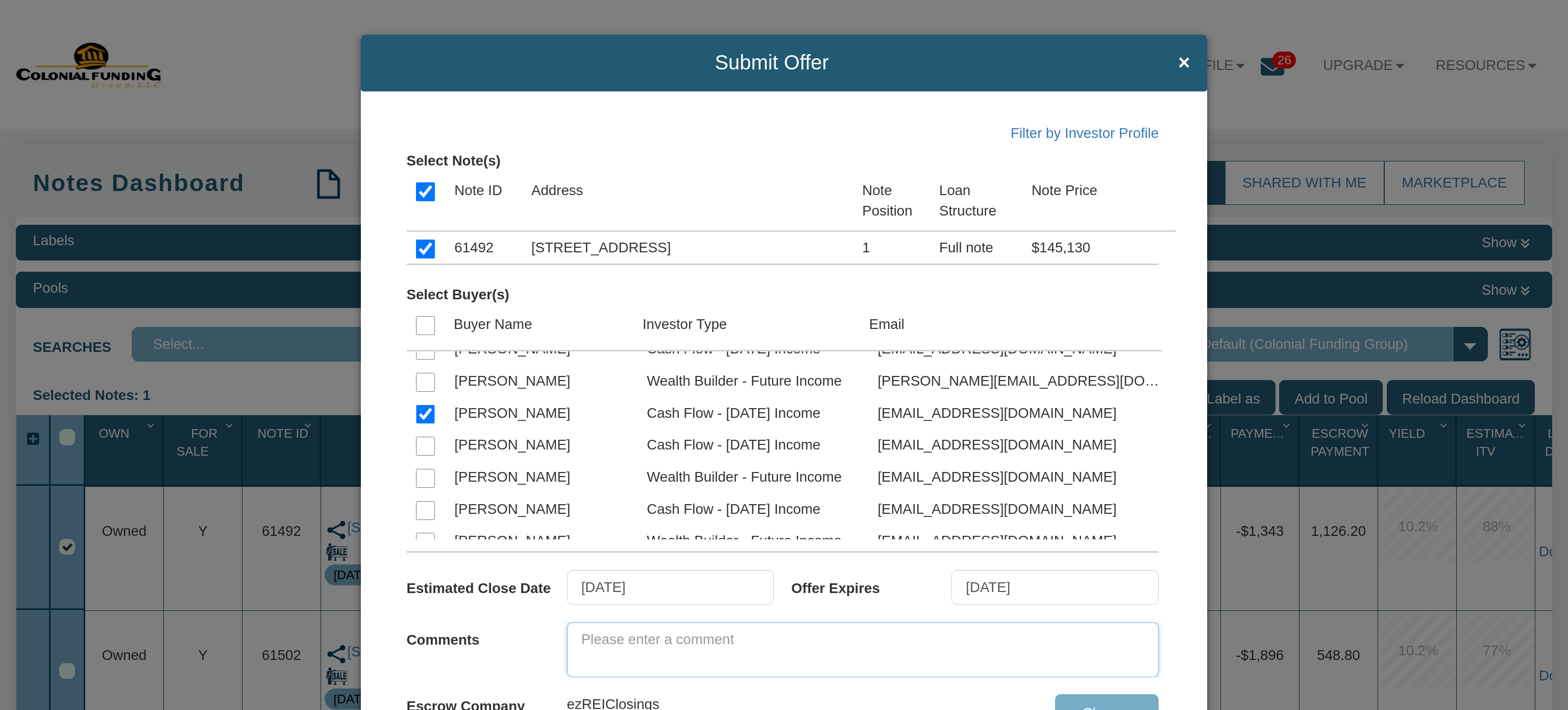
paste textarea "Michael, I’m unable to verify the previously provided sale price and down payme…"
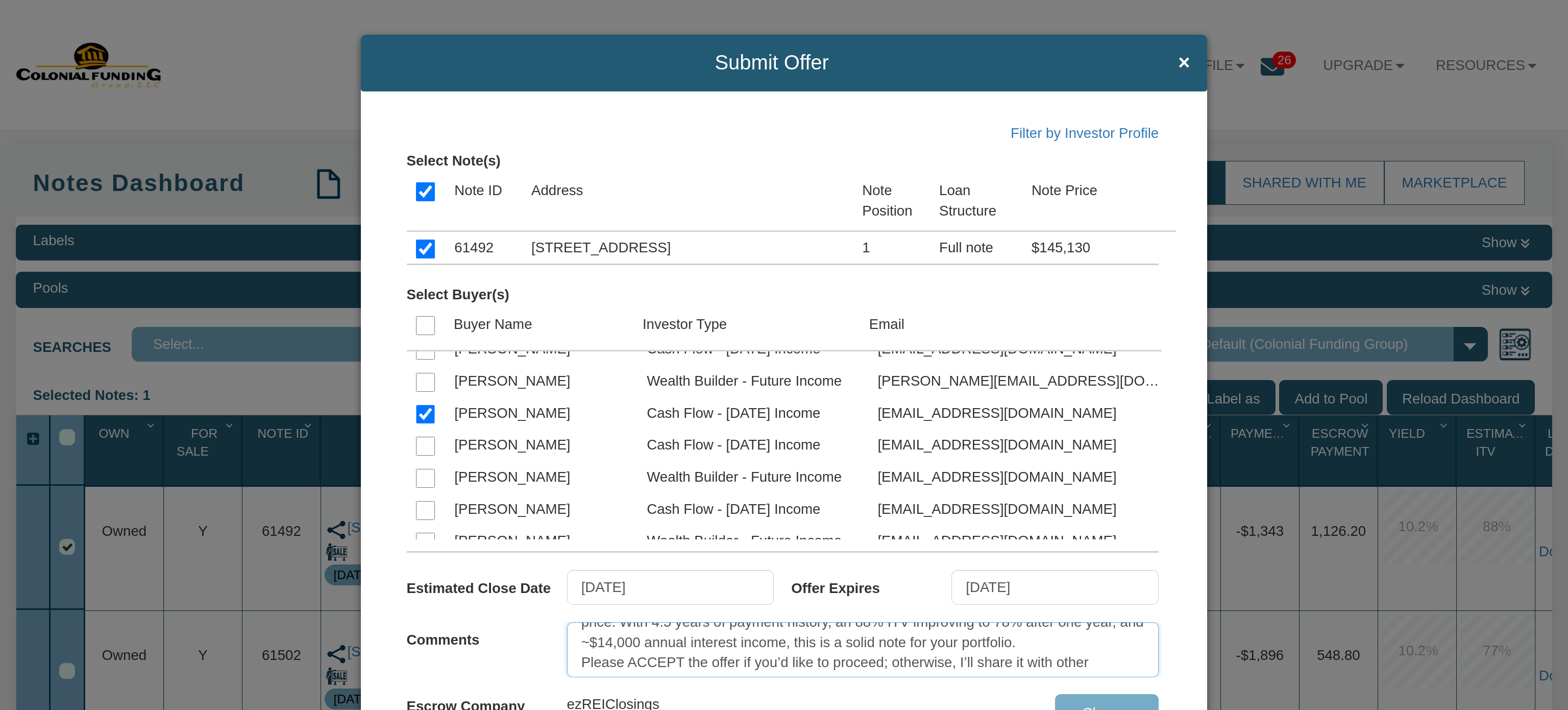
scroll to position [40, 0]
click at [1084, 657] on textarea "Michael, I’m unable to verify the previously provided sale price and down payme…" at bounding box center [863, 649] width 592 height 55
type textarea "Michael, I’m unable to verify the previously provided sale price and down payme…"
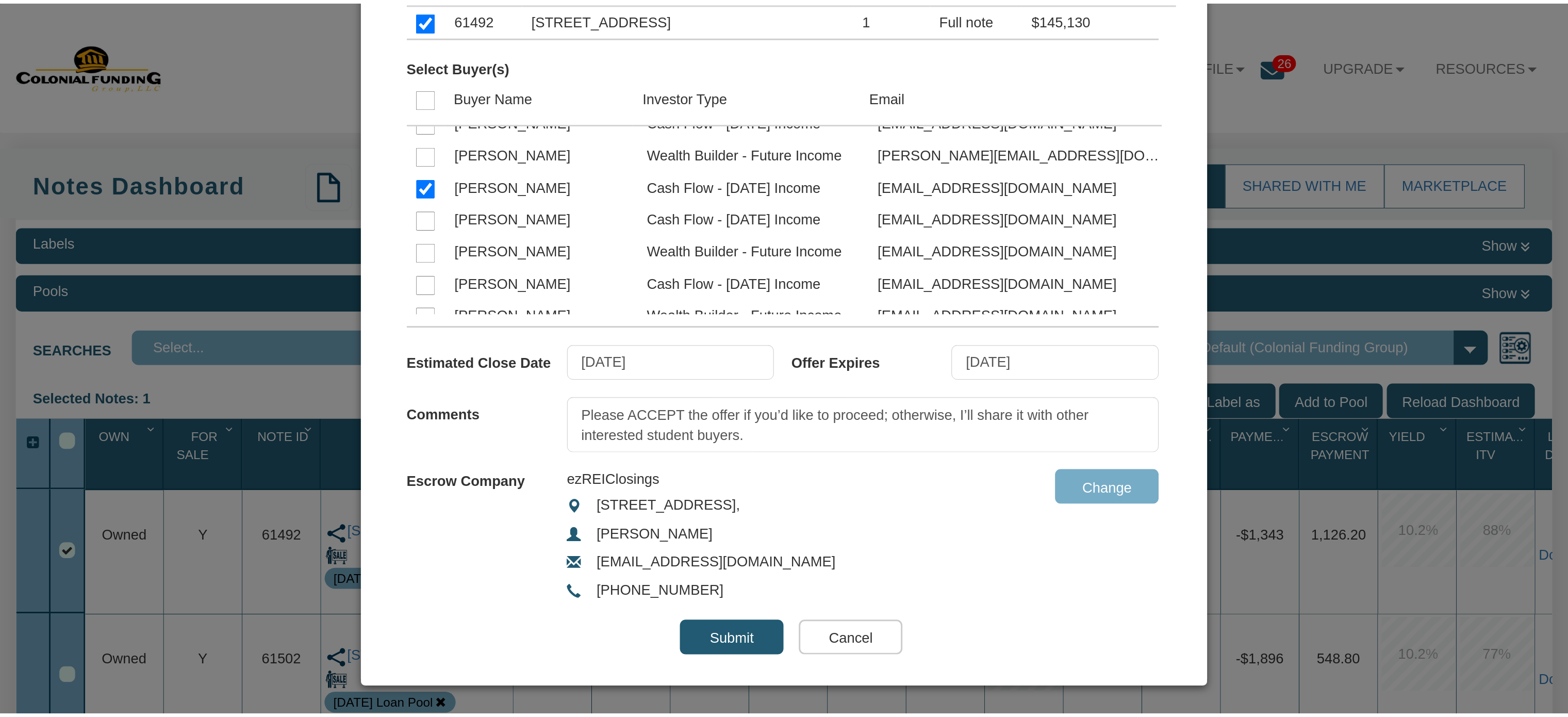
scroll to position [235, 0]
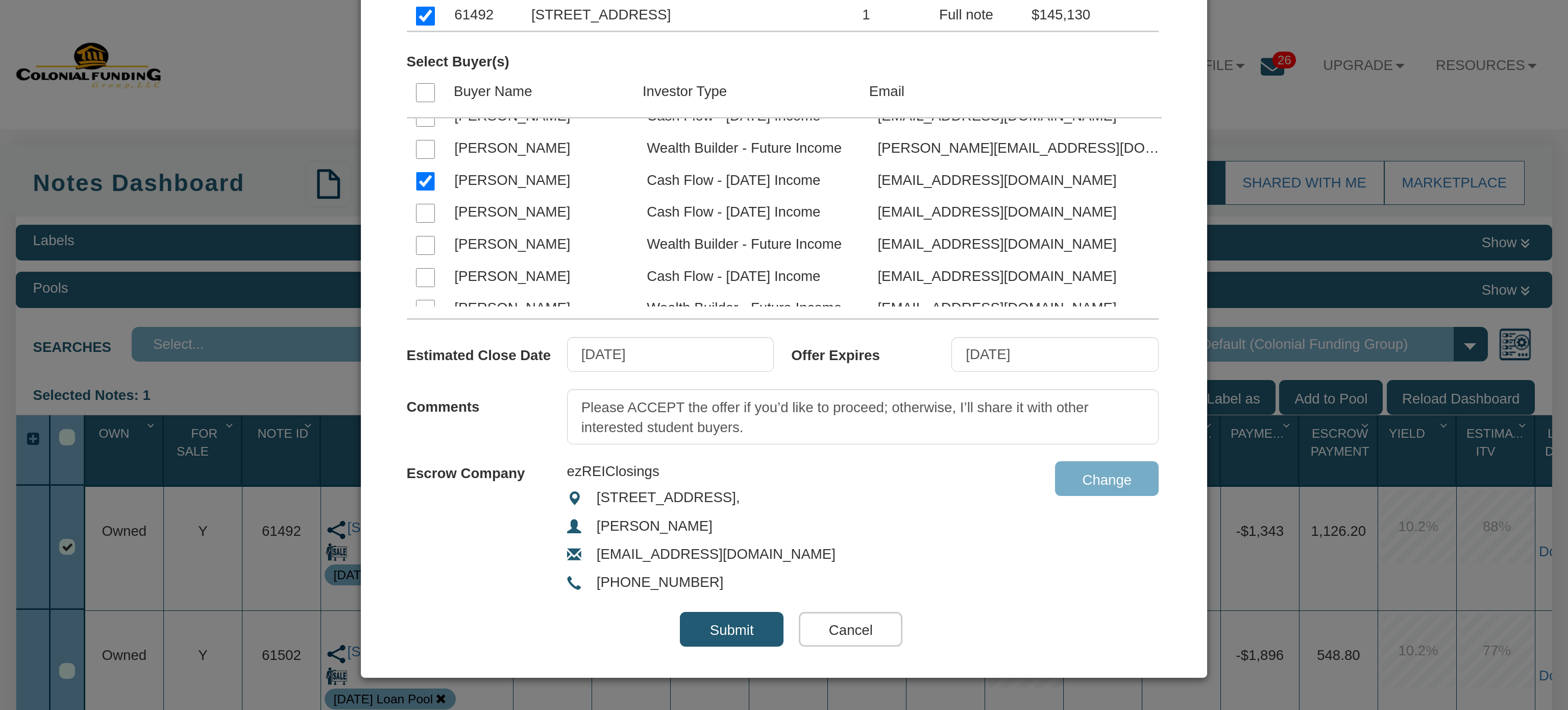
click at [722, 625] on input "Submit" at bounding box center [732, 629] width 103 height 35
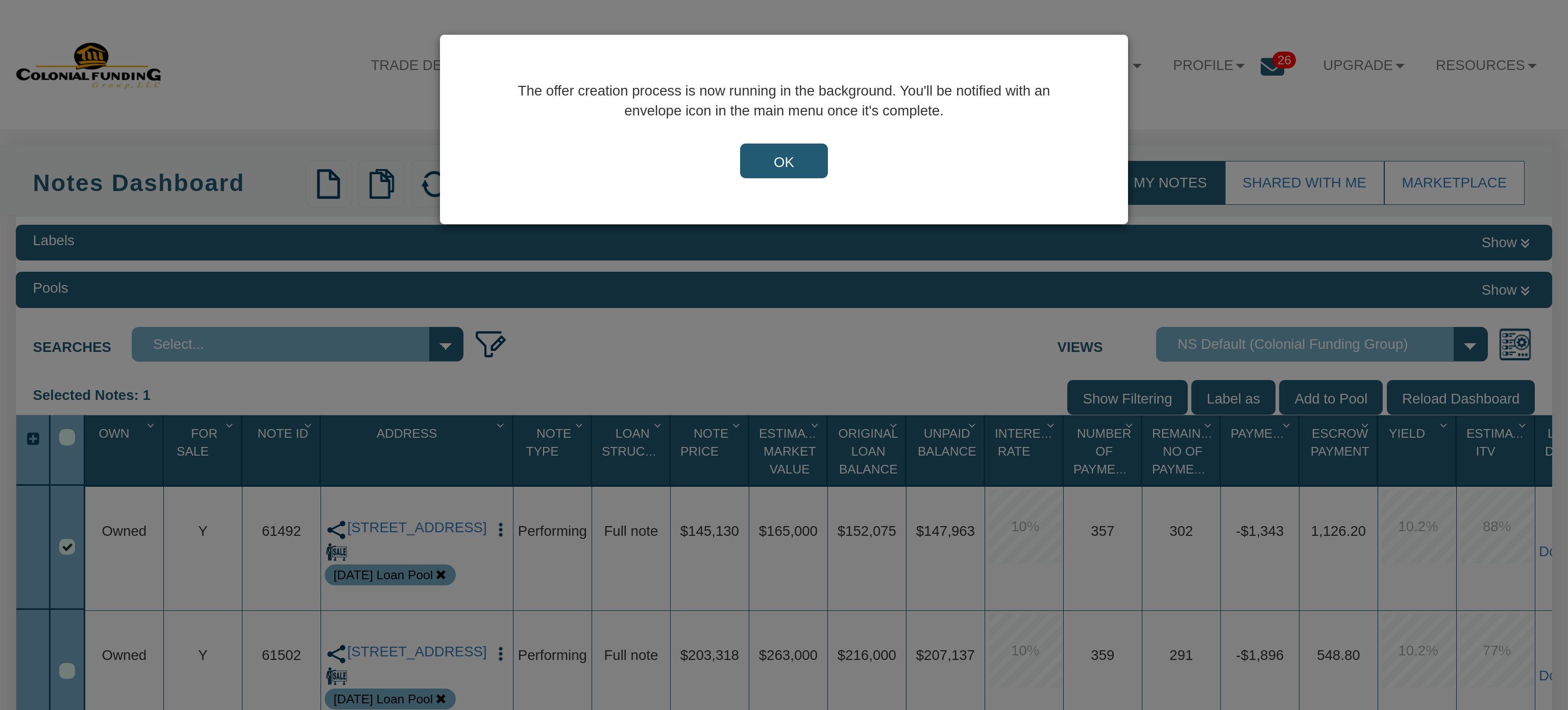
click at [794, 155] on input "OK" at bounding box center [784, 161] width 88 height 35
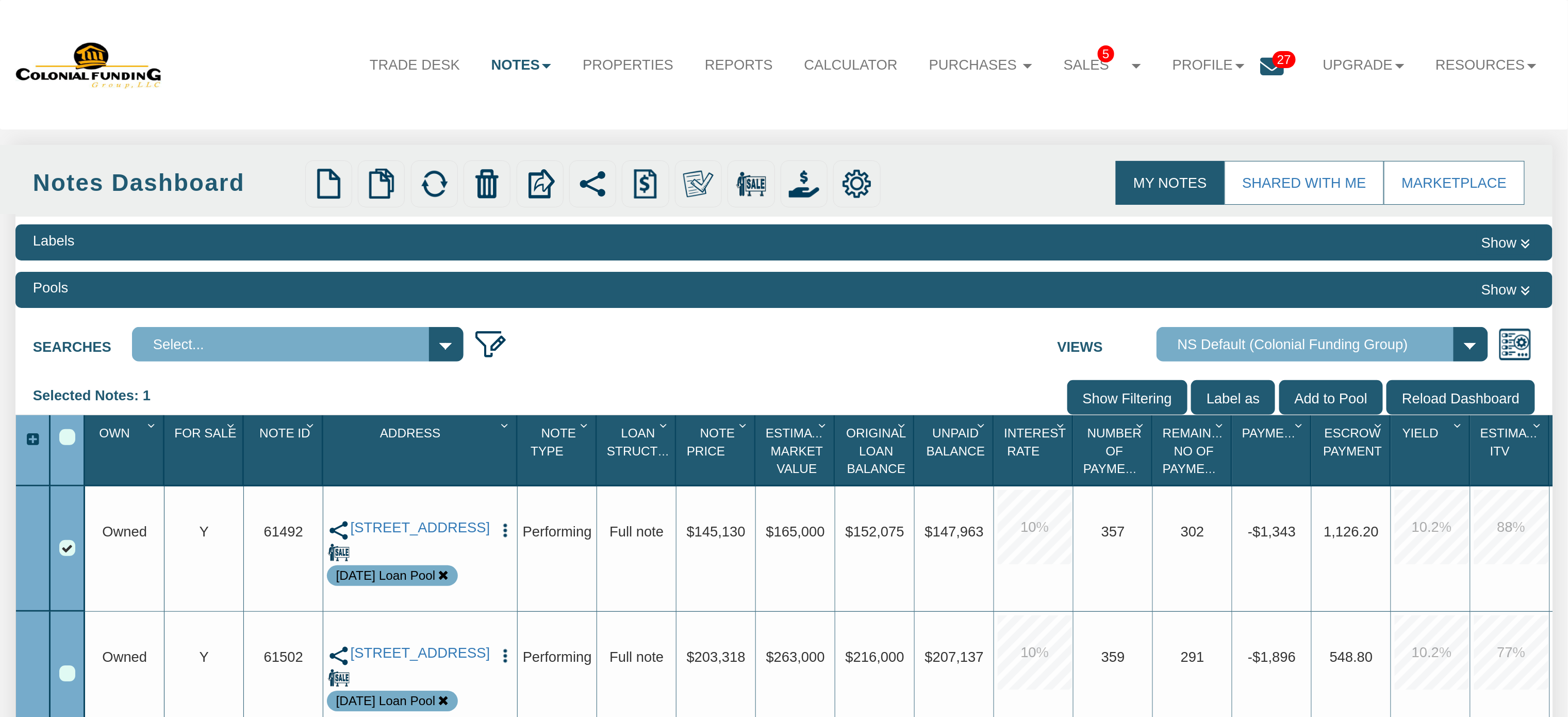
drag, startPoint x: 1015, startPoint y: 98, endPoint x: 967, endPoint y: 97, distance: 48.0
click at [967, 97] on div "Trade Desk Notes Dashboard Transactions Properties Reports Calculator Purchases…" at bounding box center [783, 64] width 1537 height 98
